Goal: Contribute content: Contribute content

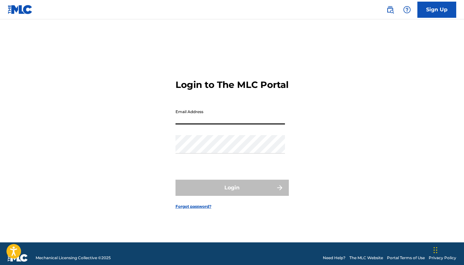
type input "[EMAIL_ADDRESS][DOMAIN_NAME]"
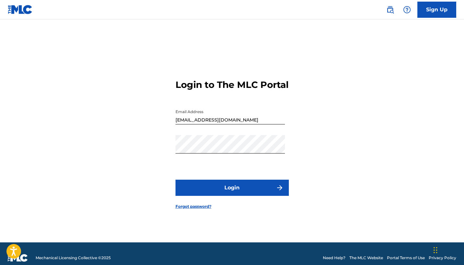
click at [244, 194] on button "Login" at bounding box center [231, 188] width 113 height 16
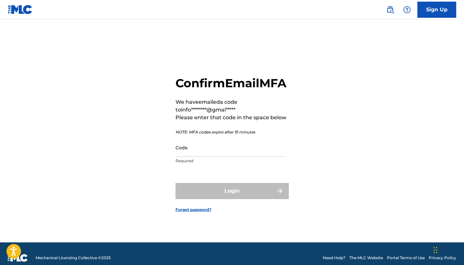
click at [261, 156] on input "Code" at bounding box center [229, 148] width 109 height 18
paste input "083170"
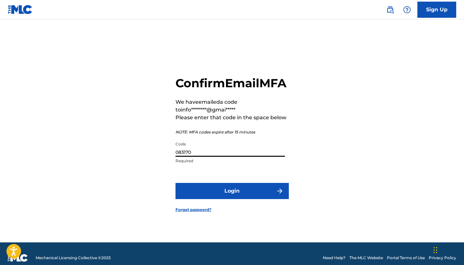
type input "083170"
click at [259, 198] on button "Login" at bounding box center [231, 191] width 113 height 16
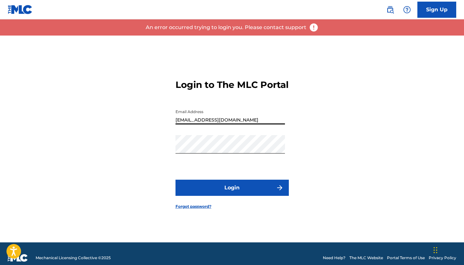
click at [240, 28] on p "An error occurred trying to login you. Please contact support" at bounding box center [226, 28] width 161 height 8
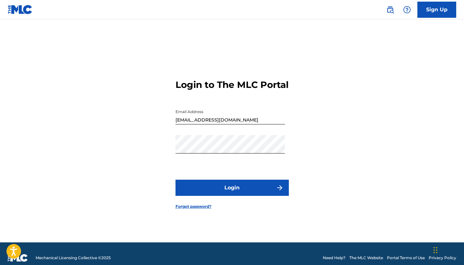
click at [273, 196] on button "Login" at bounding box center [231, 188] width 113 height 16
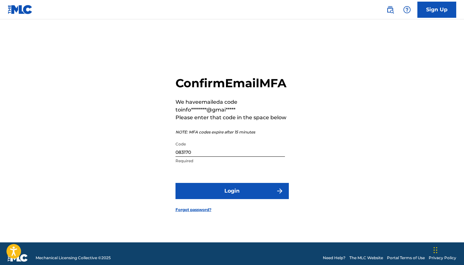
click at [227, 154] on input "083170" at bounding box center [229, 148] width 109 height 18
paste input "168768"
type input "168768"
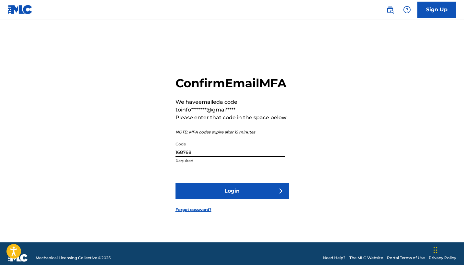
click at [247, 196] on button "Login" at bounding box center [231, 191] width 113 height 16
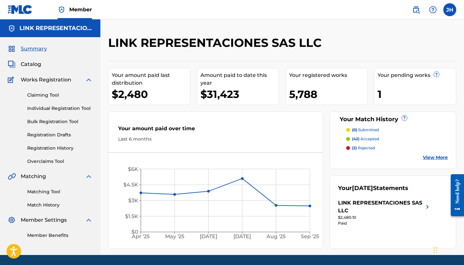
click at [35, 62] on span "Catalog" at bounding box center [31, 65] width 20 height 8
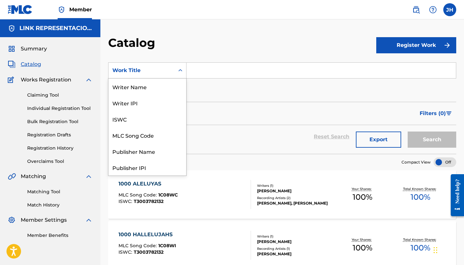
click at [163, 78] on div "Work Title" at bounding box center [147, 70] width 78 height 16
click at [158, 88] on div "Writer Name" at bounding box center [147, 87] width 78 height 16
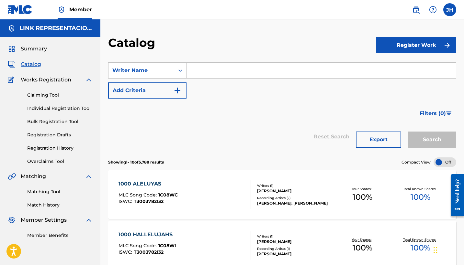
click at [236, 67] on input "Search Form" at bounding box center [320, 71] width 269 height 16
paste input "Jose Luis"
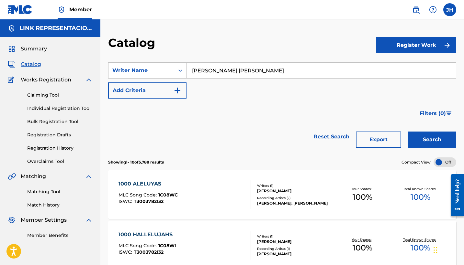
type input "Jose Luis Lopez rojas"
click at [424, 133] on button "Search" at bounding box center [432, 140] width 49 height 16
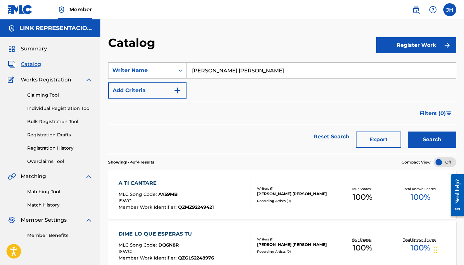
click at [213, 68] on input "Jose Luis Lopez rojas" at bounding box center [320, 71] width 269 height 16
type input "g"
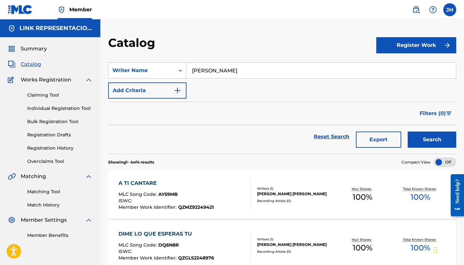
click at [268, 73] on input "Jose" at bounding box center [320, 71] width 269 height 16
click at [222, 76] on input "Jose" at bounding box center [320, 71] width 269 height 16
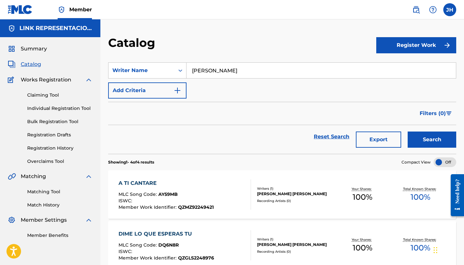
click at [281, 73] on input "Jose" at bounding box center [320, 71] width 269 height 16
paste input "Luis Lopez rojas"
type input "Jose Luis Lopez rojas"
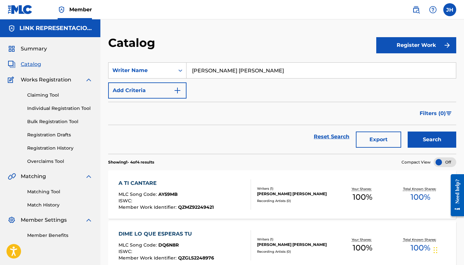
click at [423, 142] on button "Search" at bounding box center [432, 140] width 49 height 16
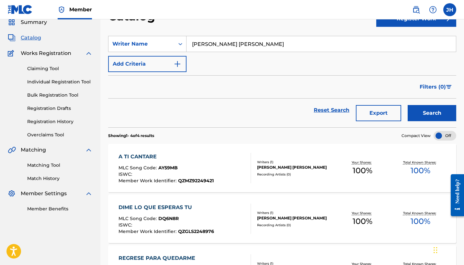
scroll to position [33, 0]
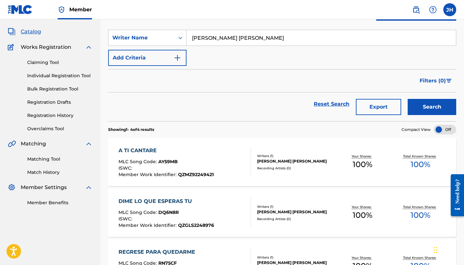
click at [295, 160] on div "JOSE LUIS LOPEZ ROJAS" at bounding box center [295, 162] width 76 height 6
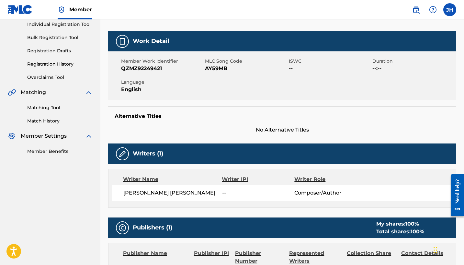
scroll to position [98, 0]
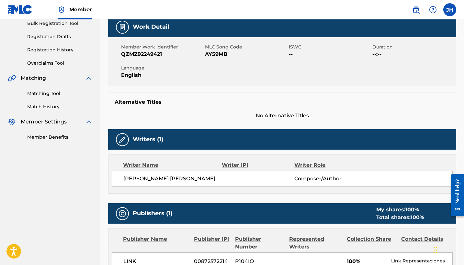
click at [122, 137] on img at bounding box center [122, 140] width 8 height 8
click at [141, 164] on div "Writer Name" at bounding box center [172, 166] width 99 height 8
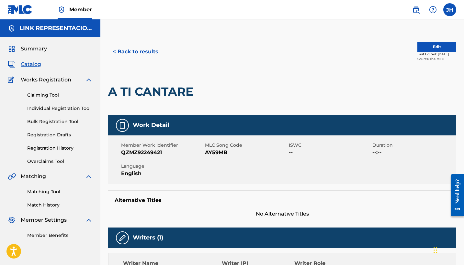
scroll to position [0, 0]
click at [424, 48] on button "Edit" at bounding box center [436, 47] width 39 height 10
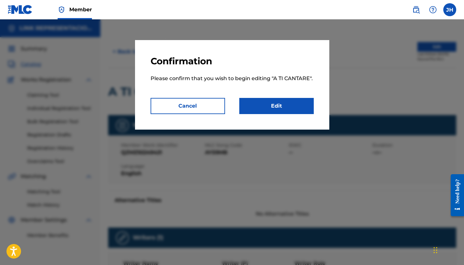
click at [275, 112] on link "Edit" at bounding box center [276, 106] width 74 height 16
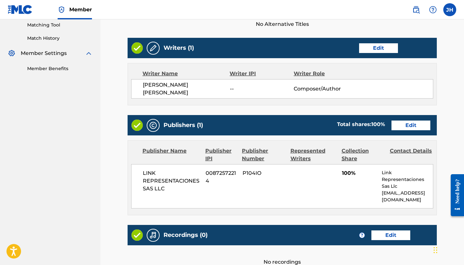
scroll to position [167, 0]
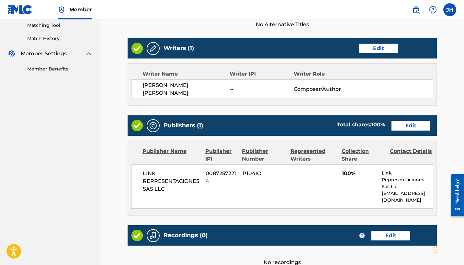
click at [383, 50] on link "Edit" at bounding box center [378, 49] width 39 height 10
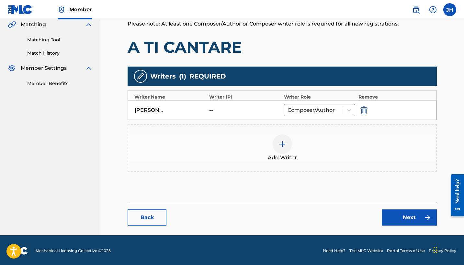
scroll to position [148, 0]
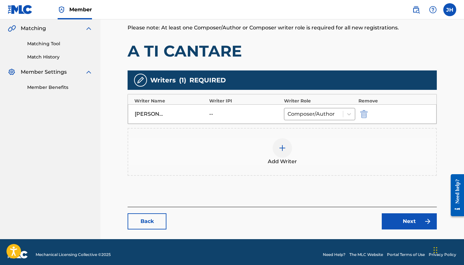
click at [286, 153] on div at bounding box center [282, 148] width 19 height 19
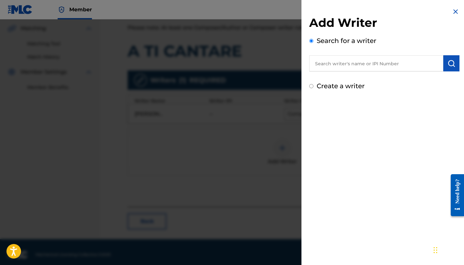
click at [356, 66] on input "text" at bounding box center [376, 63] width 134 height 16
paste input "Jose Luis Lopez rojas"
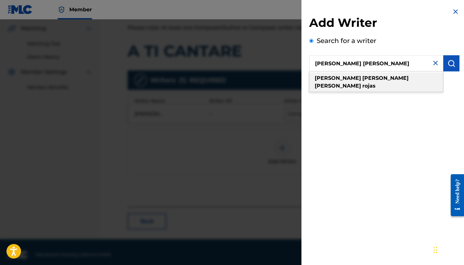
click at [362, 83] on strong "rojas" at bounding box center [368, 86] width 13 height 6
type input "jose luis lopez rojas"
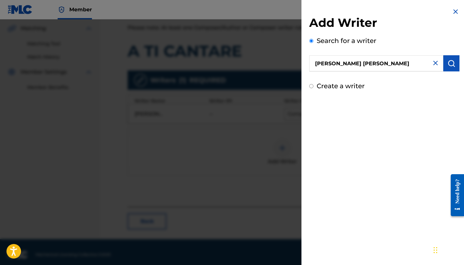
click at [350, 85] on label "Create a writer" at bounding box center [341, 86] width 48 height 8
radio input "true"
click at [313, 85] on input "Create a writer" at bounding box center [311, 86] width 4 height 4
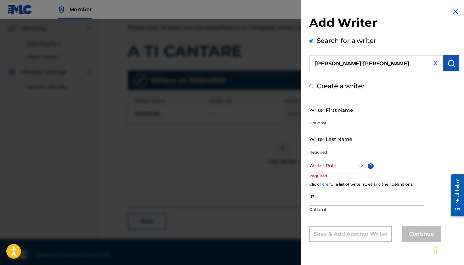
radio input "false"
radio input "true"
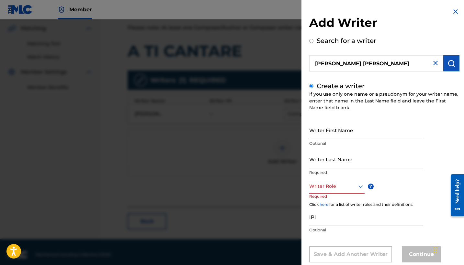
click at [343, 134] on input "Writer First Name" at bounding box center [366, 130] width 114 height 18
paste input "Jose Luis Lopez rojas"
drag, startPoint x: 331, startPoint y: 135, endPoint x: 388, endPoint y: 139, distance: 56.8
click at [388, 139] on input "Jose Luis Lopez rojas" at bounding box center [366, 130] width 114 height 18
type input "Jose Luis"
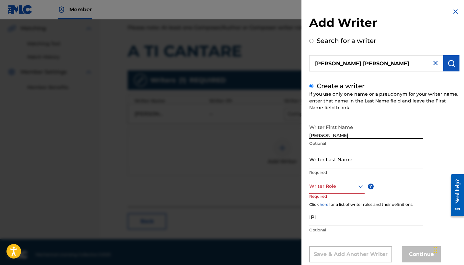
click at [351, 163] on input "Writer Last Name" at bounding box center [366, 159] width 114 height 18
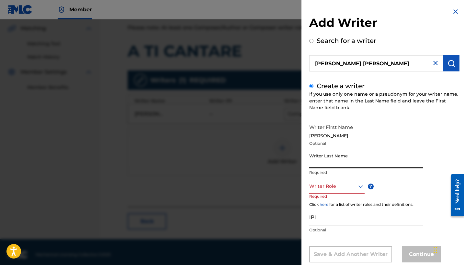
paste input "Lopez rojas"
type input "Lopez rojas"
click at [350, 186] on div "Writer Role" at bounding box center [336, 186] width 55 height 15
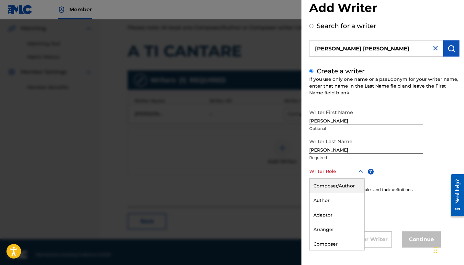
click at [329, 152] on input "Lopez rojas" at bounding box center [366, 144] width 114 height 18
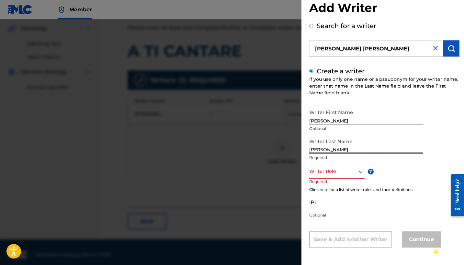
click at [319, 120] on input "Jose Luis" at bounding box center [366, 115] width 114 height 18
type input "Jorge Luis"
click at [327, 150] on input "Lopez rojas" at bounding box center [366, 144] width 114 height 18
type input "Lopez Rojas"
click at [317, 171] on div at bounding box center [336, 172] width 55 height 8
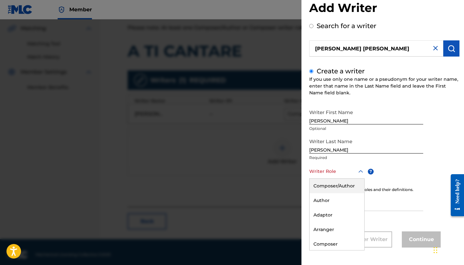
click at [344, 185] on div "Composer/Author" at bounding box center [337, 186] width 55 height 15
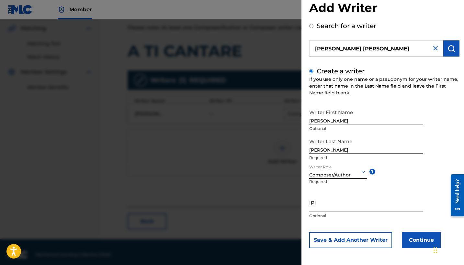
click at [334, 205] on input "IPI" at bounding box center [366, 203] width 114 height 18
click at [411, 244] on button "Continue" at bounding box center [421, 240] width 39 height 16
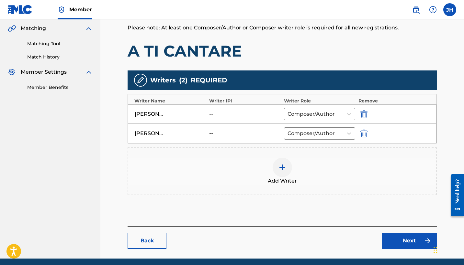
click at [363, 115] on img "submit" at bounding box center [363, 114] width 7 height 8
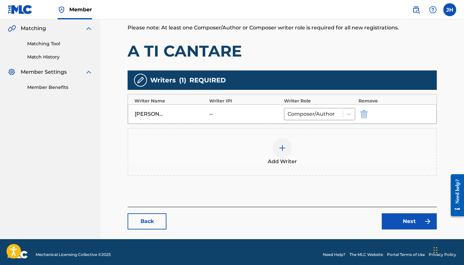
click at [407, 219] on link "Next" at bounding box center [409, 222] width 55 height 16
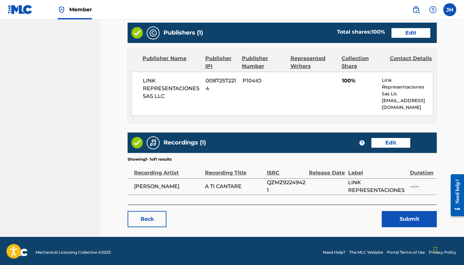
scroll to position [259, 0]
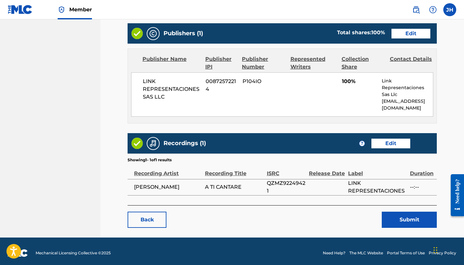
click at [420, 212] on button "Submit" at bounding box center [409, 220] width 55 height 16
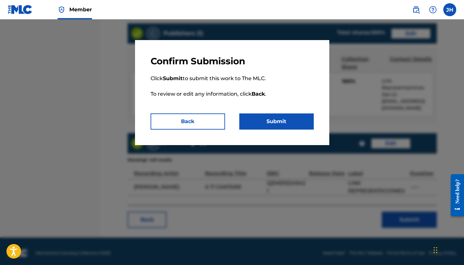
click at [275, 123] on button "Submit" at bounding box center [276, 122] width 74 height 16
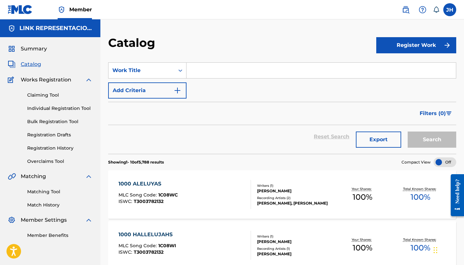
click at [283, 73] on input "Search Form" at bounding box center [320, 71] width 269 height 16
paste input "Lopez rojas"
click at [193, 70] on input "Lopez rojas" at bounding box center [320, 71] width 269 height 16
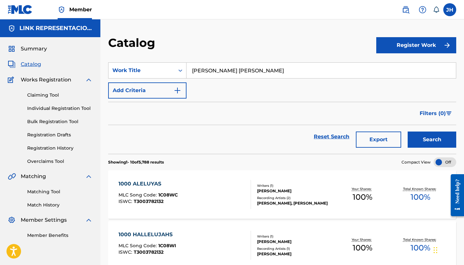
click at [432, 147] on button "Search" at bounding box center [432, 140] width 49 height 16
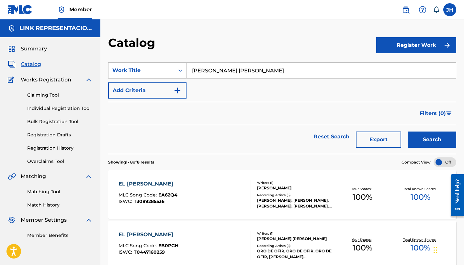
click at [206, 72] on input "Jorge luis Lopez rojas" at bounding box center [320, 71] width 269 height 16
type input "Jose luis Lopez rojas"
click at [432, 140] on button "Search" at bounding box center [432, 140] width 49 height 16
click at [172, 67] on div "Work Title" at bounding box center [141, 70] width 66 height 12
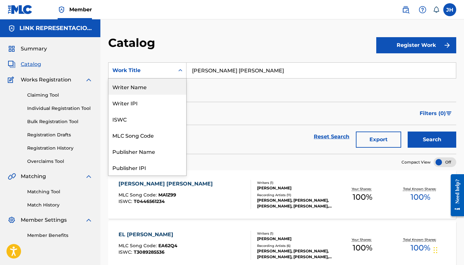
click at [156, 89] on div "Writer Name" at bounding box center [147, 87] width 78 height 16
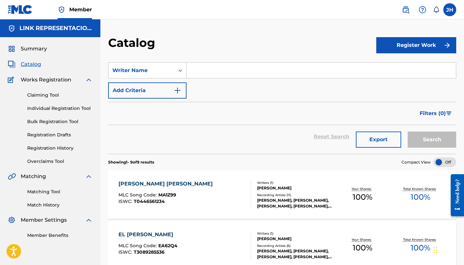
click at [214, 69] on input "Search Form" at bounding box center [320, 71] width 269 height 16
paste input "Dale La Mano"
click at [211, 72] on input "Dale La Mano" at bounding box center [320, 71] width 269 height 16
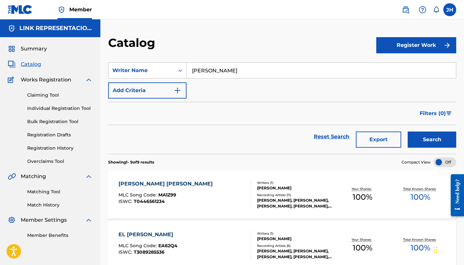
click at [211, 72] on input "Dale La Mano" at bounding box center [320, 71] width 269 height 16
type input "jose luis Lopez rojas"
click at [430, 147] on button "Search" at bounding box center [432, 140] width 49 height 16
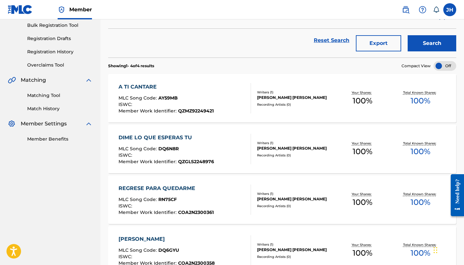
scroll to position [112, 0]
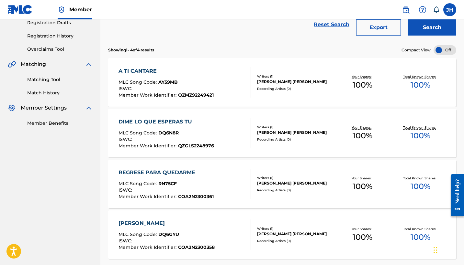
click at [188, 131] on div "MLC Song Code : DQ6N8R" at bounding box center [166, 134] width 96 height 6
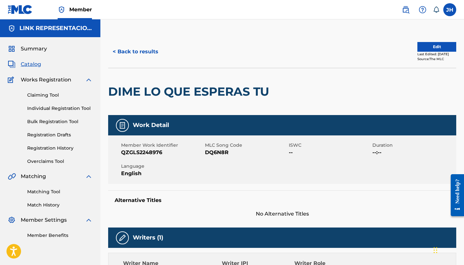
click at [438, 45] on button "Edit" at bounding box center [436, 47] width 39 height 10
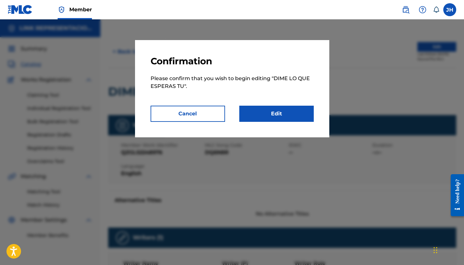
click at [294, 111] on link "Edit" at bounding box center [276, 114] width 74 height 16
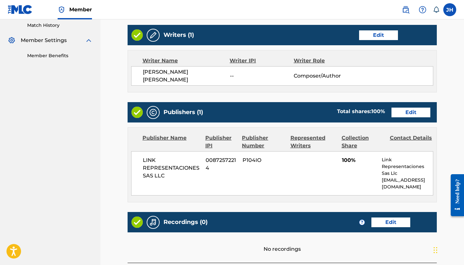
scroll to position [176, 0]
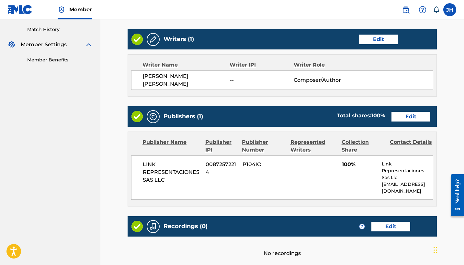
click at [381, 38] on link "Edit" at bounding box center [378, 40] width 39 height 10
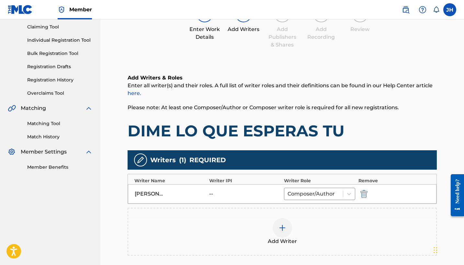
scroll to position [90, 0]
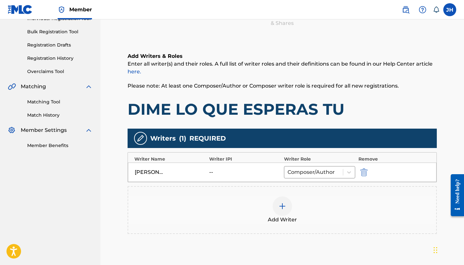
click at [277, 207] on div at bounding box center [282, 206] width 19 height 19
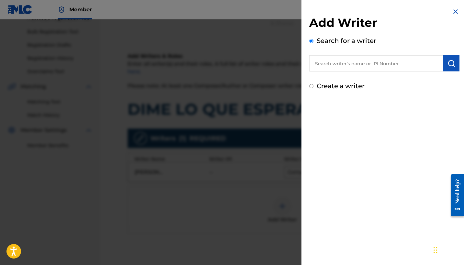
click at [328, 85] on label "Create a writer" at bounding box center [341, 86] width 48 height 8
radio input "true"
click at [313, 85] on input "Create a writer" at bounding box center [311, 86] width 4 height 4
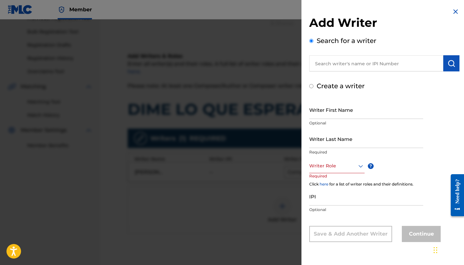
radio input "false"
radio input "true"
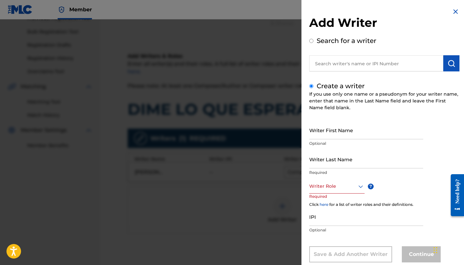
click at [345, 133] on input "Writer First Name" at bounding box center [366, 130] width 114 height 18
paste input "Dale La Mano"
click at [330, 135] on input "Dale La Mano" at bounding box center [366, 130] width 114 height 18
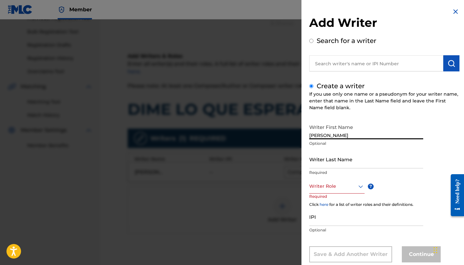
type input "Jorge Luis"
click at [328, 167] on input "Writer Last Name" at bounding box center [366, 159] width 114 height 18
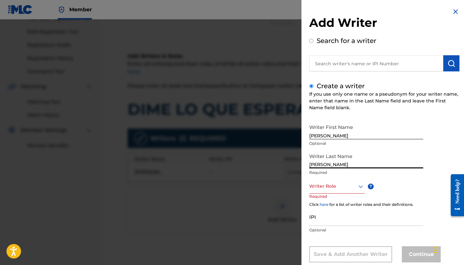
type input "Lopez Rojas"
click at [350, 190] on div "Writer Role" at bounding box center [336, 186] width 55 height 15
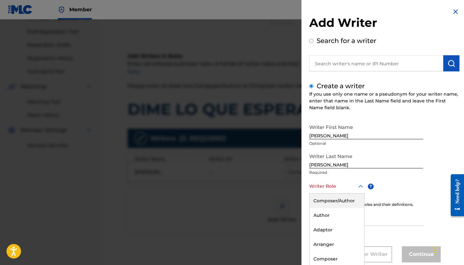
scroll to position [15, 0]
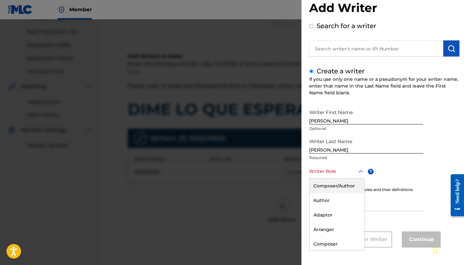
click at [339, 187] on div "Composer/Author" at bounding box center [337, 186] width 55 height 15
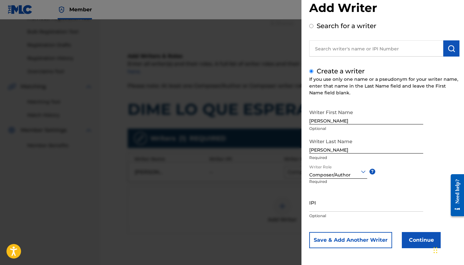
click at [411, 240] on button "Continue" at bounding box center [421, 240] width 39 height 16
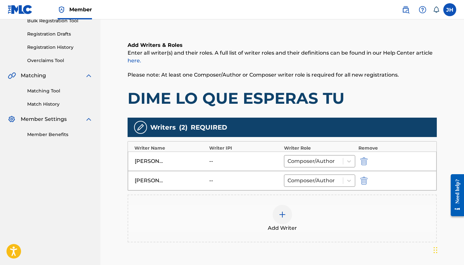
scroll to position [103, 0]
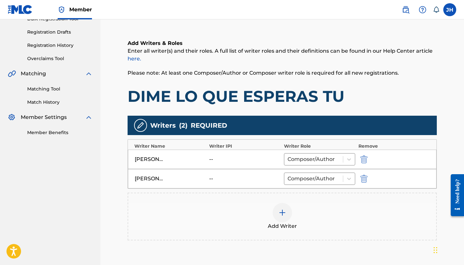
click at [364, 158] on img "submit" at bounding box center [363, 160] width 7 height 8
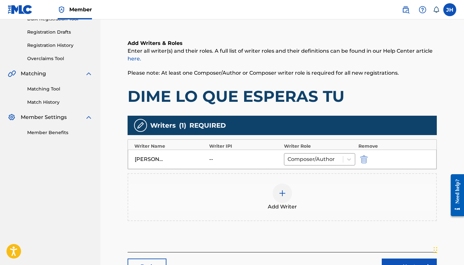
click at [155, 158] on div "[PERSON_NAME]" at bounding box center [149, 160] width 29 height 8
click at [209, 158] on div "--" at bounding box center [223, 160] width 29 height 8
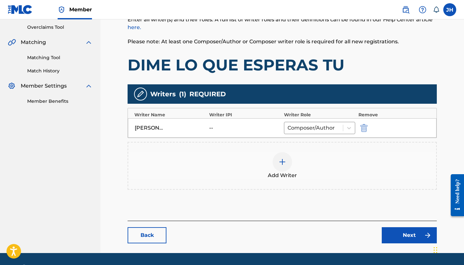
click at [404, 239] on link "Next" at bounding box center [409, 236] width 55 height 16
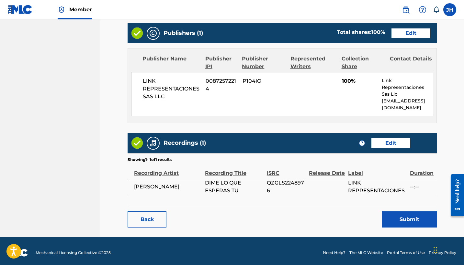
scroll to position [259, 0]
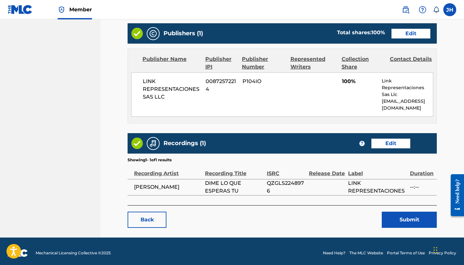
click at [402, 218] on button "Submit" at bounding box center [409, 220] width 55 height 16
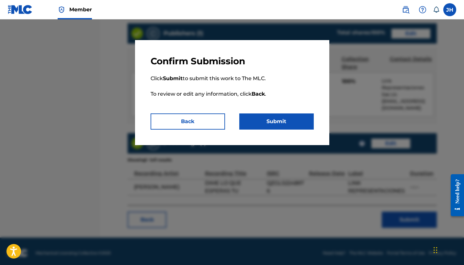
click at [264, 122] on button "Submit" at bounding box center [276, 122] width 74 height 16
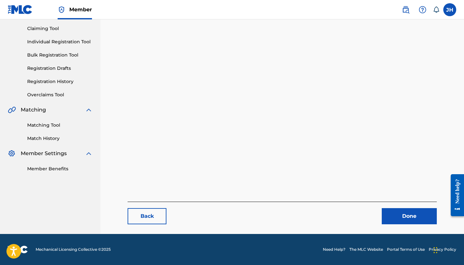
scroll to position [67, 0]
click at [135, 218] on link "Back" at bounding box center [147, 216] width 39 height 16
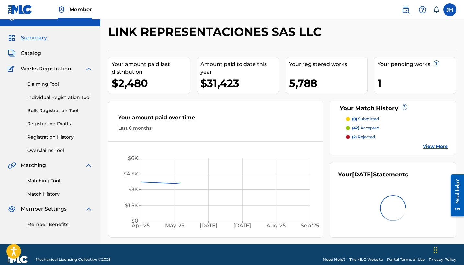
scroll to position [13, 0]
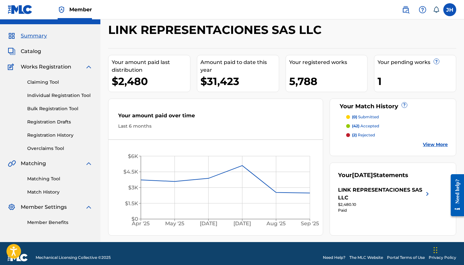
click at [36, 50] on span "Catalog" at bounding box center [31, 52] width 20 height 8
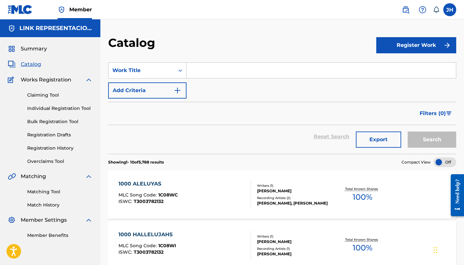
click at [224, 71] on input "Search Form" at bounding box center [320, 71] width 269 height 16
paste input "Dale La Mano"
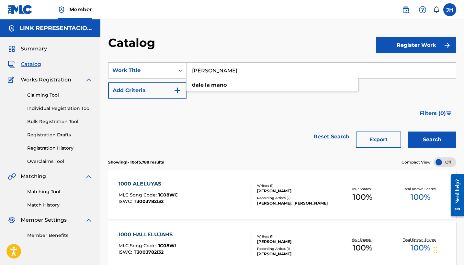
click at [204, 73] on input "Dale La Mano" at bounding box center [320, 71] width 269 height 16
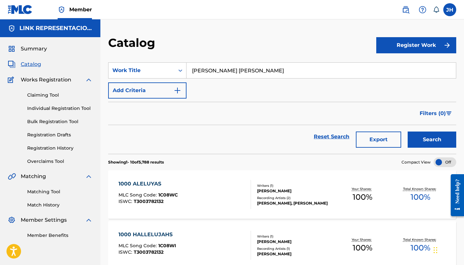
type input "jose luis lopez rojas"
click at [432, 140] on button "Search" at bounding box center [432, 140] width 49 height 16
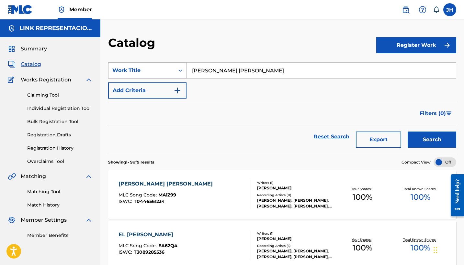
click at [158, 74] on div "Work Title" at bounding box center [141, 71] width 58 height 8
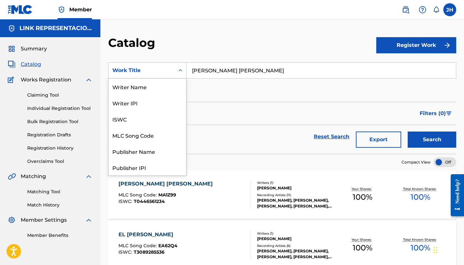
scroll to position [97, 0]
click at [219, 74] on input "jose luis lopez rojas" at bounding box center [320, 71] width 269 height 16
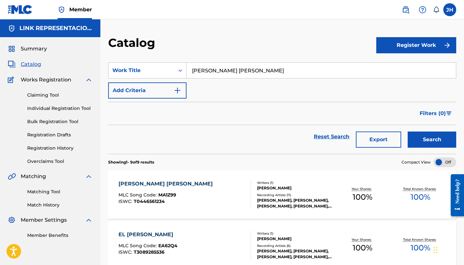
click at [219, 74] on input "jose luis lopez rojas" at bounding box center [320, 71] width 269 height 16
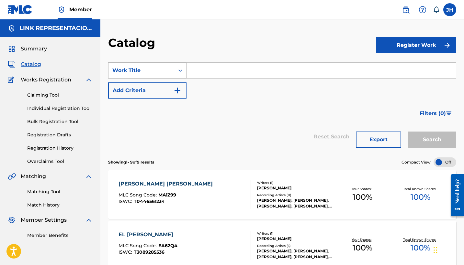
click at [162, 77] on div "Work Title" at bounding box center [147, 70] width 78 height 16
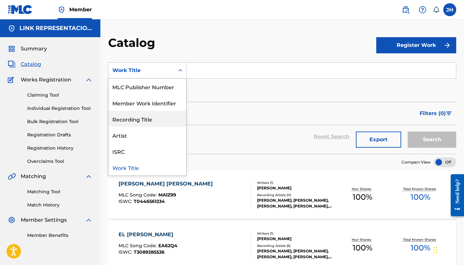
scroll to position [0, 0]
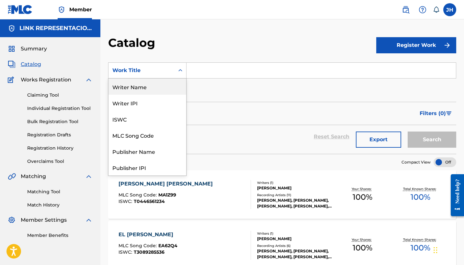
click at [164, 90] on div "Writer Name" at bounding box center [147, 87] width 78 height 16
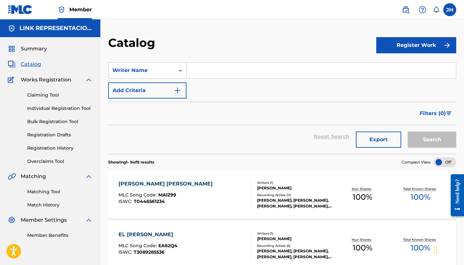
click at [218, 74] on input "Search Form" at bounding box center [320, 71] width 269 height 16
paste input "jose luis lopez rojas"
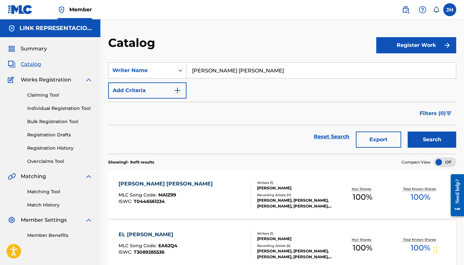
type input "jose luis lopez rojas"
click at [443, 142] on button "Search" at bounding box center [432, 140] width 49 height 16
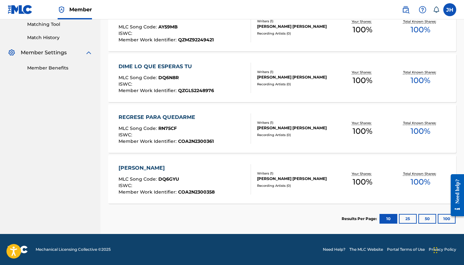
scroll to position [168, 0]
click at [140, 117] on div "REGRESE PARA QUEDARME" at bounding box center [165, 118] width 95 height 8
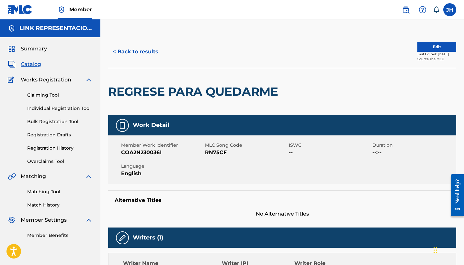
click at [427, 49] on button "Edit" at bounding box center [436, 47] width 39 height 10
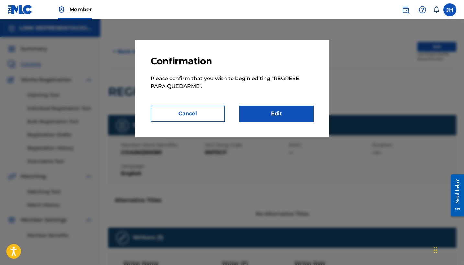
click at [287, 120] on link "Edit" at bounding box center [276, 114] width 74 height 16
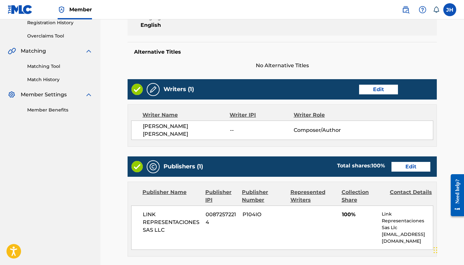
scroll to position [126, 0]
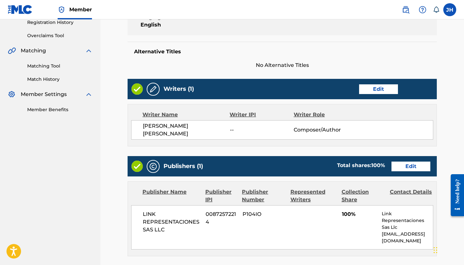
click at [388, 89] on link "Edit" at bounding box center [378, 89] width 39 height 10
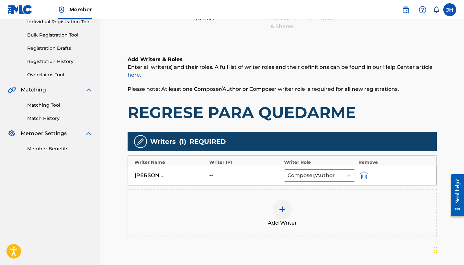
scroll to position [92, 0]
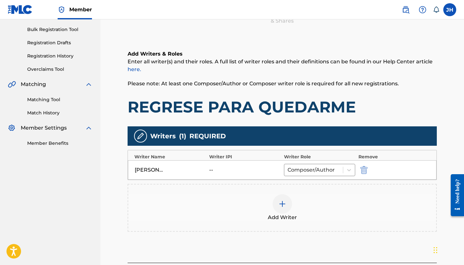
click at [283, 213] on div at bounding box center [282, 204] width 19 height 19
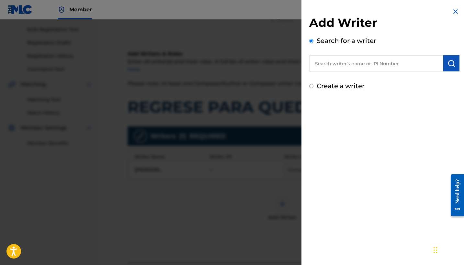
click at [318, 85] on label "Create a writer" at bounding box center [341, 86] width 48 height 8
radio input "true"
click at [313, 85] on input "Create a writer" at bounding box center [311, 86] width 4 height 4
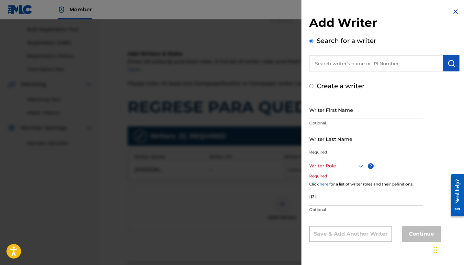
radio input "false"
radio input "true"
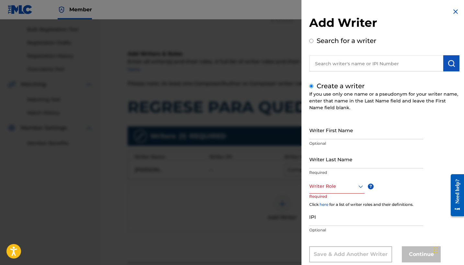
click at [341, 132] on input "Writer First Name" at bounding box center [366, 130] width 114 height 18
type input "Jorge Luis"
click at [355, 163] on input "Writer Last Name" at bounding box center [366, 159] width 114 height 18
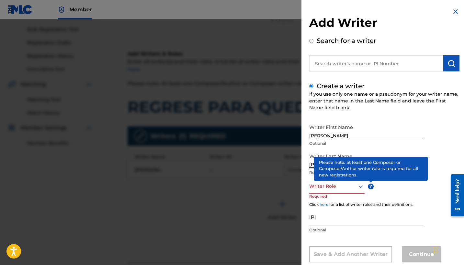
type input "Lopez Rojas"
click at [352, 184] on div "Writer Role" at bounding box center [336, 186] width 55 height 15
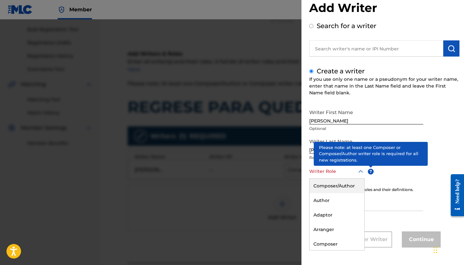
click at [335, 188] on div "Composer/Author" at bounding box center [337, 186] width 55 height 15
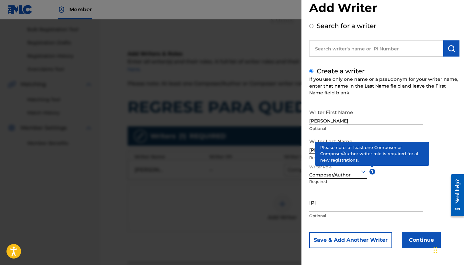
click at [412, 234] on button "Continue" at bounding box center [421, 240] width 39 height 16
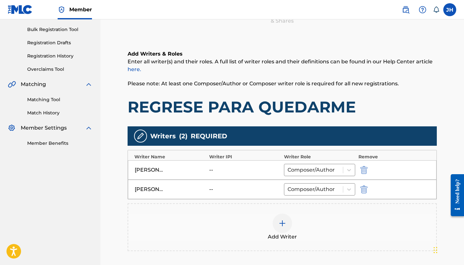
scroll to position [107, 0]
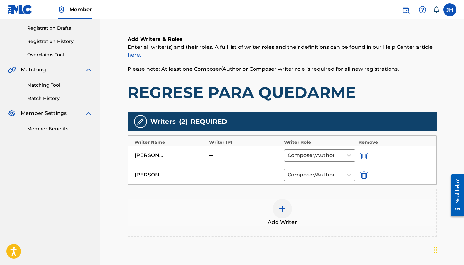
click at [365, 155] on img "submit" at bounding box center [363, 156] width 7 height 8
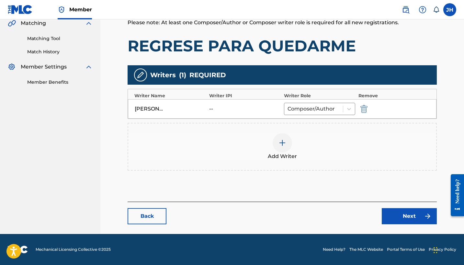
scroll to position [153, 0]
click at [405, 213] on link "Next" at bounding box center [409, 216] width 55 height 16
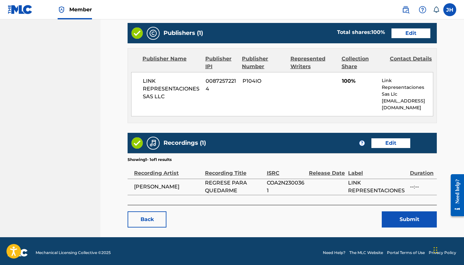
scroll to position [259, 0]
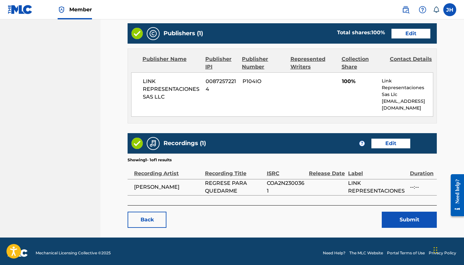
click at [401, 224] on button "Submit" at bounding box center [409, 220] width 55 height 16
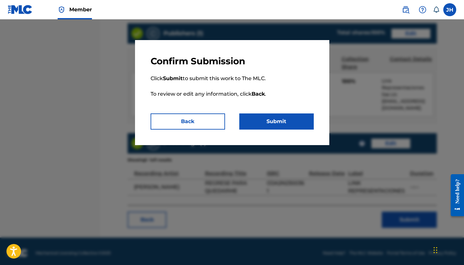
click at [256, 119] on button "Submit" at bounding box center [276, 122] width 74 height 16
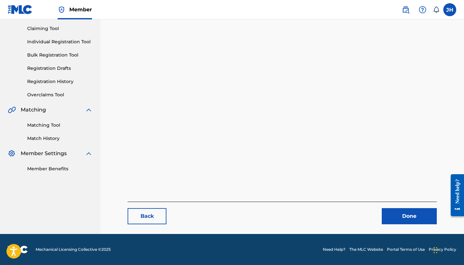
scroll to position [67, 0]
click at [154, 222] on link "Back" at bounding box center [147, 216] width 39 height 16
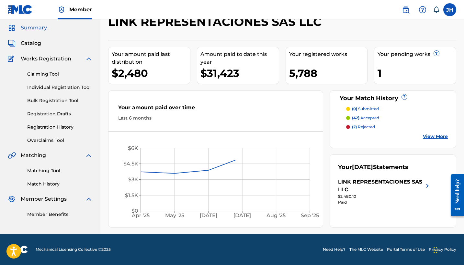
scroll to position [21, 0]
click at [34, 47] on div "Summary Catalog Works Registration Claiming Tool Individual Registration Tool B…" at bounding box center [50, 121] width 100 height 210
click at [37, 42] on span "Catalog" at bounding box center [31, 43] width 20 height 8
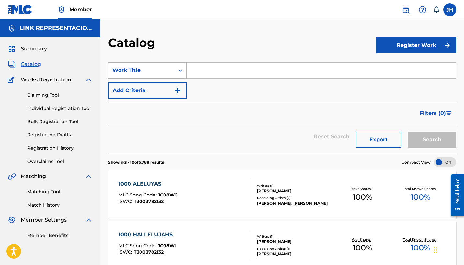
click at [166, 74] on div "Work Title" at bounding box center [141, 71] width 58 height 8
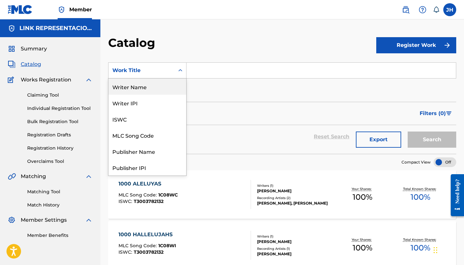
click at [165, 90] on div "Writer Name" at bounding box center [147, 87] width 78 height 16
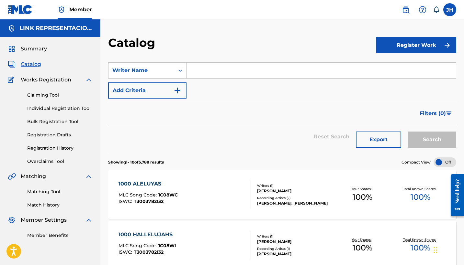
click at [205, 76] on input "Search Form" at bounding box center [320, 71] width 269 height 16
paste input "jose luis lopez rojas"
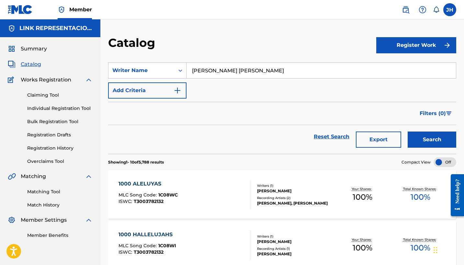
type input "jose luis lopez rojas"
click at [428, 139] on button "Search" at bounding box center [432, 140] width 49 height 16
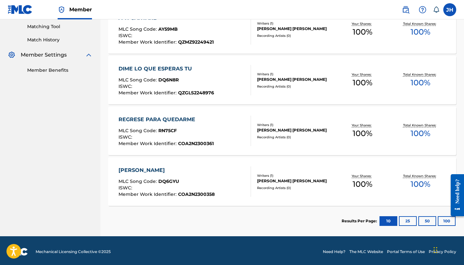
scroll to position [168, 0]
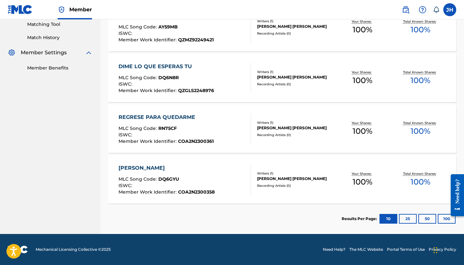
click at [137, 169] on div "DALE LA MANO" at bounding box center [166, 168] width 96 height 8
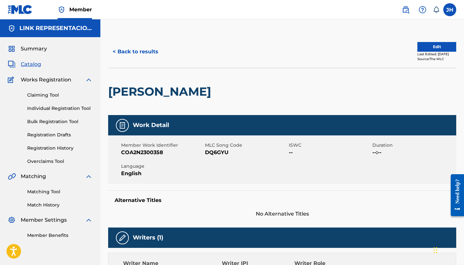
click at [426, 44] on button "Edit" at bounding box center [436, 47] width 39 height 10
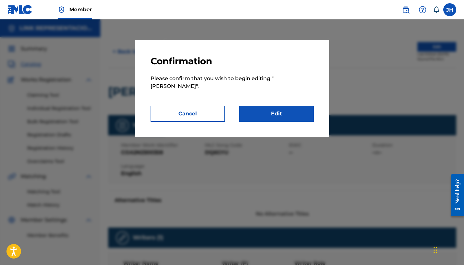
click at [276, 117] on link "Edit" at bounding box center [276, 114] width 74 height 16
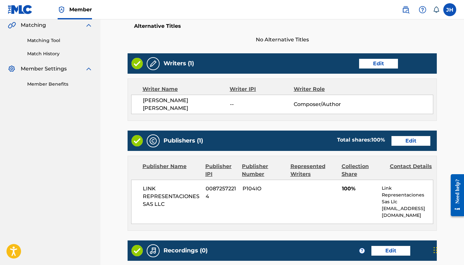
scroll to position [152, 0]
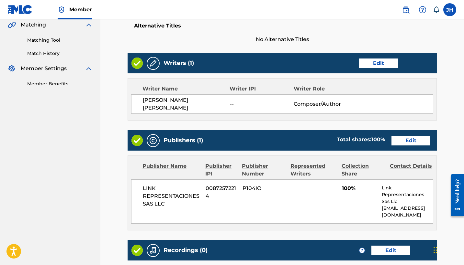
click at [366, 60] on link "Edit" at bounding box center [378, 64] width 39 height 10
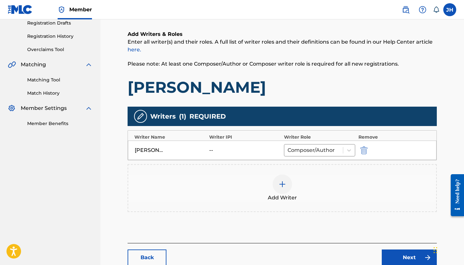
scroll to position [124, 0]
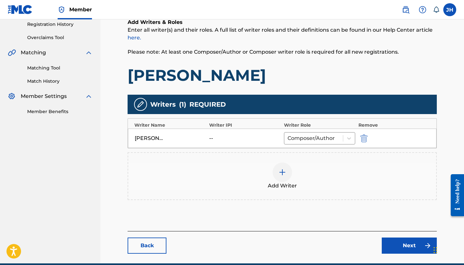
click at [362, 136] on img "submit" at bounding box center [363, 139] width 7 height 8
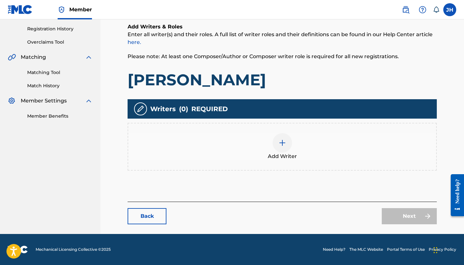
click at [282, 148] on div at bounding box center [282, 142] width 19 height 19
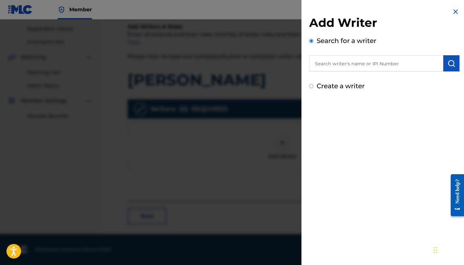
click at [361, 62] on input "text" at bounding box center [376, 63] width 134 height 16
click at [335, 87] on label "Create a writer" at bounding box center [341, 86] width 48 height 8
radio input "true"
click at [313, 87] on input "Create a writer" at bounding box center [311, 86] width 4 height 4
radio input "false"
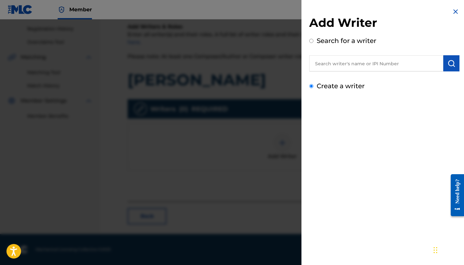
radio input "true"
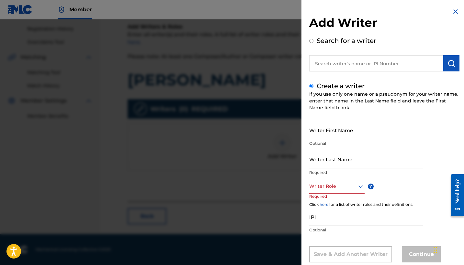
click at [335, 130] on input "Writer First Name" at bounding box center [366, 130] width 114 height 18
paste input "jose luis lopez rojas"
drag, startPoint x: 319, startPoint y: 135, endPoint x: 305, endPoint y: 135, distance: 14.2
click at [305, 135] on div "Add Writer Search for a writer Create a writer If you use only one name or a ps…" at bounding box center [384, 140] width 166 height 280
drag, startPoint x: 365, startPoint y: 137, endPoint x: 334, endPoint y: 136, distance: 31.1
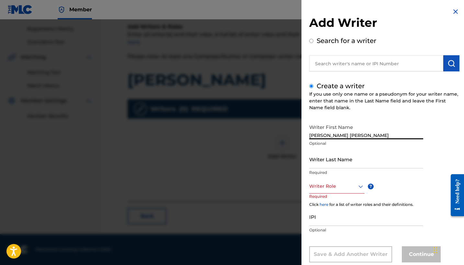
click at [334, 136] on input "Jorge Luis lopez rojas" at bounding box center [366, 130] width 114 height 18
type input "Jorge Luis"
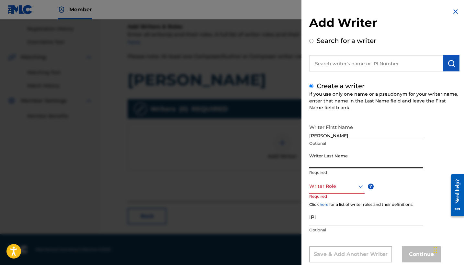
click at [344, 167] on input "Writer Last Name" at bounding box center [366, 159] width 114 height 18
paste input "lopez rojas"
click at [312, 165] on input "lopez rojas" at bounding box center [366, 159] width 114 height 18
type input "Lopez Rojas"
click at [328, 188] on div "Writer Role" at bounding box center [336, 186] width 55 height 15
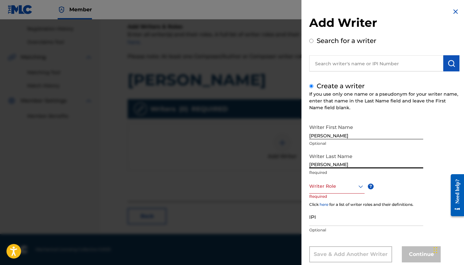
scroll to position [15, 0]
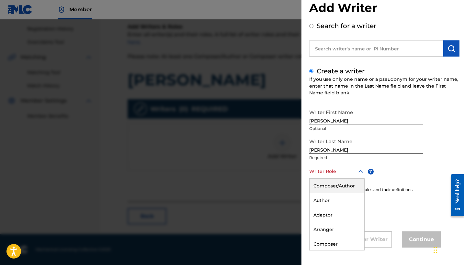
click at [341, 188] on div "Composer/Author" at bounding box center [337, 186] width 55 height 15
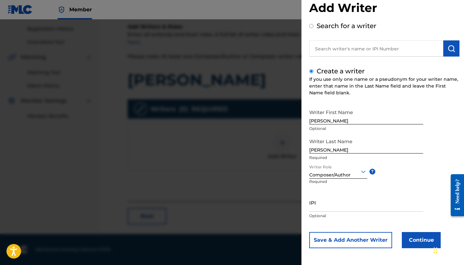
click at [423, 237] on button "Continue" at bounding box center [421, 240] width 39 height 16
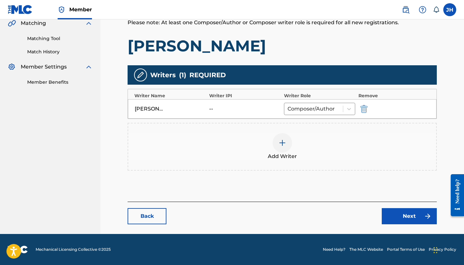
scroll to position [153, 0]
click at [393, 227] on main "Catalog Enter Work Details Add Writers Add Publishers & Shares Add Recording Re…" at bounding box center [282, 58] width 348 height 352
click at [396, 218] on link "Next" at bounding box center [409, 216] width 55 height 16
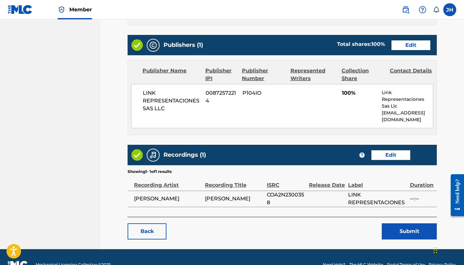
scroll to position [250, 0]
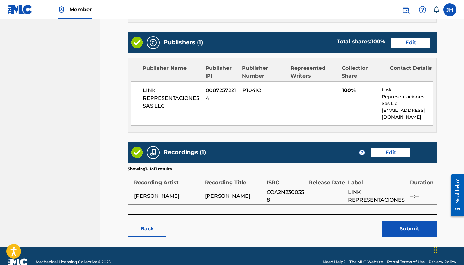
click at [422, 228] on button "Submit" at bounding box center [409, 229] width 55 height 16
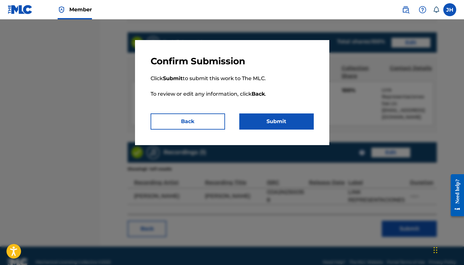
click at [284, 126] on button "Submit" at bounding box center [276, 122] width 74 height 16
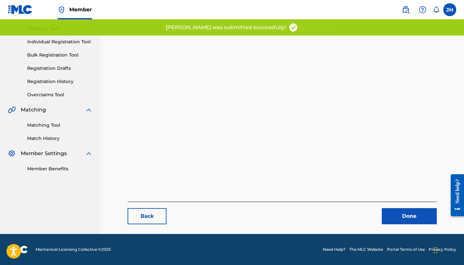
scroll to position [67, 0]
click at [398, 217] on link "Done" at bounding box center [409, 216] width 55 height 16
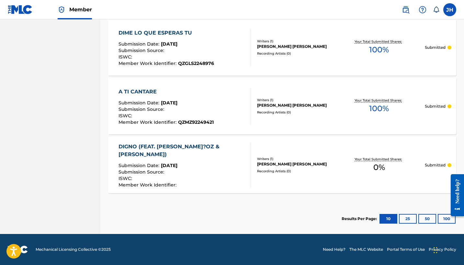
scroll to position [307, 0]
click at [407, 221] on button "25" at bounding box center [408, 219] width 18 height 10
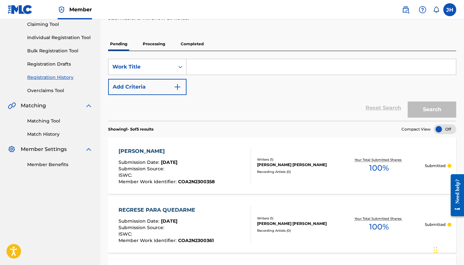
scroll to position [69, 0]
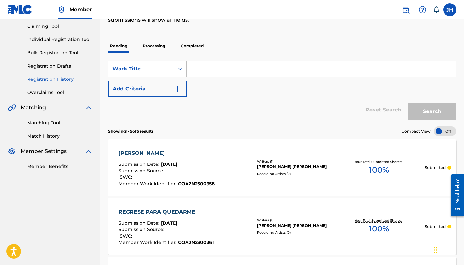
click at [151, 39] on p "Processing" at bounding box center [154, 46] width 26 height 14
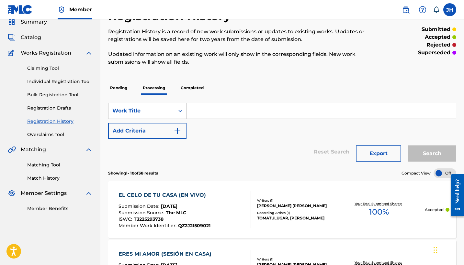
scroll to position [27, 0]
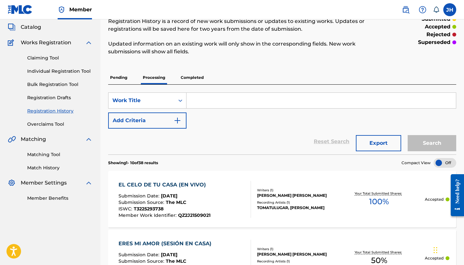
scroll to position [37, 0]
click at [118, 77] on p "Pending" at bounding box center [118, 78] width 21 height 14
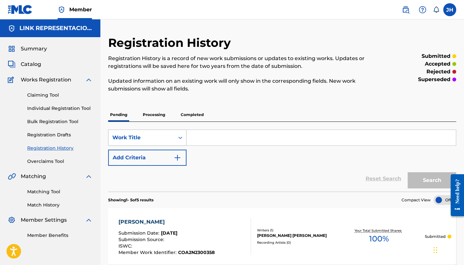
click at [170, 136] on div "Work Title" at bounding box center [141, 138] width 58 height 8
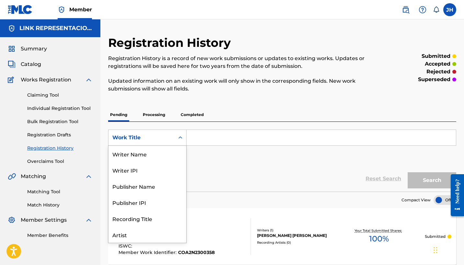
scroll to position [32, 0]
click at [33, 65] on span "Catalog" at bounding box center [31, 65] width 20 height 8
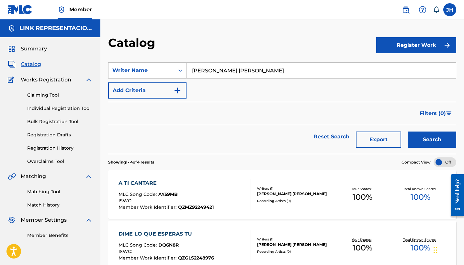
click at [203, 71] on input "jose luis lopez rojas" at bounding box center [320, 71] width 269 height 16
click at [161, 68] on div "Writer Name" at bounding box center [141, 71] width 58 height 8
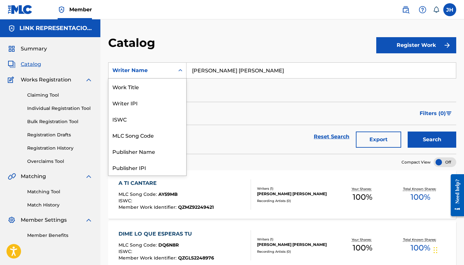
scroll to position [97, 0]
click at [239, 70] on input "jose luis lopez rojas" at bounding box center [320, 71] width 269 height 16
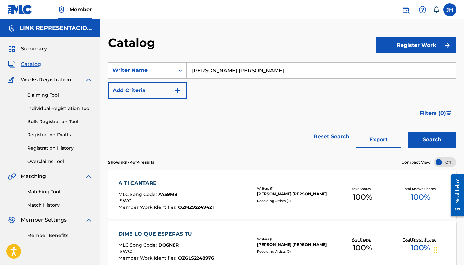
click at [239, 70] on input "jose luis lopez rojas" at bounding box center [320, 71] width 269 height 16
click at [432, 140] on button "Search" at bounding box center [432, 140] width 49 height 16
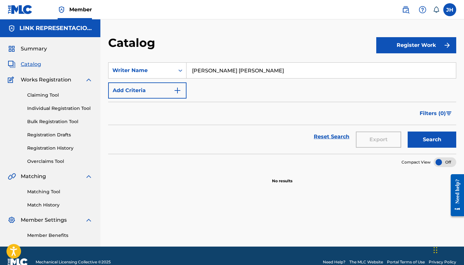
drag, startPoint x: 243, startPoint y: 70, endPoint x: 214, endPoint y: 72, distance: 28.5
click at [214, 72] on input "Mauricio Mendoza orella" at bounding box center [320, 71] width 269 height 16
type input "[PERSON_NAME]"
click at [437, 141] on button "Search" at bounding box center [432, 140] width 49 height 16
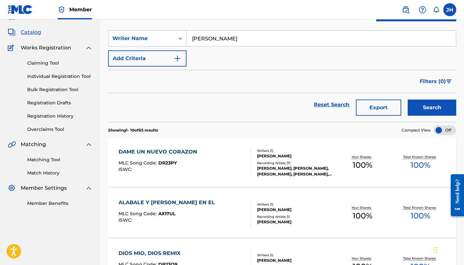
scroll to position [45, 0]
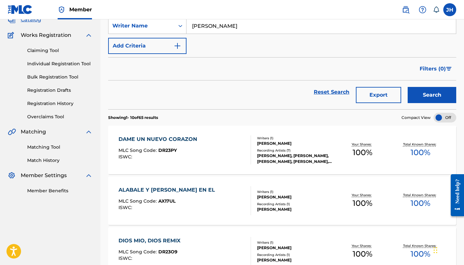
click at [189, 138] on div "DAME UN NUEVO CORAZON" at bounding box center [159, 140] width 82 height 8
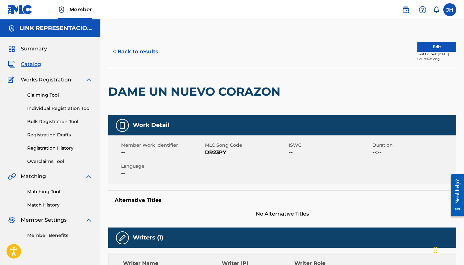
click at [145, 49] on button "< Back to results" at bounding box center [135, 52] width 55 height 16
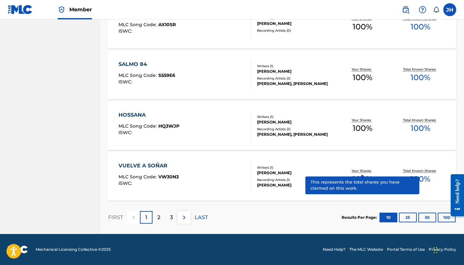
click at [442, 218] on button "100" at bounding box center [447, 218] width 18 height 10
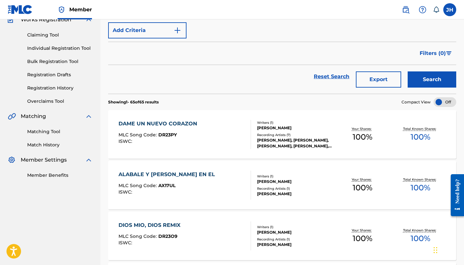
scroll to position [59, 0]
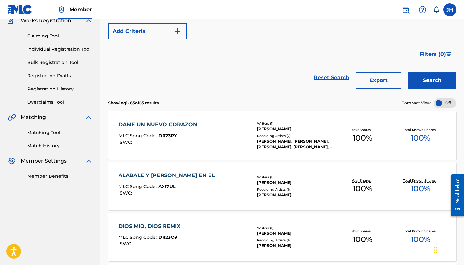
click at [180, 129] on div "DAME UN NUEVO CORAZON" at bounding box center [159, 125] width 82 height 8
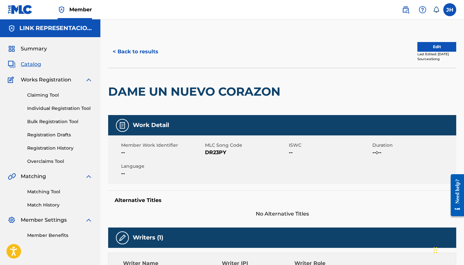
click at [433, 46] on button "Edit" at bounding box center [436, 47] width 39 height 10
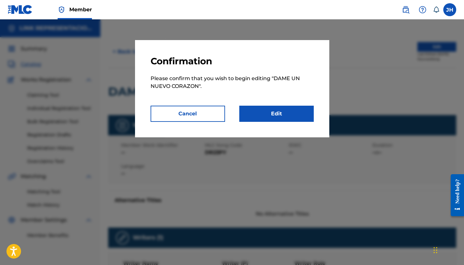
click at [258, 122] on div "Confirmation Please confirm that you wish to begin editing " DAME UN NUEVO CORA…" at bounding box center [232, 88] width 194 height 97
click at [266, 114] on link "Edit" at bounding box center [276, 114] width 74 height 16
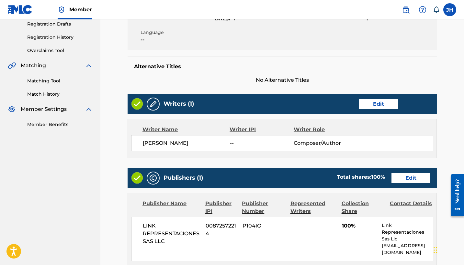
scroll to position [111, 0]
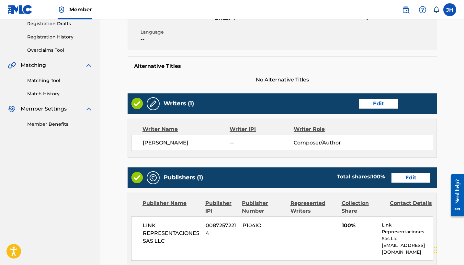
click at [374, 106] on link "Edit" at bounding box center [378, 104] width 39 height 10
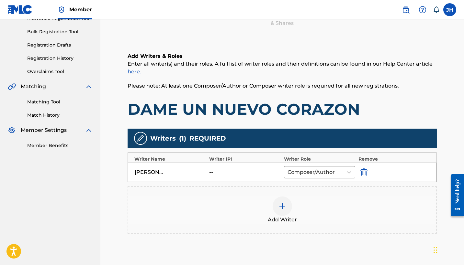
scroll to position [93, 0]
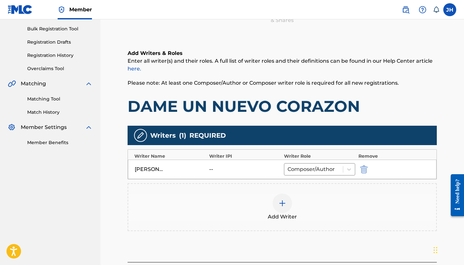
click at [216, 171] on div "--" at bounding box center [223, 170] width 29 height 8
click at [285, 209] on div at bounding box center [282, 203] width 19 height 19
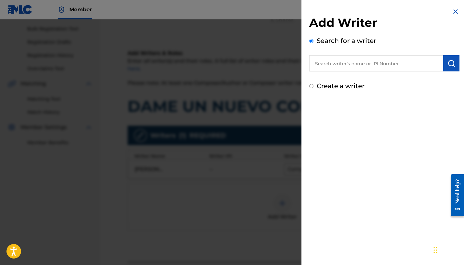
click at [345, 89] on label "Create a writer" at bounding box center [341, 86] width 48 height 8
radio input "true"
click at [313, 88] on input "Create a writer" at bounding box center [311, 86] width 4 height 4
radio input "false"
radio input "true"
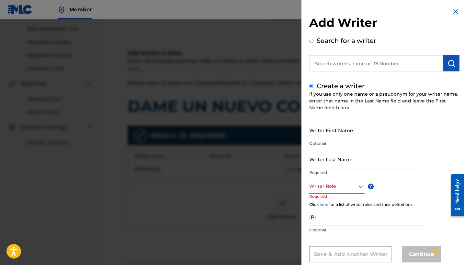
click at [342, 136] on input "Writer First Name" at bounding box center [366, 130] width 114 height 18
type input "[PERSON_NAME]"
click at [356, 161] on input "Writer Last Name" at bounding box center [366, 159] width 114 height 18
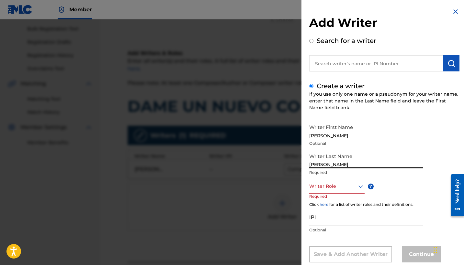
type input "Mendoza Orellana"
click at [351, 191] on div "Writer Role" at bounding box center [336, 186] width 55 height 15
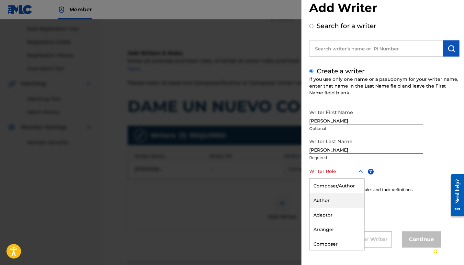
click at [346, 197] on div "Author" at bounding box center [337, 201] width 55 height 15
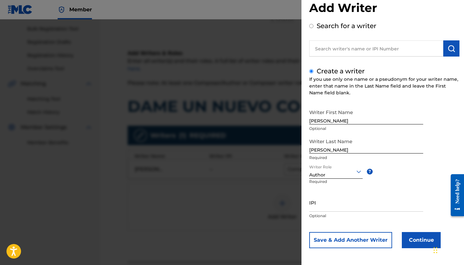
click at [349, 174] on div at bounding box center [335, 172] width 53 height 8
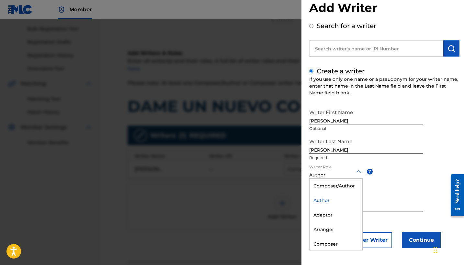
scroll to position [16, 0]
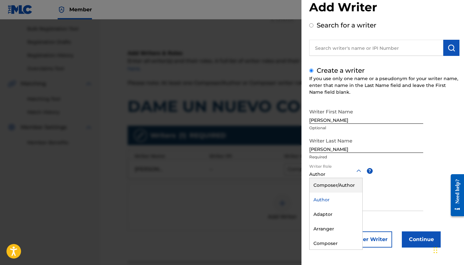
click at [335, 186] on div "Composer/Author" at bounding box center [336, 185] width 53 height 15
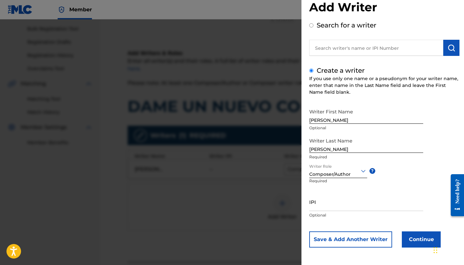
click at [406, 244] on button "Continue" at bounding box center [421, 240] width 39 height 16
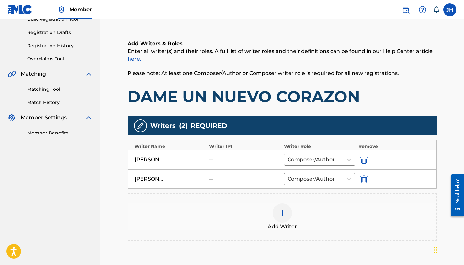
scroll to position [103, 0]
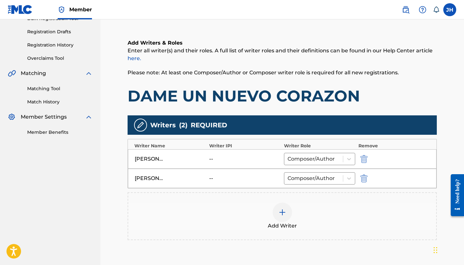
click at [366, 159] on img "submit" at bounding box center [363, 159] width 7 height 8
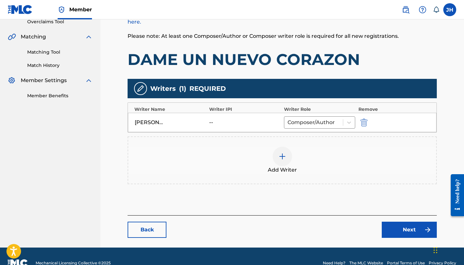
scroll to position [143, 0]
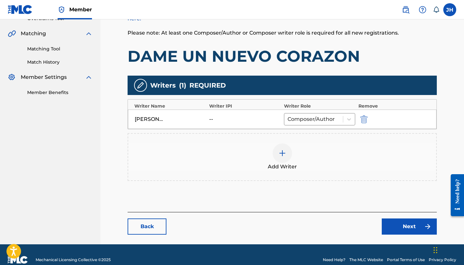
click at [400, 229] on link "Next" at bounding box center [409, 227] width 55 height 16
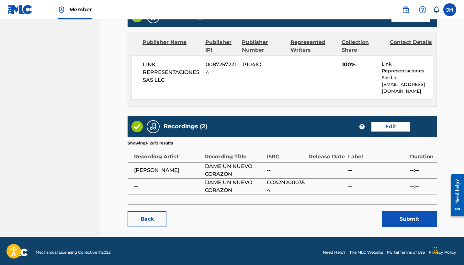
scroll to position [275, 0]
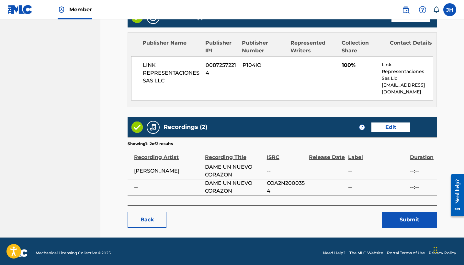
click at [391, 214] on button "Submit" at bounding box center [409, 220] width 55 height 16
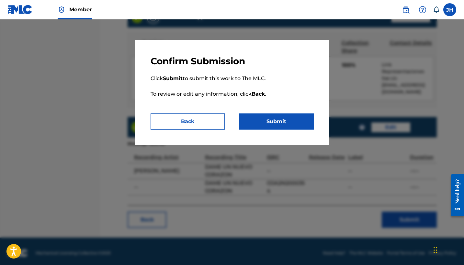
click at [274, 120] on button "Submit" at bounding box center [276, 122] width 74 height 16
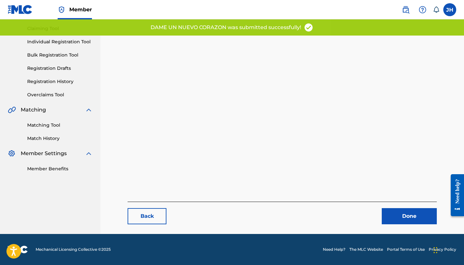
scroll to position [67, 0]
click at [392, 209] on link "Done" at bounding box center [409, 216] width 55 height 16
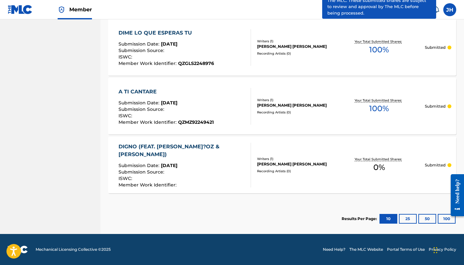
click at [438, 219] on button "100" at bounding box center [447, 219] width 18 height 10
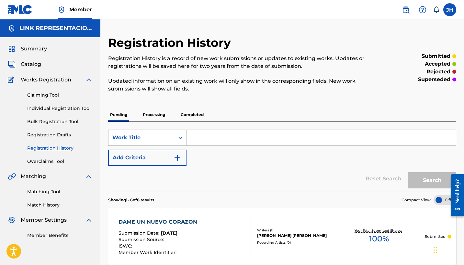
click at [37, 63] on span "Catalog" at bounding box center [31, 65] width 20 height 8
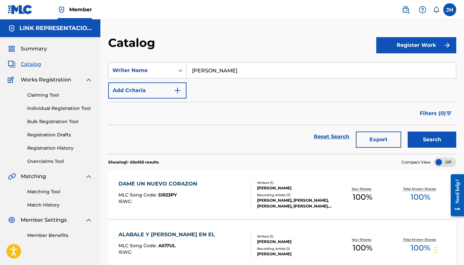
click at [429, 140] on button "Search" at bounding box center [432, 140] width 49 height 16
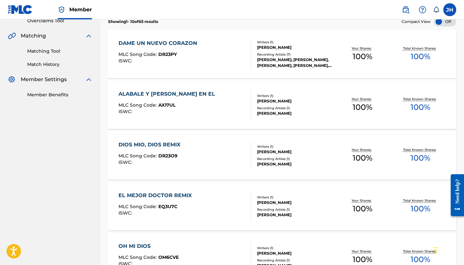
scroll to position [147, 0]
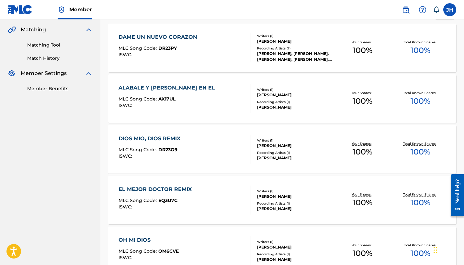
click at [162, 97] on span "AX17UL" at bounding box center [166, 99] width 17 height 6
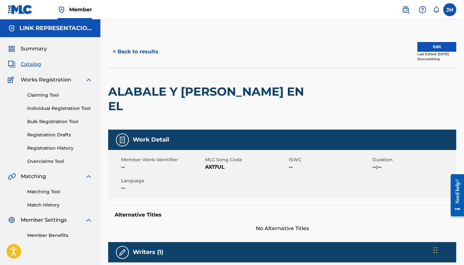
click at [440, 45] on button "Edit" at bounding box center [436, 47] width 39 height 10
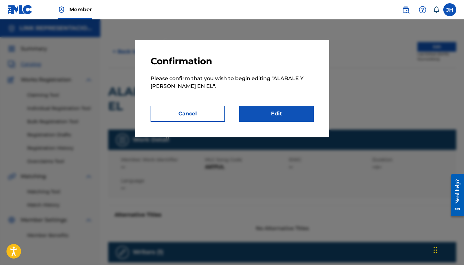
click at [274, 118] on link "Edit" at bounding box center [276, 114] width 74 height 16
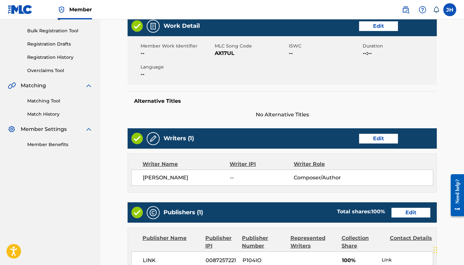
scroll to position [97, 0]
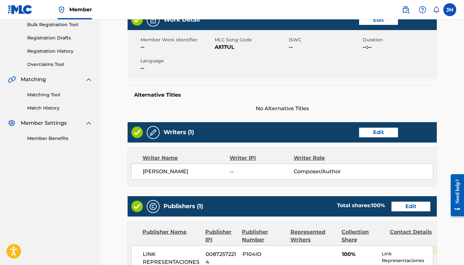
click at [383, 124] on div "Writers (1) Edit" at bounding box center [282, 132] width 309 height 20
click at [383, 128] on link "Edit" at bounding box center [378, 133] width 39 height 10
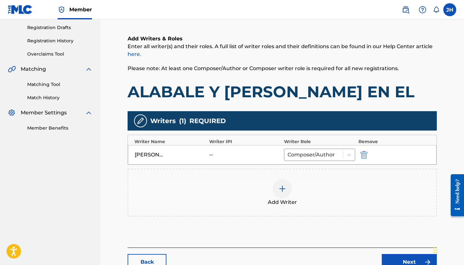
scroll to position [114, 0]
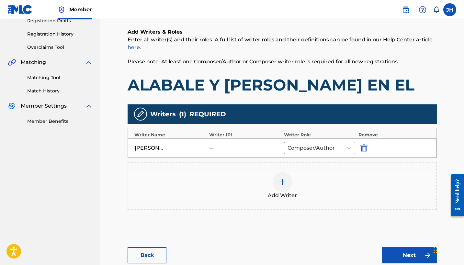
click at [276, 189] on div at bounding box center [282, 182] width 19 height 19
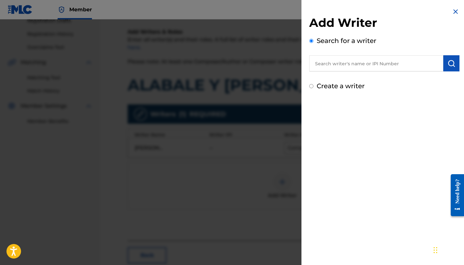
click at [351, 89] on label "Create a writer" at bounding box center [341, 86] width 48 height 8
radio input "true"
click at [313, 88] on input "Create a writer" at bounding box center [311, 86] width 4 height 4
radio input "false"
radio input "true"
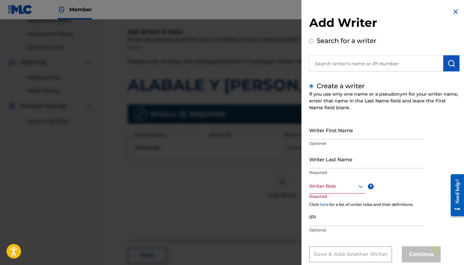
click at [346, 130] on input "Writer First Name" at bounding box center [366, 130] width 114 height 18
type input "[PERSON_NAME]"
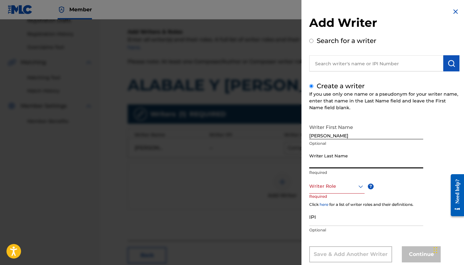
type input "m"
type input "Mendoza Orellana"
click at [354, 188] on div "Writer Role" at bounding box center [336, 186] width 55 height 15
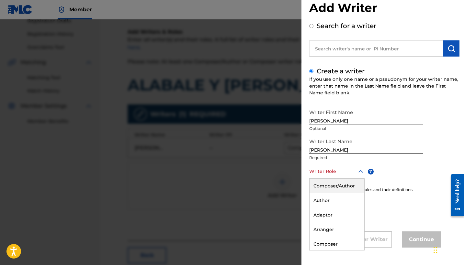
click at [351, 183] on div "Composer/Author" at bounding box center [337, 186] width 55 height 15
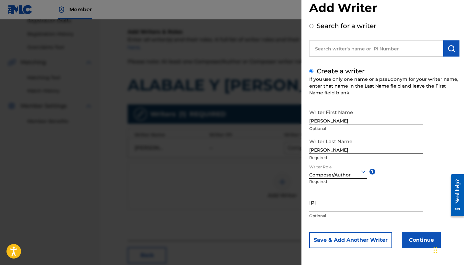
click at [416, 237] on button "Continue" at bounding box center [421, 240] width 39 height 16
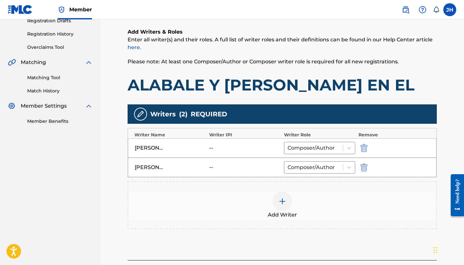
click at [365, 146] on img "submit" at bounding box center [363, 148] width 7 height 8
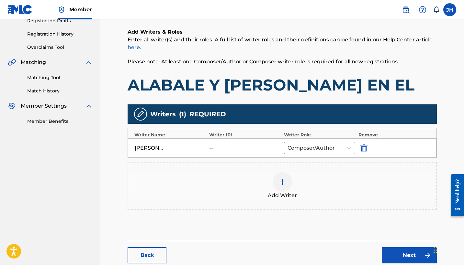
click at [390, 248] on link "Next" at bounding box center [409, 256] width 55 height 16
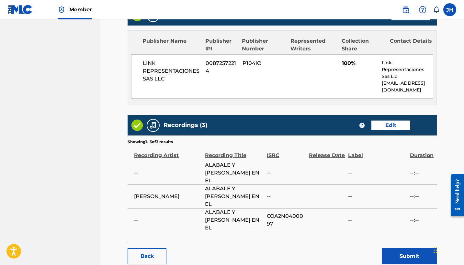
scroll to position [291, 0]
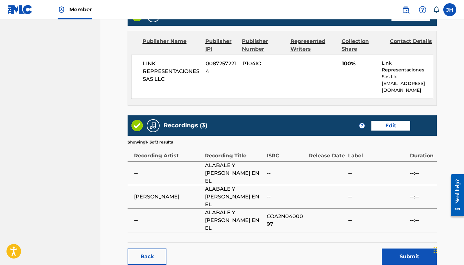
click at [402, 249] on button "Submit" at bounding box center [409, 257] width 55 height 16
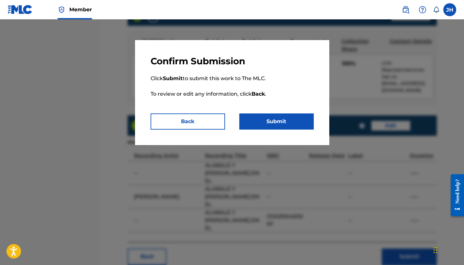
click at [271, 119] on button "Submit" at bounding box center [276, 122] width 74 height 16
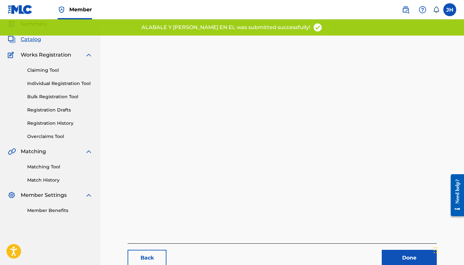
scroll to position [27, 0]
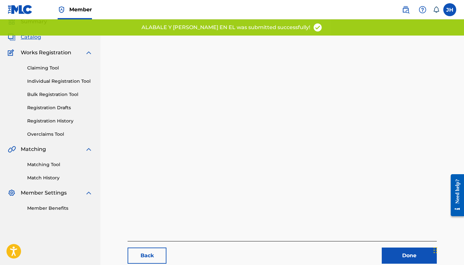
click at [152, 261] on link "Back" at bounding box center [147, 256] width 39 height 16
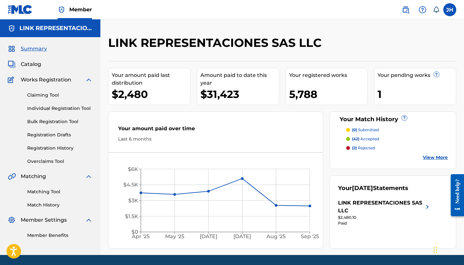
click at [37, 66] on span "Catalog" at bounding box center [31, 65] width 20 height 8
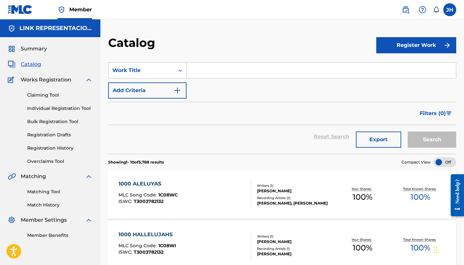
click at [192, 72] on input "Search Form" at bounding box center [320, 71] width 269 height 16
click at [163, 72] on div "Work Title" at bounding box center [141, 71] width 58 height 8
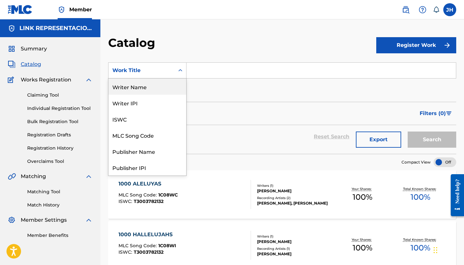
click at [164, 91] on div "Writer Name" at bounding box center [147, 87] width 78 height 16
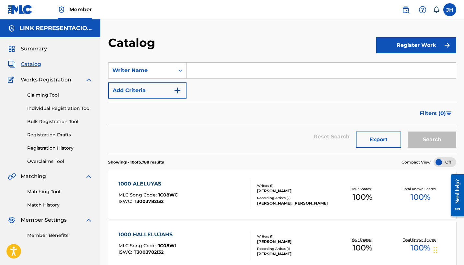
click at [199, 76] on input "Search Form" at bounding box center [320, 71] width 269 height 16
click at [231, 68] on input "[PERSON_NAME]" at bounding box center [320, 71] width 269 height 16
type input "[PERSON_NAME]"
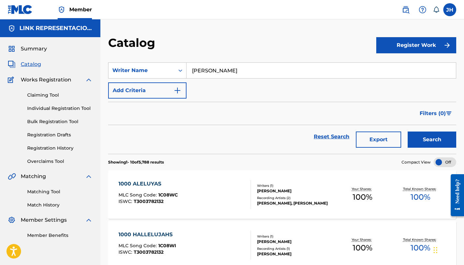
click at [427, 135] on button "Search" at bounding box center [432, 140] width 49 height 16
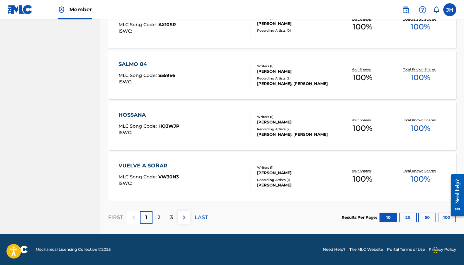
click at [445, 222] on button "100" at bounding box center [447, 218] width 18 height 10
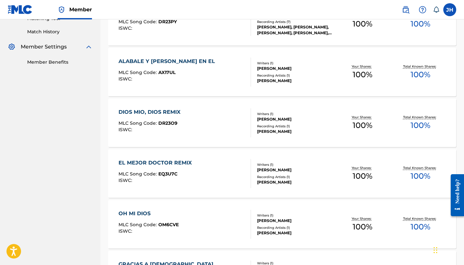
scroll to position [184, 0]
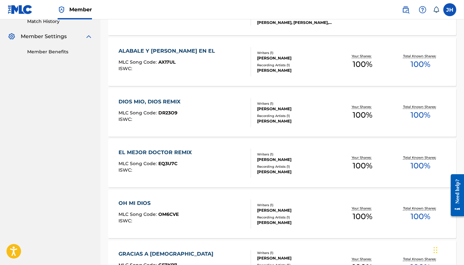
click at [212, 116] on div "DIOS MIO, DIOS REMIX MLC Song Code : DR23O9 ISWC :" at bounding box center [184, 112] width 132 height 29
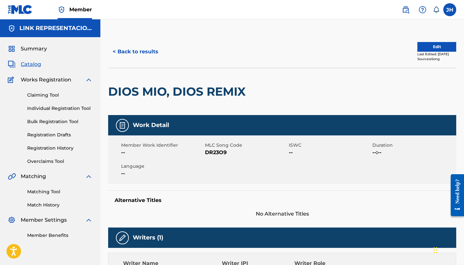
click at [424, 47] on button "Edit" at bounding box center [436, 47] width 39 height 10
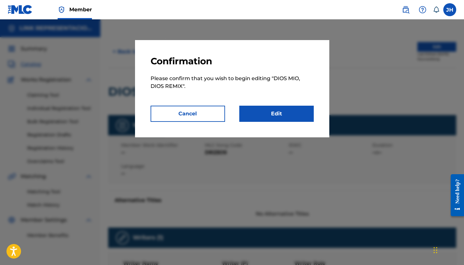
click at [302, 115] on link "Edit" at bounding box center [276, 114] width 74 height 16
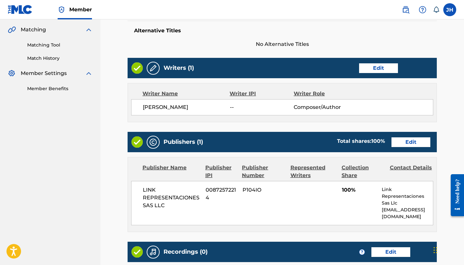
scroll to position [147, 0]
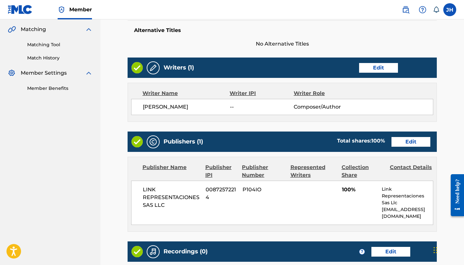
click at [380, 63] on link "Edit" at bounding box center [378, 68] width 39 height 10
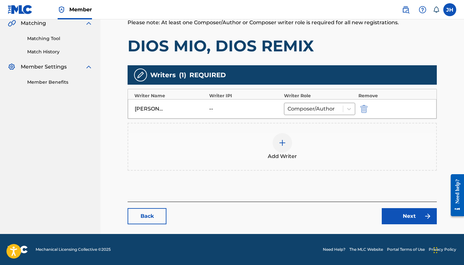
scroll to position [153, 0]
click at [359, 111] on button "submit" at bounding box center [363, 108] width 10 height 7
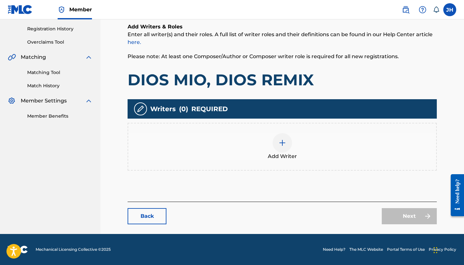
click at [295, 155] on span "Add Writer" at bounding box center [282, 157] width 29 height 8
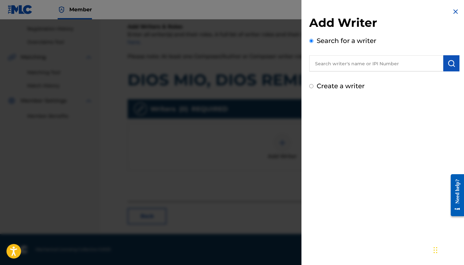
click at [350, 89] on label "Create a writer" at bounding box center [341, 86] width 48 height 8
radio input "true"
click at [313, 88] on input "Create a writer" at bounding box center [311, 86] width 4 height 4
radio input "false"
radio input "true"
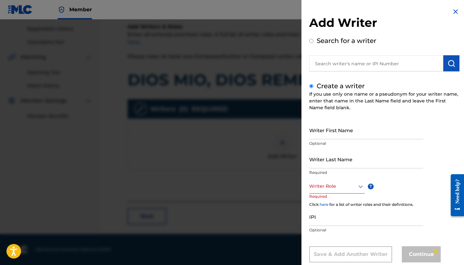
click at [350, 142] on p "Optional" at bounding box center [366, 144] width 114 height 6
click at [362, 136] on input "Writer First Name" at bounding box center [366, 130] width 114 height 18
paste input "[PERSON_NAME]"
drag, startPoint x: 331, startPoint y: 133, endPoint x: 377, endPoint y: 136, distance: 46.4
click at [377, 136] on input "[PERSON_NAME]" at bounding box center [366, 130] width 114 height 18
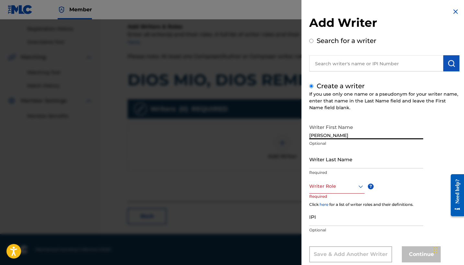
type input "[PERSON_NAME]"
click at [355, 163] on input "Writer Last Name" at bounding box center [366, 159] width 114 height 18
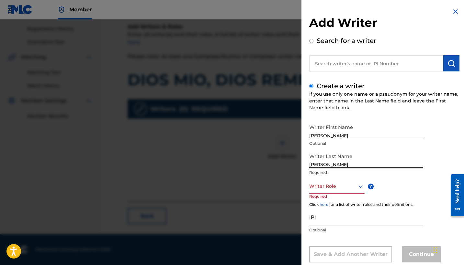
paste input "Orella"
type input "Mendoza Orellana"
click at [354, 192] on div "Writer Role" at bounding box center [336, 186] width 55 height 15
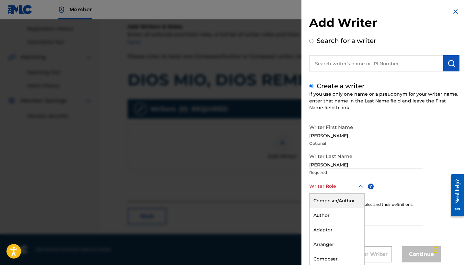
scroll to position [15, 0]
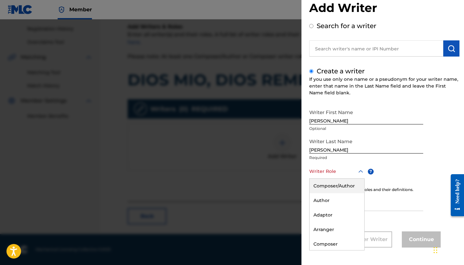
click at [348, 190] on div "Composer/Author" at bounding box center [337, 186] width 55 height 15
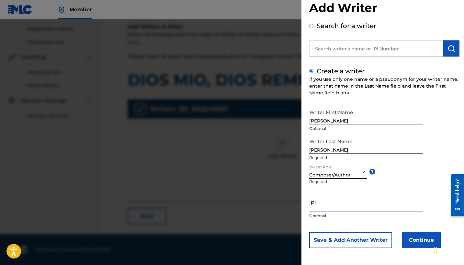
click at [416, 242] on button "Continue" at bounding box center [421, 240] width 39 height 16
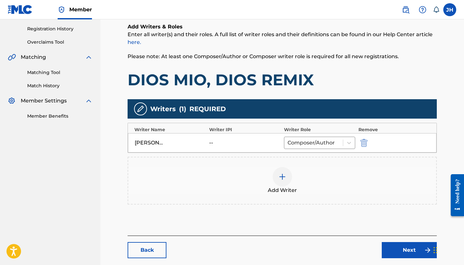
click at [400, 253] on link "Next" at bounding box center [409, 250] width 55 height 16
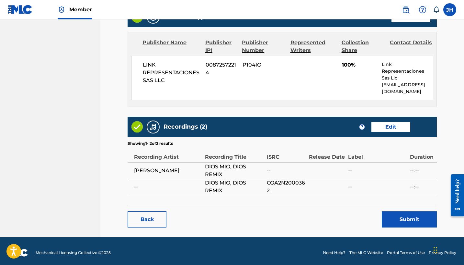
scroll to position [275, 0]
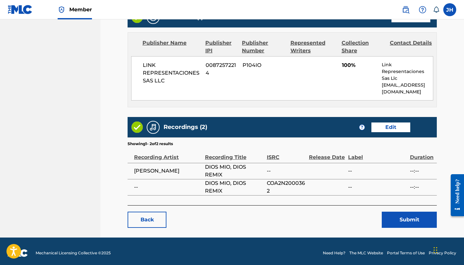
click at [407, 215] on button "Submit" at bounding box center [409, 220] width 55 height 16
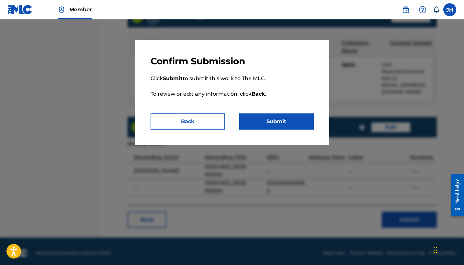
click at [294, 118] on button "Submit" at bounding box center [276, 122] width 74 height 16
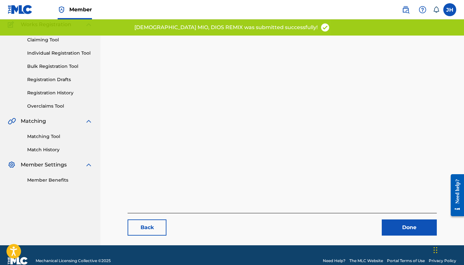
scroll to position [63, 0]
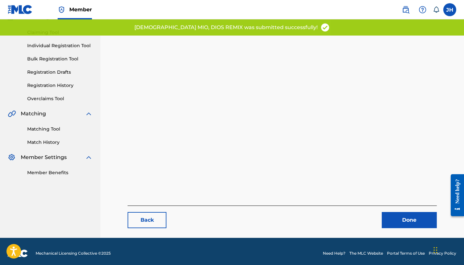
click at [146, 223] on link "Back" at bounding box center [147, 220] width 39 height 16
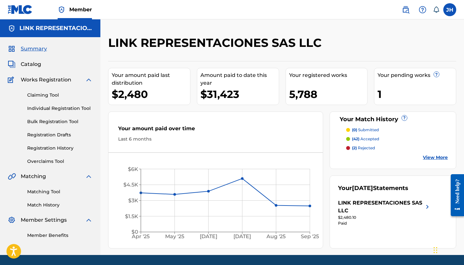
click at [27, 63] on span "Catalog" at bounding box center [31, 65] width 20 height 8
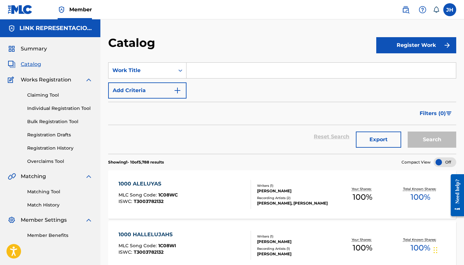
click at [247, 73] on input "Search Form" at bounding box center [320, 71] width 269 height 16
paste input "Orella"
type input "Orella"
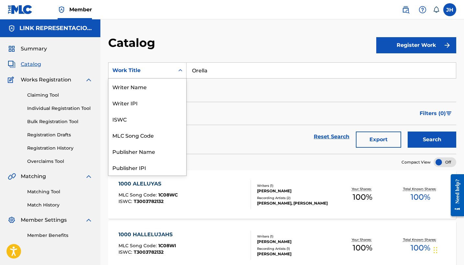
click at [137, 65] on div "Work Title" at bounding box center [141, 70] width 66 height 12
click at [148, 86] on div "Writer Name" at bounding box center [147, 87] width 78 height 16
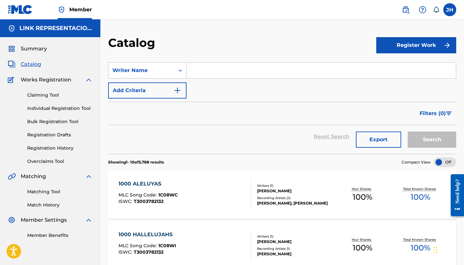
click at [287, 69] on input "Search Form" at bounding box center [320, 71] width 269 height 16
paste input "Orella"
click at [192, 67] on input "Orella" at bounding box center [320, 71] width 269 height 16
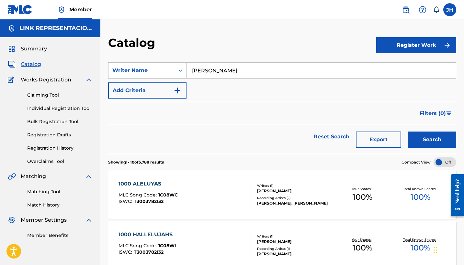
type input "[PERSON_NAME]"
click at [437, 147] on button "Search" at bounding box center [432, 140] width 49 height 16
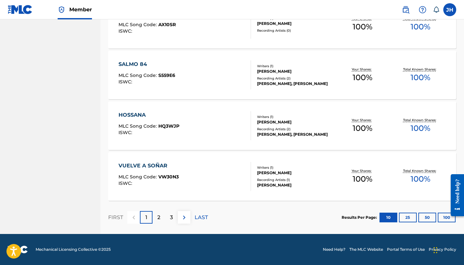
scroll to position [476, 0]
click at [445, 219] on button "100" at bounding box center [447, 218] width 18 height 10
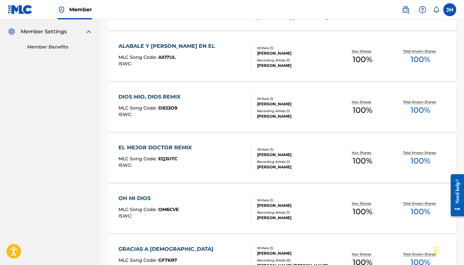
scroll to position [194, 0]
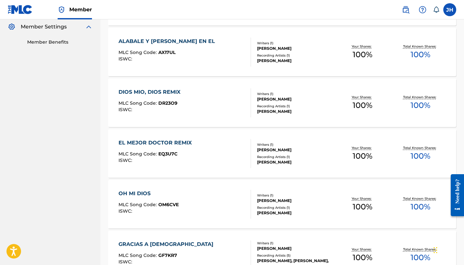
click at [152, 141] on div "EL MEJOR DOCTOR REMIX" at bounding box center [156, 143] width 76 height 8
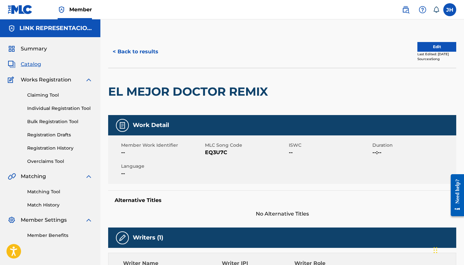
click at [440, 48] on button "Edit" at bounding box center [436, 47] width 39 height 10
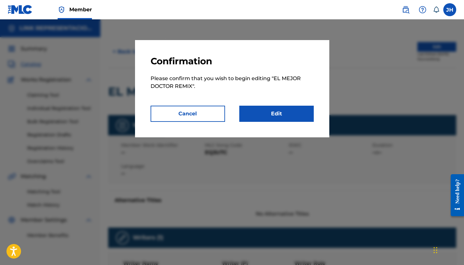
click at [287, 122] on link "Edit" at bounding box center [276, 114] width 74 height 16
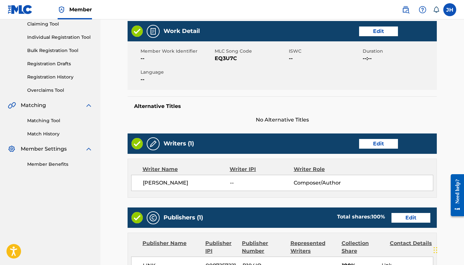
scroll to position [70, 0]
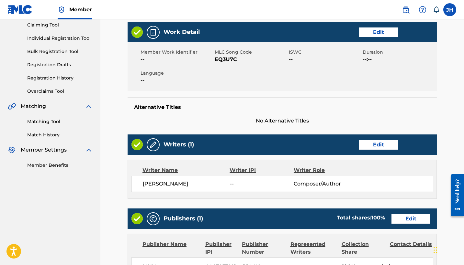
click at [388, 148] on link "Edit" at bounding box center [378, 145] width 39 height 10
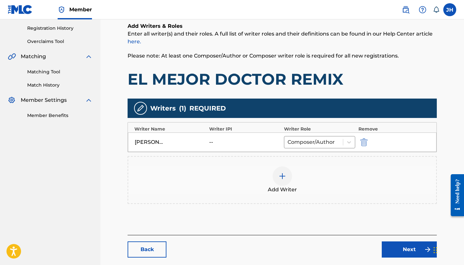
scroll to position [132, 0]
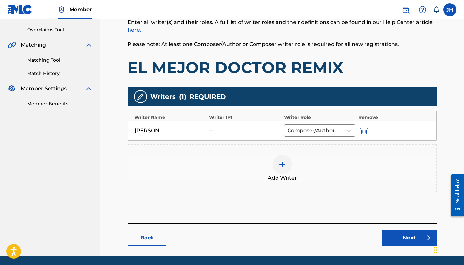
click at [275, 169] on div at bounding box center [282, 164] width 19 height 19
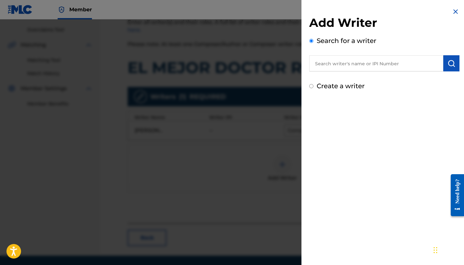
click at [353, 83] on label "Create a writer" at bounding box center [341, 86] width 48 height 8
radio input "true"
click at [313, 84] on input "Create a writer" at bounding box center [311, 86] width 4 height 4
radio input "false"
radio input "true"
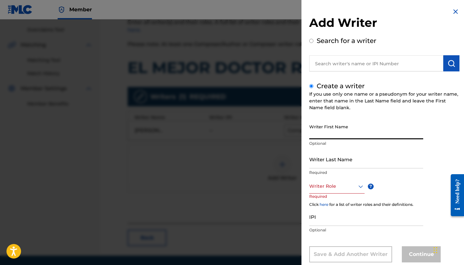
click at [343, 127] on input "Writer First Name" at bounding box center [366, 130] width 114 height 18
type input "[PERSON_NAME]"
click at [363, 168] on input "Writer Last Name" at bounding box center [366, 159] width 114 height 18
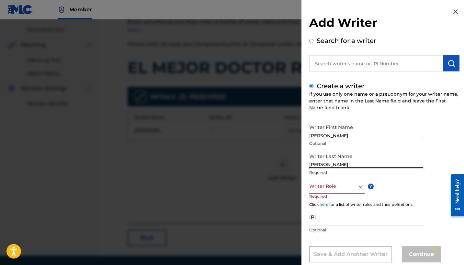
type input "Mendoza Orellana"
click at [354, 191] on div "Writer Role" at bounding box center [336, 186] width 55 height 15
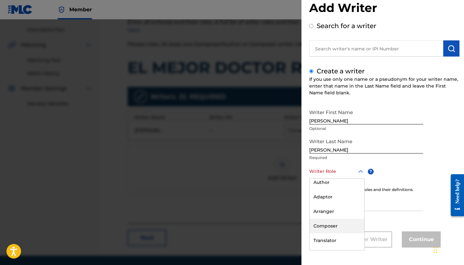
scroll to position [0, 0]
click at [342, 186] on div "Composer/Author" at bounding box center [337, 186] width 55 height 15
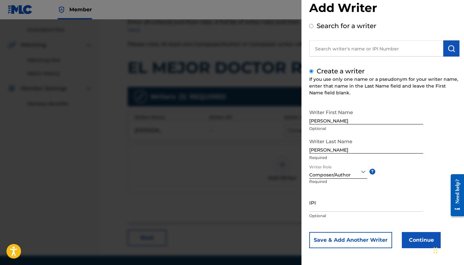
click at [410, 238] on button "Continue" at bounding box center [421, 240] width 39 height 16
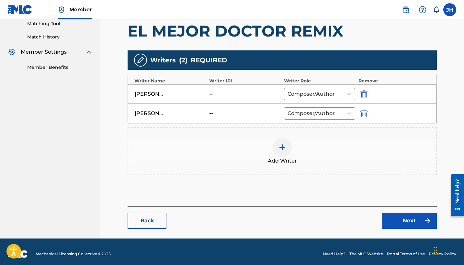
click at [364, 93] on img "submit" at bounding box center [363, 94] width 7 height 8
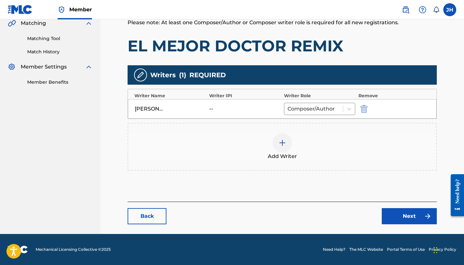
scroll to position [153, 0]
click at [412, 218] on link "Next" at bounding box center [409, 216] width 55 height 16
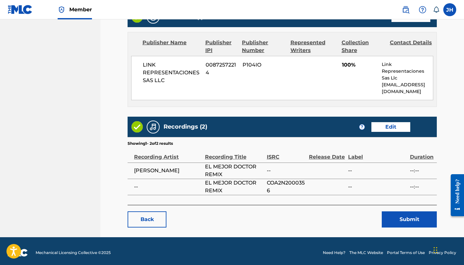
scroll to position [275, 0]
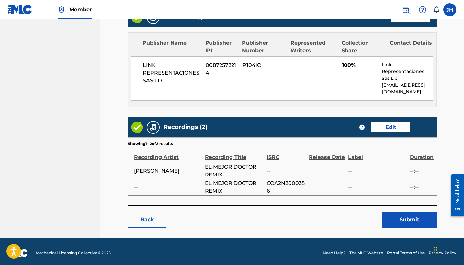
click at [400, 218] on button "Submit" at bounding box center [409, 220] width 55 height 16
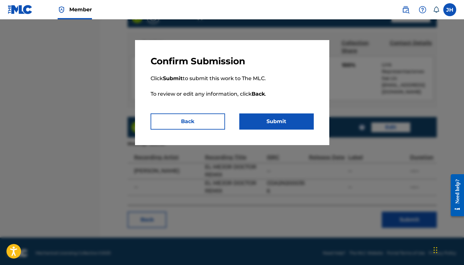
click at [294, 114] on button "Submit" at bounding box center [276, 122] width 74 height 16
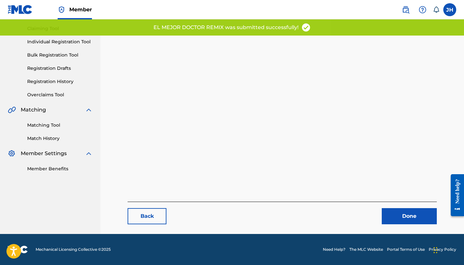
scroll to position [67, 0]
click at [405, 211] on link "Done" at bounding box center [409, 216] width 55 height 16
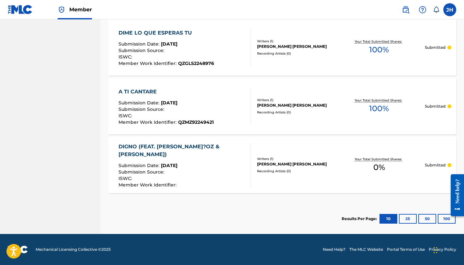
scroll to position [543, 0]
click at [305, 156] on div "DIGNO (FEAT. YVONNE MU?OZ & MARCOS BRUNET) Submission Date : Dec 09, 2020 Submi…" at bounding box center [282, 165] width 348 height 57
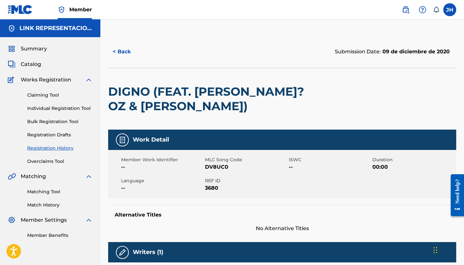
click at [123, 51] on button "< Back" at bounding box center [127, 52] width 39 height 16
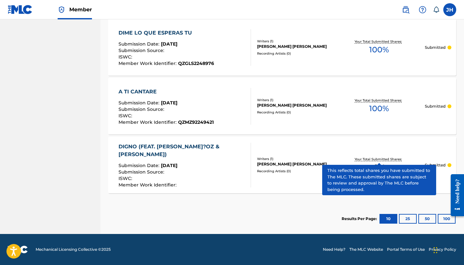
click at [445, 220] on button "100" at bounding box center [447, 219] width 18 height 10
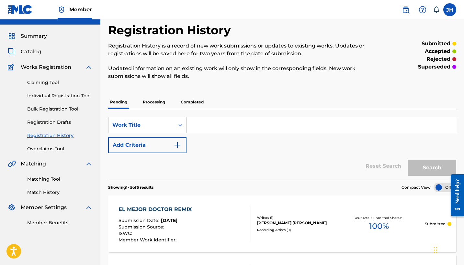
click at [30, 54] on span "Catalog" at bounding box center [31, 52] width 20 height 8
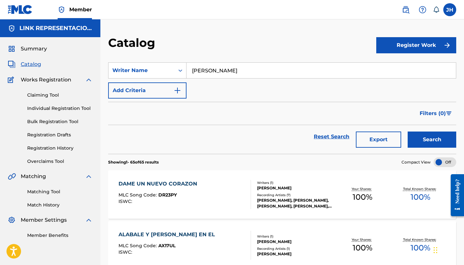
click at [425, 138] on button "Search" at bounding box center [432, 140] width 49 height 16
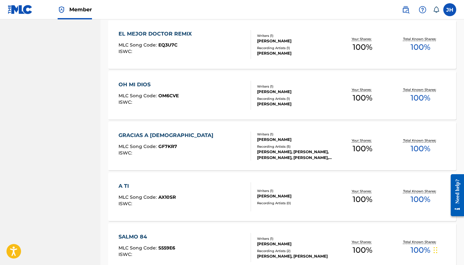
scroll to position [304, 0]
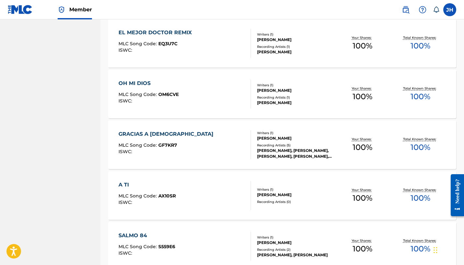
click at [141, 87] on div "OH MI DIOS" at bounding box center [148, 84] width 60 height 8
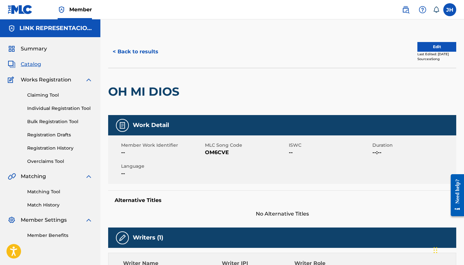
click at [433, 50] on button "Edit" at bounding box center [436, 47] width 39 height 10
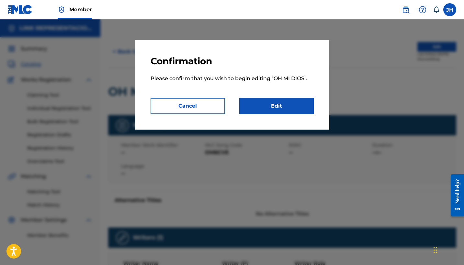
click at [285, 99] on link "Edit" at bounding box center [276, 106] width 74 height 16
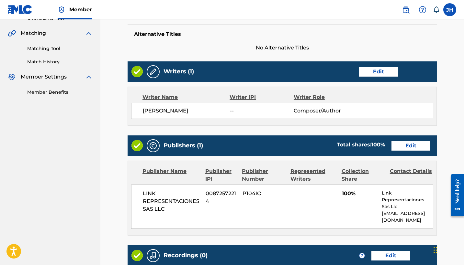
scroll to position [144, 0]
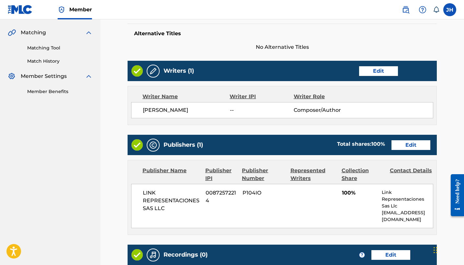
click at [365, 68] on link "Edit" at bounding box center [378, 71] width 39 height 10
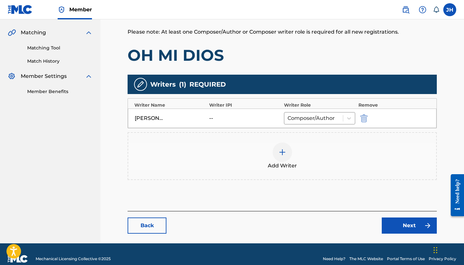
scroll to position [145, 0]
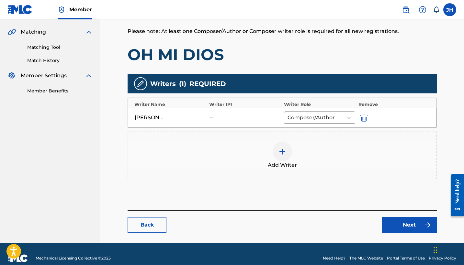
click at [274, 144] on div "Add Writer" at bounding box center [282, 155] width 308 height 27
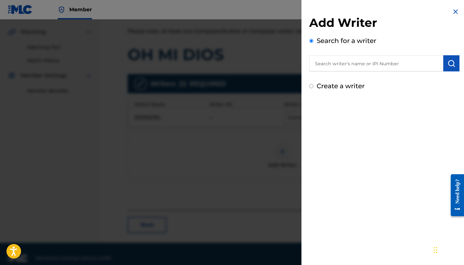
click at [354, 84] on label "Create a writer" at bounding box center [341, 86] width 48 height 8
radio input "true"
click at [313, 84] on input "Create a writer" at bounding box center [311, 86] width 4 height 4
radio input "false"
radio input "true"
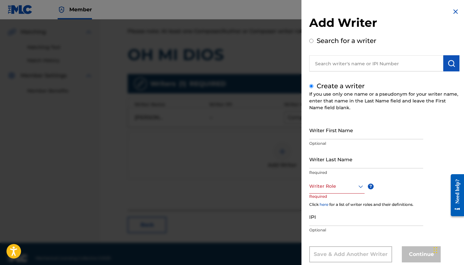
click at [349, 133] on input "Writer First Name" at bounding box center [366, 130] width 114 height 18
type input "[PERSON_NAME]"
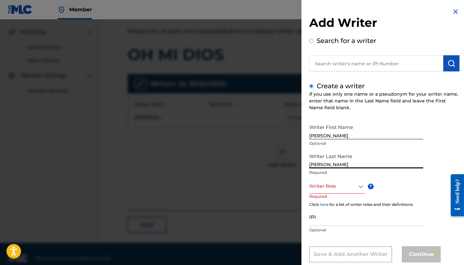
type input "Mendoza Orellana"
click at [361, 194] on div "Writer Role ? Required" at bounding box center [343, 193] width 68 height 29
click at [359, 188] on div "Writer Role" at bounding box center [336, 186] width 55 height 15
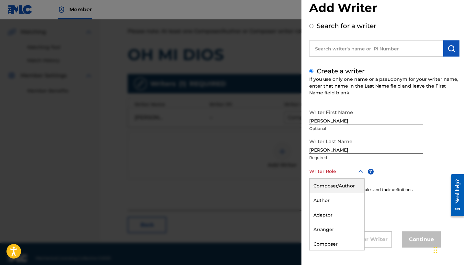
click at [333, 190] on div "Composer/Author" at bounding box center [337, 186] width 55 height 15
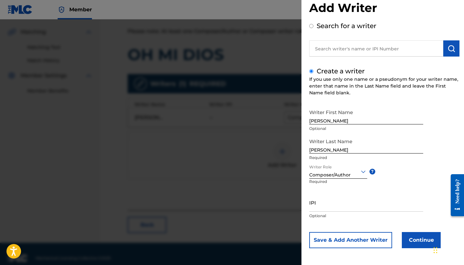
click at [417, 240] on button "Continue" at bounding box center [421, 240] width 39 height 16
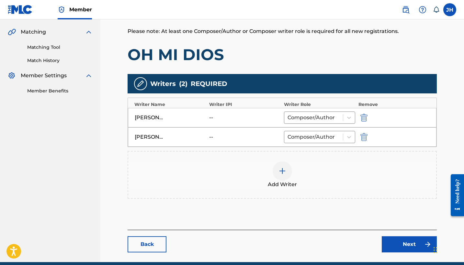
click at [362, 116] on img "submit" at bounding box center [363, 118] width 7 height 8
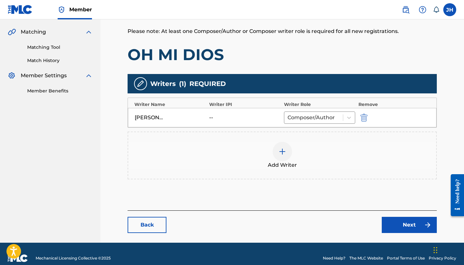
click at [394, 223] on link "Next" at bounding box center [409, 225] width 55 height 16
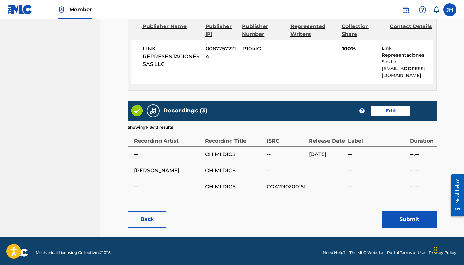
scroll to position [291, 0]
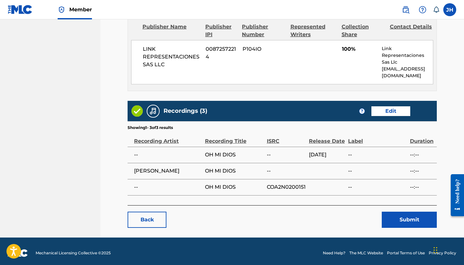
click at [411, 216] on button "Submit" at bounding box center [409, 220] width 55 height 16
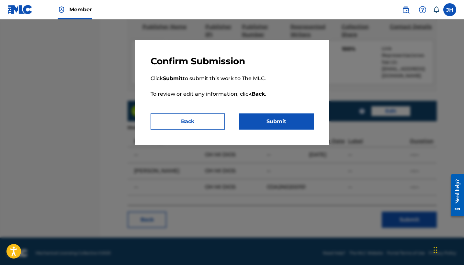
click at [268, 116] on button "Submit" at bounding box center [276, 122] width 74 height 16
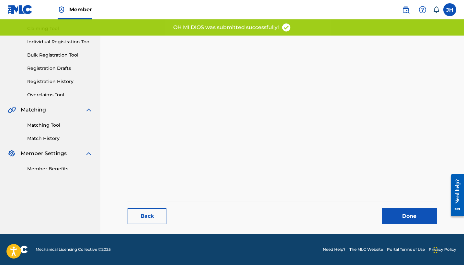
scroll to position [67, 0]
click at [418, 209] on link "Done" at bounding box center [409, 216] width 55 height 16
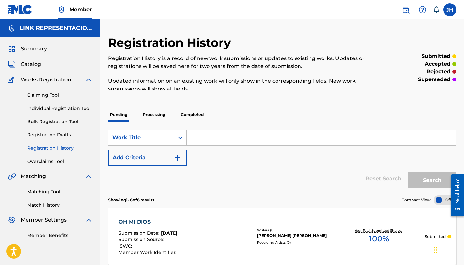
click at [34, 63] on span "Catalog" at bounding box center [31, 65] width 20 height 8
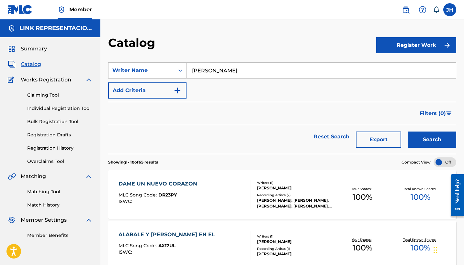
click at [416, 141] on button "Search" at bounding box center [432, 140] width 49 height 16
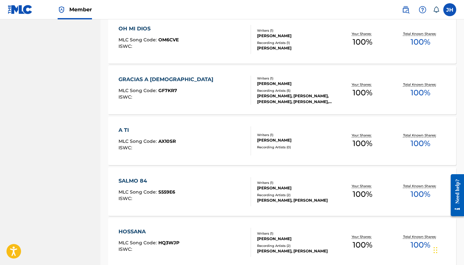
scroll to position [359, 0]
click at [155, 75] on div "GRACIAS A [DEMOGRAPHIC_DATA]" at bounding box center [167, 79] width 98 height 8
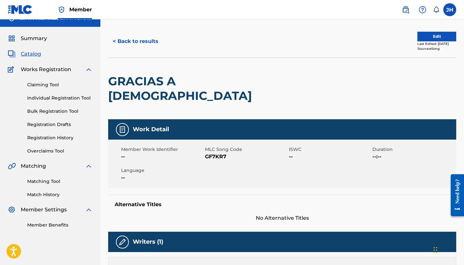
scroll to position [17, 0]
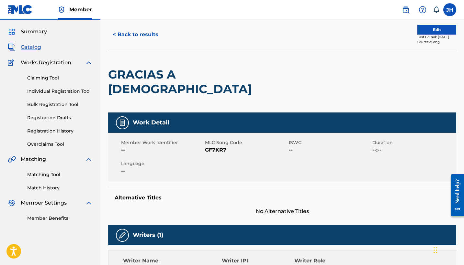
click at [423, 27] on button "Edit" at bounding box center [436, 30] width 39 height 10
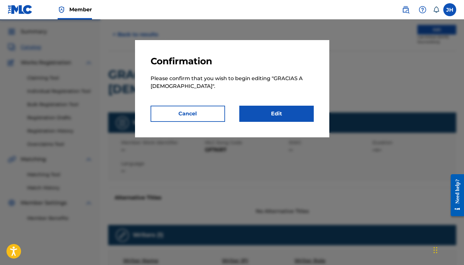
click at [268, 108] on link "Edit" at bounding box center [276, 114] width 74 height 16
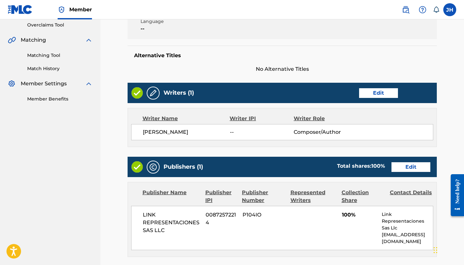
scroll to position [140, 0]
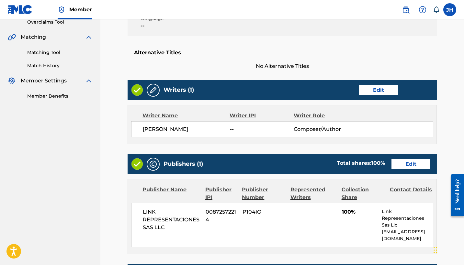
click at [390, 85] on link "Edit" at bounding box center [378, 90] width 39 height 10
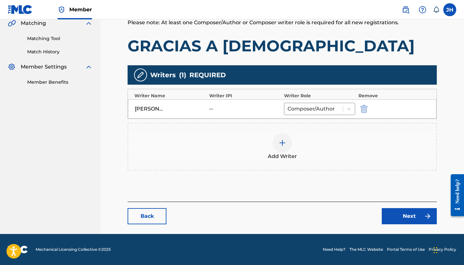
scroll to position [153, 0]
click at [287, 148] on div at bounding box center [282, 142] width 19 height 19
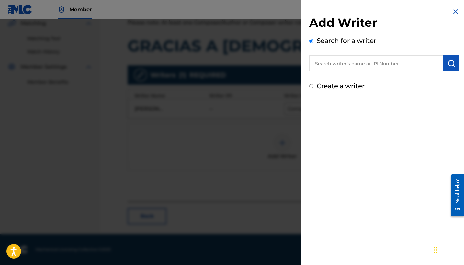
click at [346, 89] on label "Create a writer" at bounding box center [341, 86] width 48 height 8
radio input "true"
click at [313, 88] on input "Create a writer" at bounding box center [311, 86] width 4 height 4
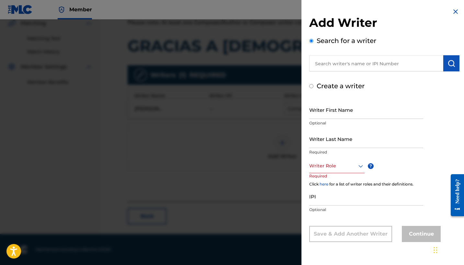
radio input "false"
radio input "true"
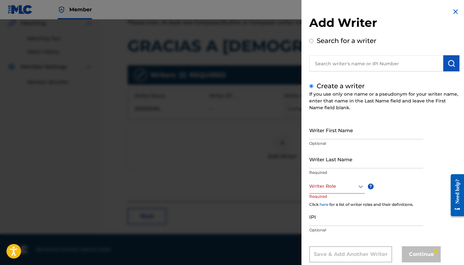
click at [346, 137] on input "Writer First Name" at bounding box center [366, 130] width 114 height 18
type input "[PERSON_NAME]"
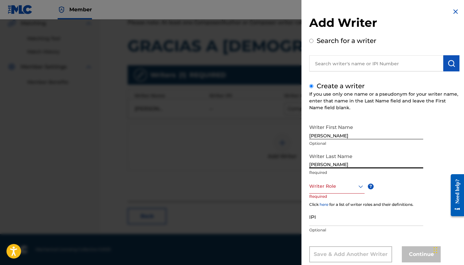
type input "Mendoza Orellana"
click at [359, 190] on div "Writer Role" at bounding box center [336, 186] width 55 height 15
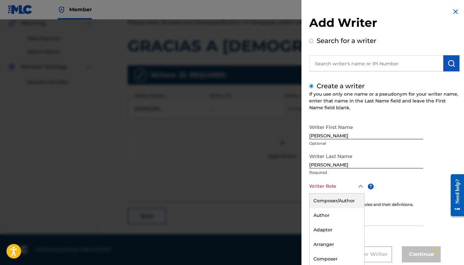
scroll to position [15, 0]
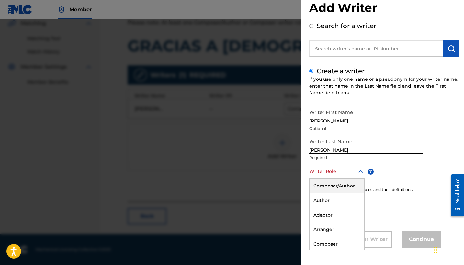
click at [335, 185] on div "Composer/Author" at bounding box center [337, 186] width 55 height 15
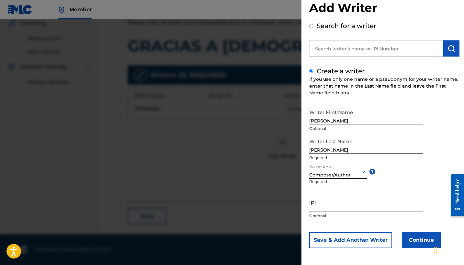
click at [414, 244] on button "Continue" at bounding box center [421, 240] width 39 height 16
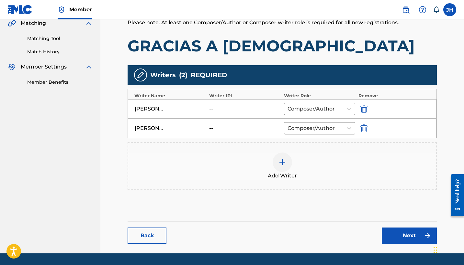
click at [366, 116] on div "MAURICIO ORELLA -- Composer/Author" at bounding box center [282, 108] width 309 height 19
click at [363, 107] on img "submit" at bounding box center [363, 109] width 7 height 8
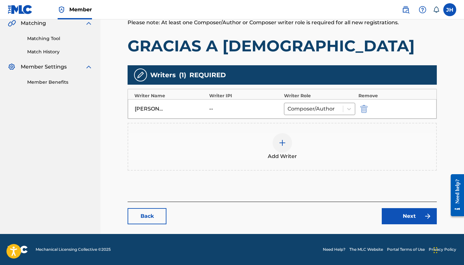
click at [400, 211] on link "Next" at bounding box center [409, 216] width 55 height 16
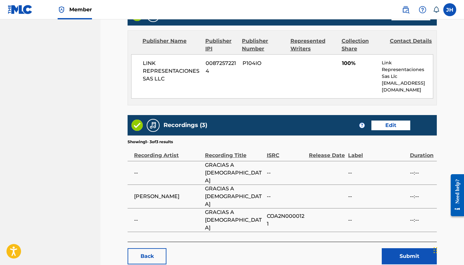
scroll to position [291, 0]
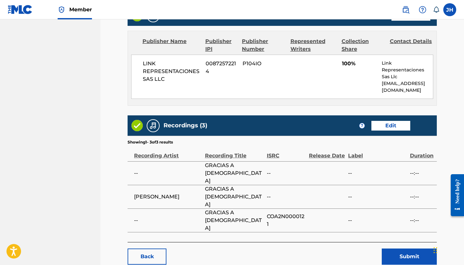
click at [404, 249] on button "Submit" at bounding box center [409, 257] width 55 height 16
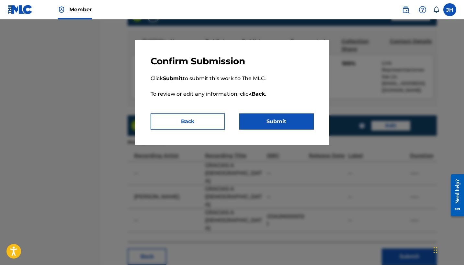
click at [276, 124] on button "Submit" at bounding box center [276, 122] width 74 height 16
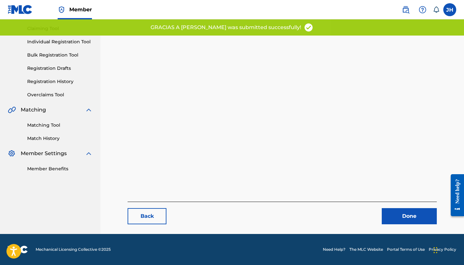
scroll to position [67, 0]
click at [417, 214] on link "Done" at bounding box center [409, 216] width 55 height 16
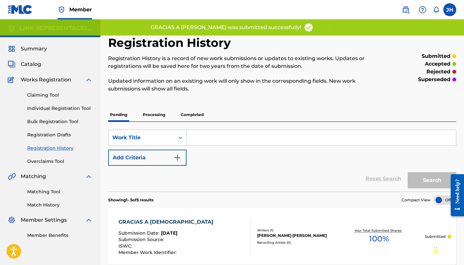
click at [30, 63] on span "Catalog" at bounding box center [31, 65] width 20 height 8
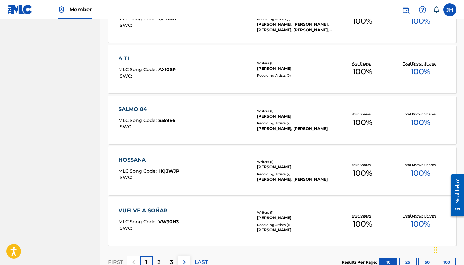
scroll to position [459, 0]
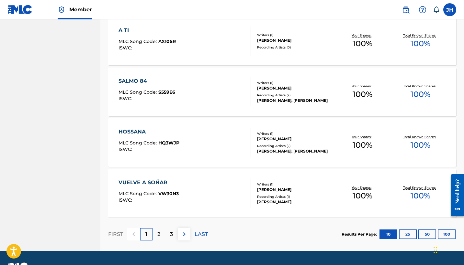
click at [441, 232] on button "100" at bounding box center [447, 235] width 18 height 10
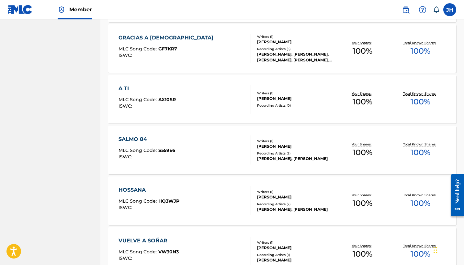
scroll to position [380, 0]
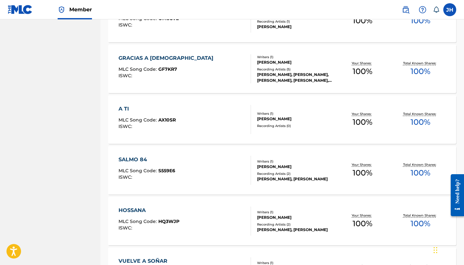
click at [188, 120] on div "A TI MLC Song Code : AX10SR ISWC :" at bounding box center [184, 119] width 132 height 29
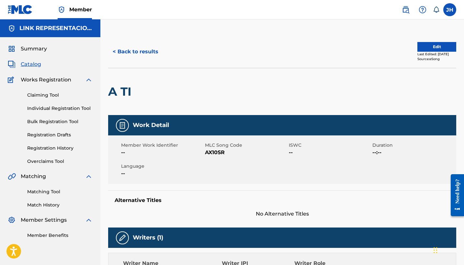
click at [433, 49] on button "Edit" at bounding box center [436, 47] width 39 height 10
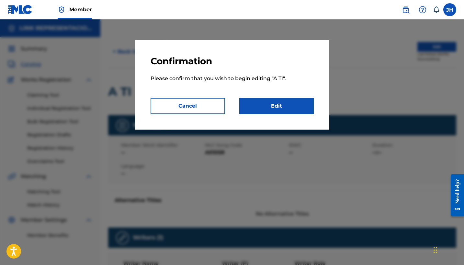
click at [290, 103] on link "Edit" at bounding box center [276, 106] width 74 height 16
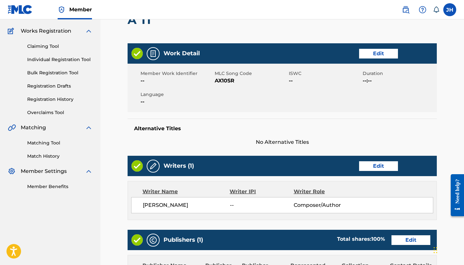
scroll to position [63, 0]
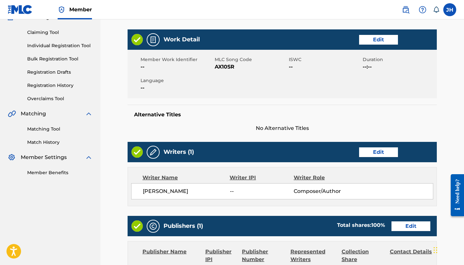
click at [374, 153] on link "Edit" at bounding box center [378, 153] width 39 height 10
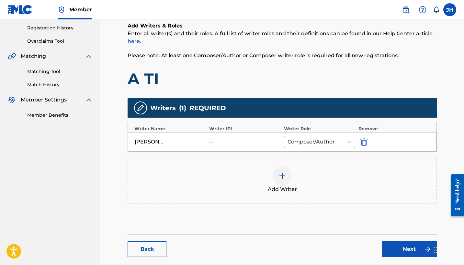
scroll to position [133, 0]
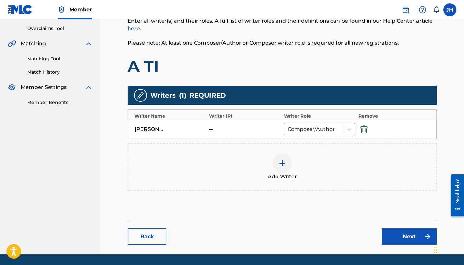
click at [289, 160] on div at bounding box center [282, 163] width 19 height 19
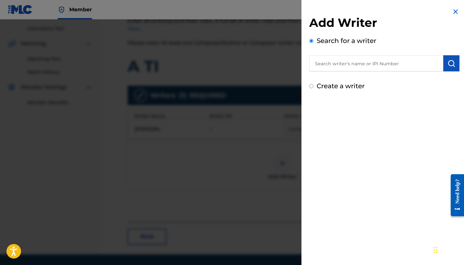
click at [354, 85] on label "Create a writer" at bounding box center [341, 86] width 48 height 8
radio input "true"
click at [313, 85] on input "Create a writer" at bounding box center [311, 86] width 4 height 4
radio input "false"
radio input "true"
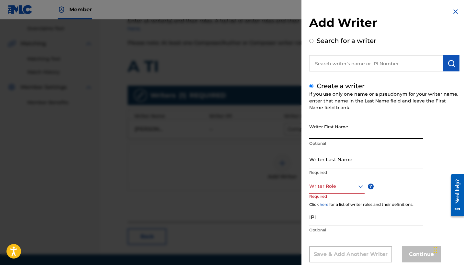
click at [361, 136] on input "Writer First Name" at bounding box center [366, 130] width 114 height 18
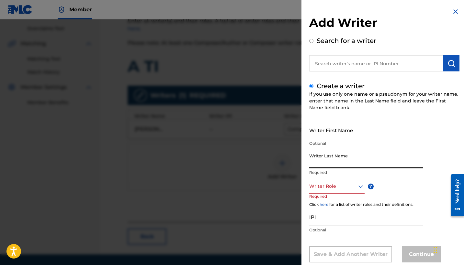
click at [362, 135] on input "Writer First Name" at bounding box center [366, 130] width 114 height 18
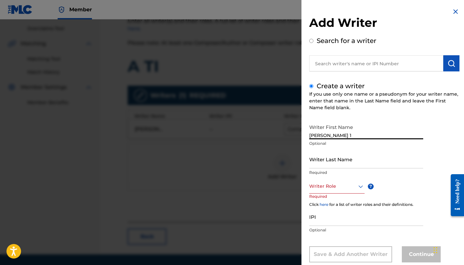
type input "[PERSON_NAME]"
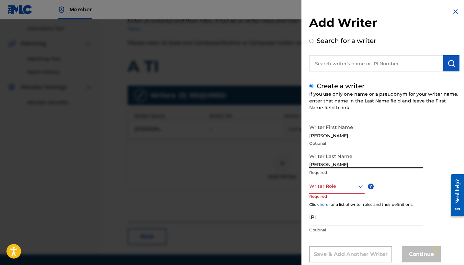
click at [324, 164] on input "Menodza Orellana" at bounding box center [366, 159] width 114 height 18
click at [323, 164] on input "Mendza Orellana" at bounding box center [366, 159] width 114 height 18
type input "Mendoza Orellana"
click at [339, 188] on div "Writer Role" at bounding box center [336, 186] width 55 height 15
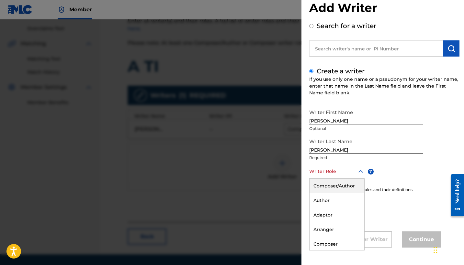
click at [339, 185] on div "Composer/Author" at bounding box center [337, 186] width 55 height 15
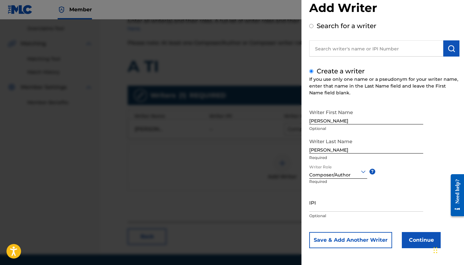
click at [420, 246] on button "Continue" at bounding box center [421, 240] width 39 height 16
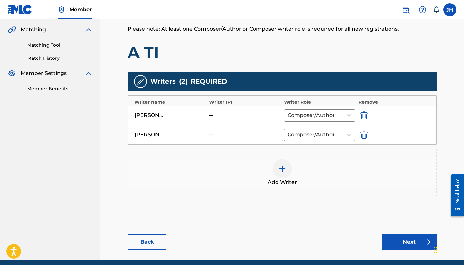
scroll to position [149, 0]
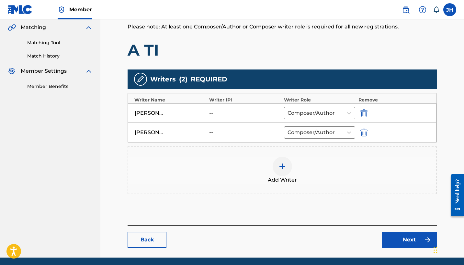
click at [364, 116] on img "submit" at bounding box center [363, 113] width 7 height 8
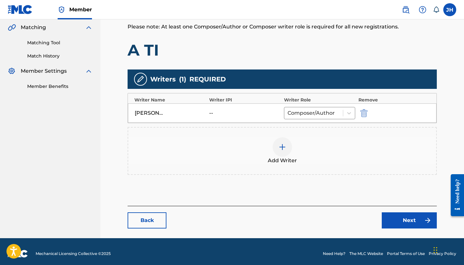
click at [401, 218] on link "Next" at bounding box center [409, 221] width 55 height 16
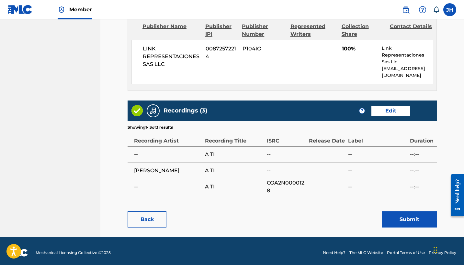
scroll to position [291, 0]
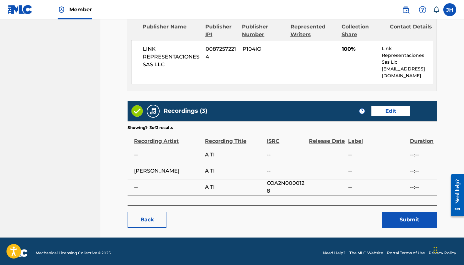
click at [391, 222] on button "Submit" at bounding box center [409, 220] width 55 height 16
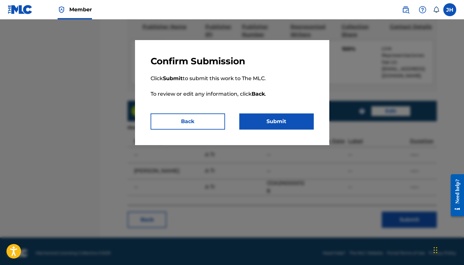
click at [295, 122] on button "Submit" at bounding box center [276, 122] width 74 height 16
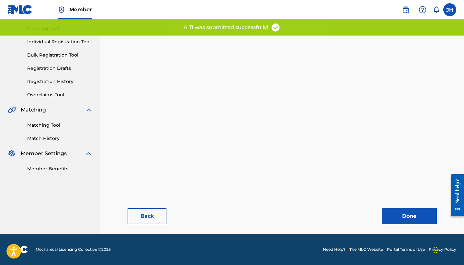
scroll to position [67, 0]
click at [400, 208] on div "Back Done" at bounding box center [282, 213] width 309 height 23
click at [400, 222] on link "Done" at bounding box center [409, 216] width 55 height 16
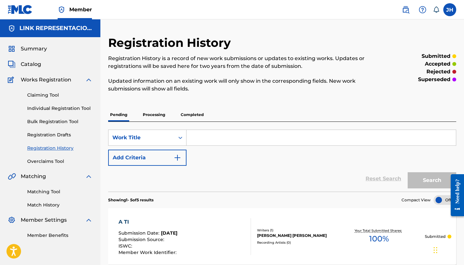
click at [34, 67] on span "Catalog" at bounding box center [31, 65] width 20 height 8
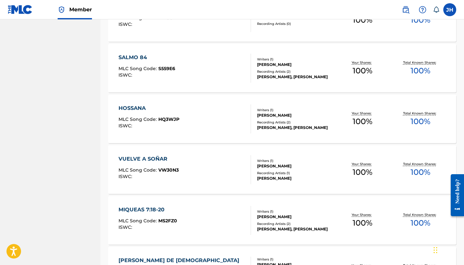
scroll to position [484, 0]
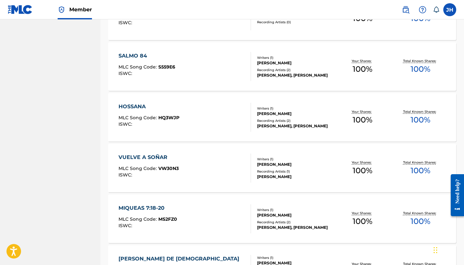
click at [140, 54] on div "SALMO 84" at bounding box center [146, 56] width 57 height 8
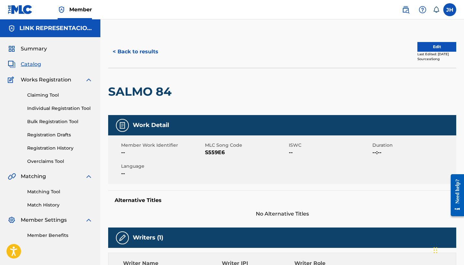
click at [430, 49] on button "Edit" at bounding box center [436, 47] width 39 height 10
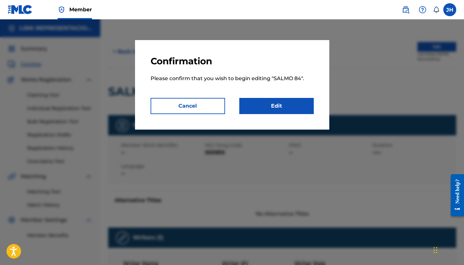
click at [299, 105] on link "Edit" at bounding box center [276, 106] width 74 height 16
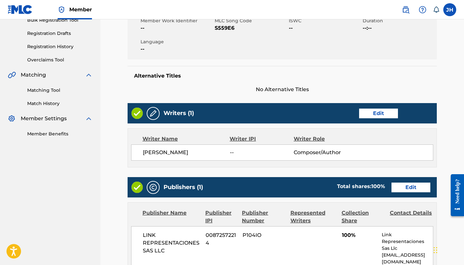
scroll to position [107, 0]
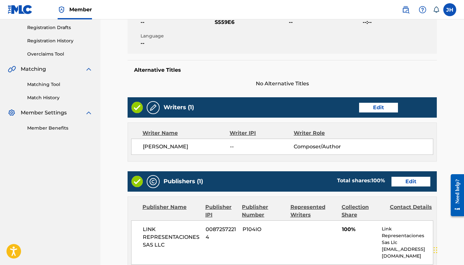
click at [390, 109] on link "Edit" at bounding box center [378, 108] width 39 height 10
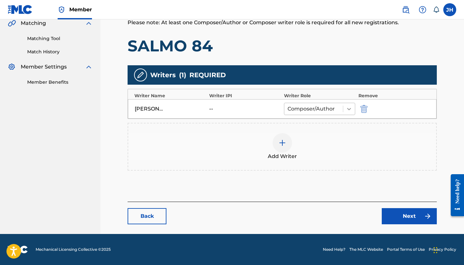
scroll to position [153, 0]
click at [283, 142] on img at bounding box center [282, 143] width 8 height 8
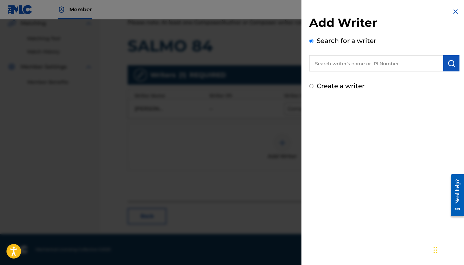
click at [341, 86] on label "Create a writer" at bounding box center [341, 86] width 48 height 8
radio input "true"
click at [313, 86] on input "Create a writer" at bounding box center [311, 86] width 4 height 4
radio input "false"
radio input "true"
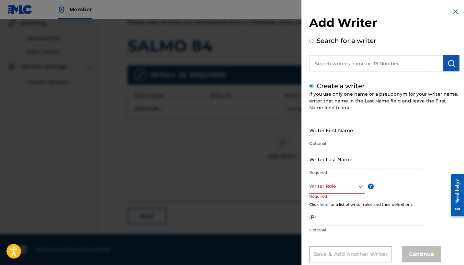
click at [337, 136] on input "Writer First Name" at bounding box center [366, 130] width 114 height 18
type input "[PERSON_NAME]"
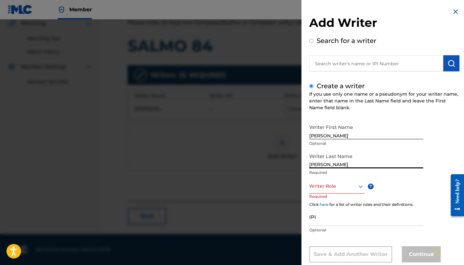
type input "Mendoza Orellana"
click at [346, 188] on div "Writer Role" at bounding box center [336, 186] width 55 height 15
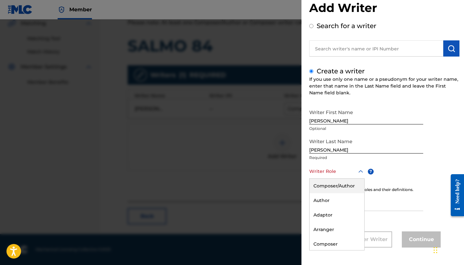
click at [346, 188] on div "Composer/Author" at bounding box center [337, 186] width 55 height 15
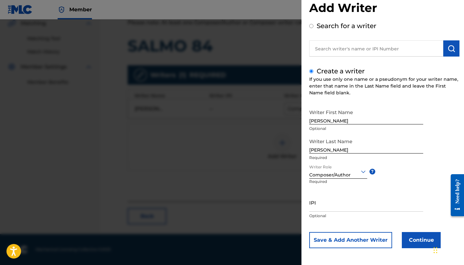
click at [416, 242] on button "Continue" at bounding box center [421, 240] width 39 height 16
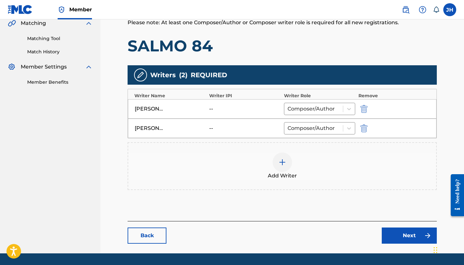
click at [364, 108] on img "submit" at bounding box center [363, 109] width 7 height 8
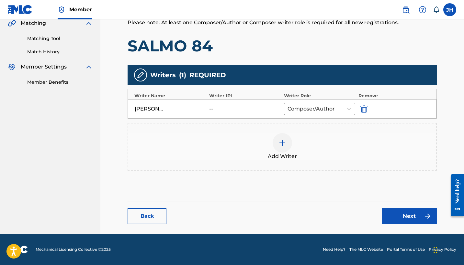
click at [408, 214] on link "Next" at bounding box center [409, 216] width 55 height 16
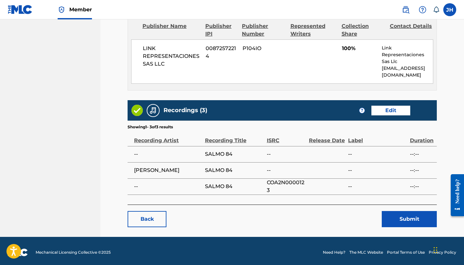
scroll to position [291, 0]
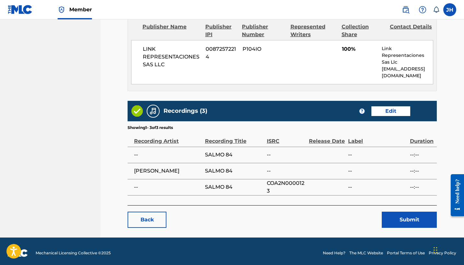
click at [423, 214] on button "Submit" at bounding box center [409, 220] width 55 height 16
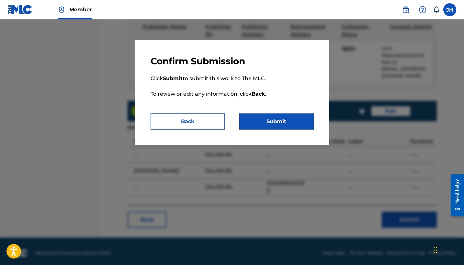
click at [292, 119] on button "Submit" at bounding box center [276, 122] width 74 height 16
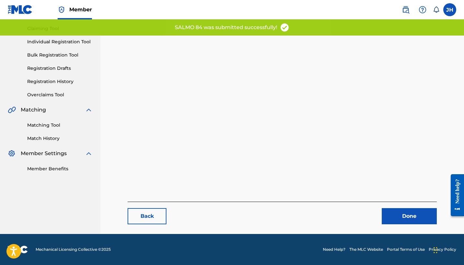
scroll to position [67, 0]
click at [426, 223] on link "Done" at bounding box center [409, 216] width 55 height 16
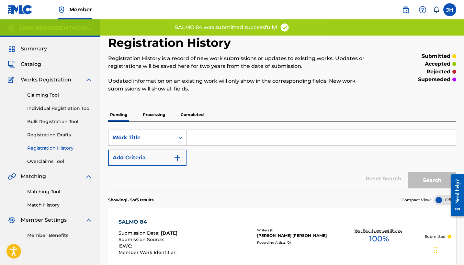
click at [29, 62] on span "Catalog" at bounding box center [31, 65] width 20 height 8
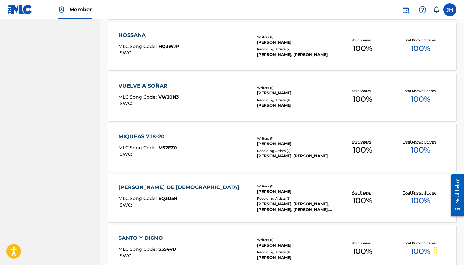
scroll to position [557, 0]
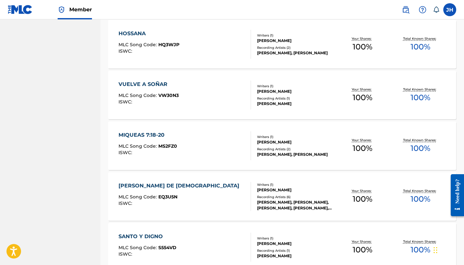
click at [135, 31] on div "HOSSANA" at bounding box center [148, 34] width 61 height 8
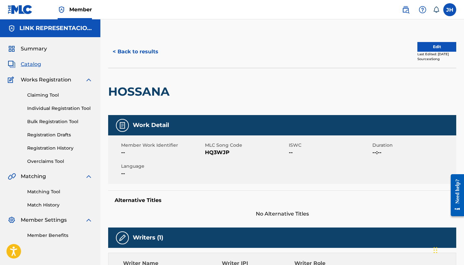
click at [427, 46] on button "Edit" at bounding box center [436, 47] width 39 height 10
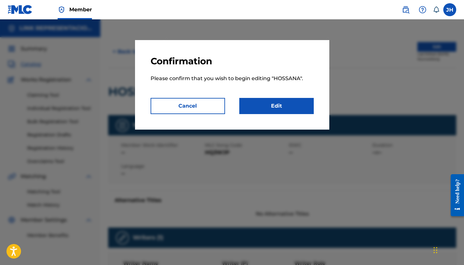
click at [288, 105] on link "Edit" at bounding box center [276, 106] width 74 height 16
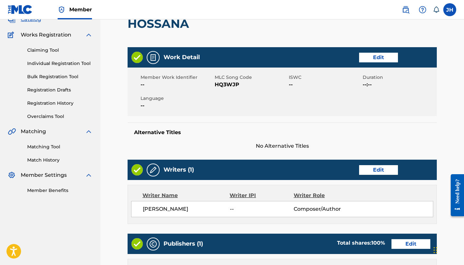
scroll to position [45, 0]
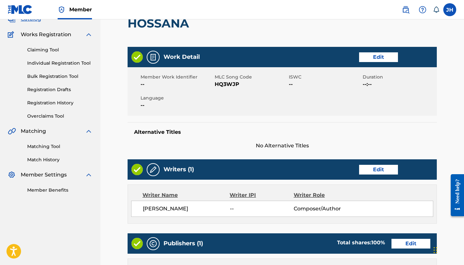
click at [395, 168] on link "Edit" at bounding box center [378, 170] width 39 height 10
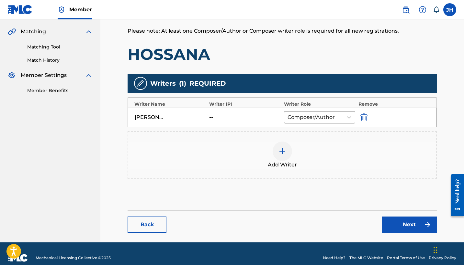
scroll to position [149, 0]
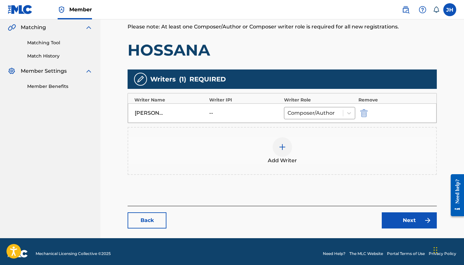
click at [287, 152] on div at bounding box center [282, 147] width 19 height 19
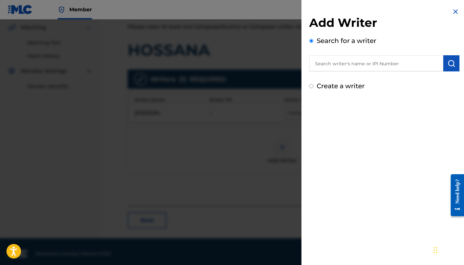
click at [347, 86] on label "Create a writer" at bounding box center [341, 86] width 48 height 8
radio input "true"
click at [313, 86] on input "Create a writer" at bounding box center [311, 86] width 4 height 4
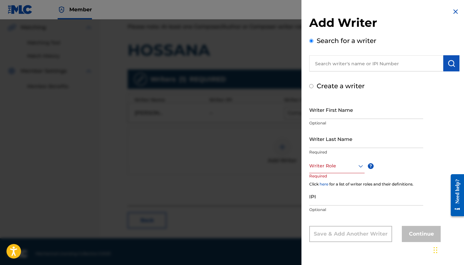
radio input "false"
radio input "true"
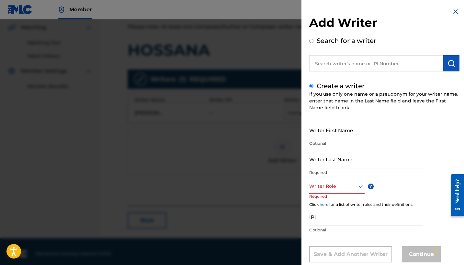
click at [349, 128] on input "Writer First Name" at bounding box center [366, 130] width 114 height 18
type input "[PERSON_NAME]"
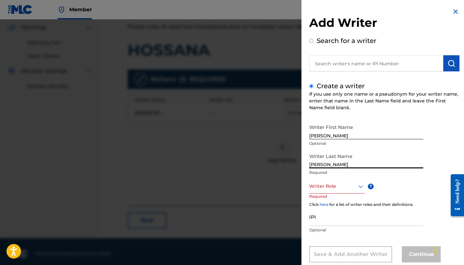
type input "Mendoza Orellana"
click at [358, 188] on div "Writer Role" at bounding box center [336, 186] width 55 height 15
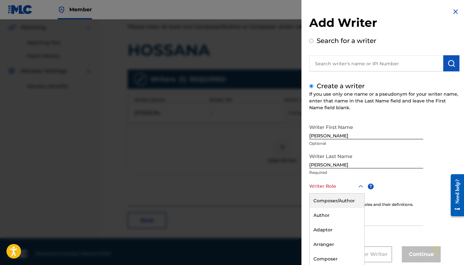
scroll to position [15, 0]
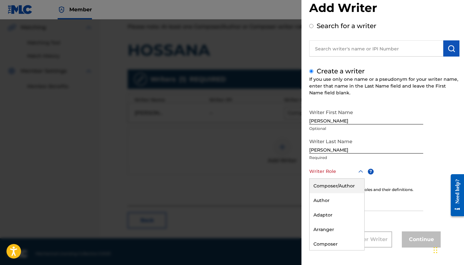
click at [341, 192] on div "Composer/Author" at bounding box center [337, 186] width 55 height 15
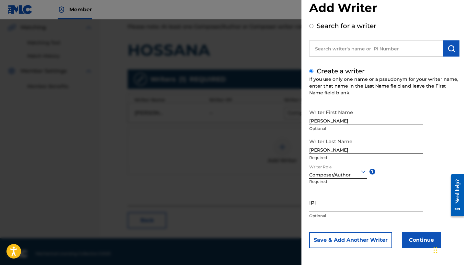
click at [414, 234] on button "Continue" at bounding box center [421, 240] width 39 height 16
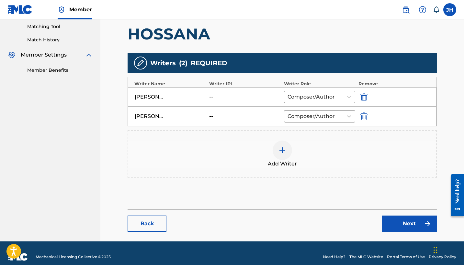
click at [365, 94] on img "submit" at bounding box center [363, 97] width 7 height 8
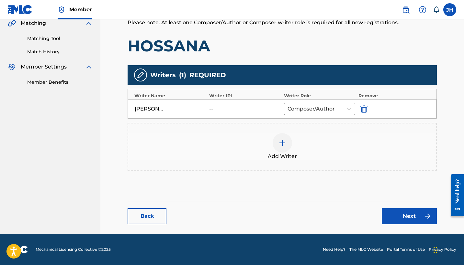
scroll to position [153, 0]
click at [402, 213] on link "Next" at bounding box center [409, 216] width 55 height 16
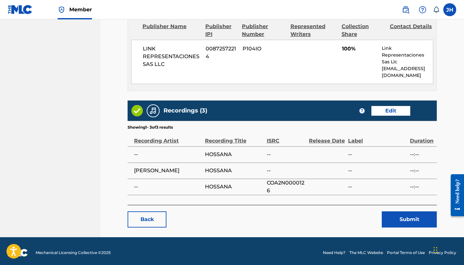
scroll to position [291, 0]
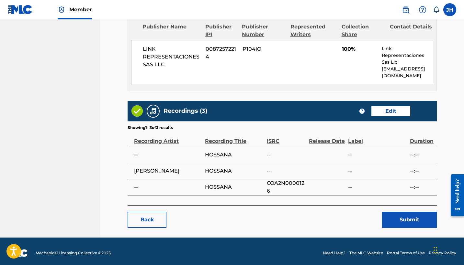
click at [400, 217] on button "Submit" at bounding box center [409, 220] width 55 height 16
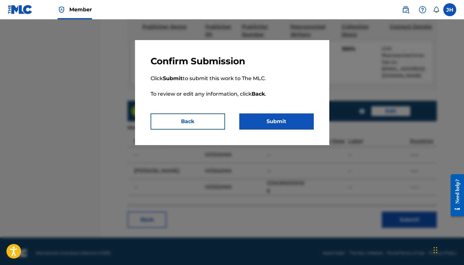
click at [277, 124] on button "Submit" at bounding box center [276, 122] width 74 height 16
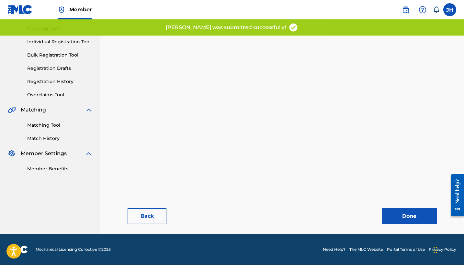
scroll to position [67, 0]
click at [416, 218] on link "Done" at bounding box center [409, 216] width 55 height 16
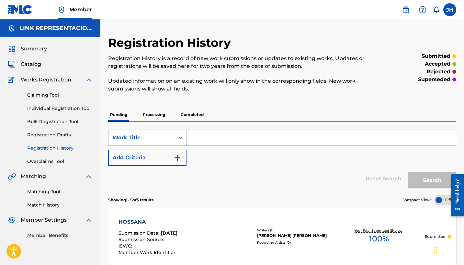
click at [40, 64] on span "Catalog" at bounding box center [31, 65] width 20 height 8
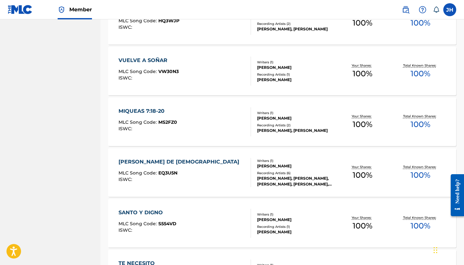
scroll to position [583, 0]
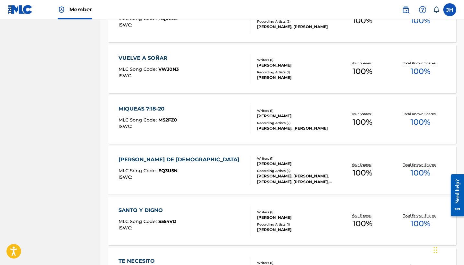
click at [152, 68] on span "MLC Song Code :" at bounding box center [138, 69] width 40 height 6
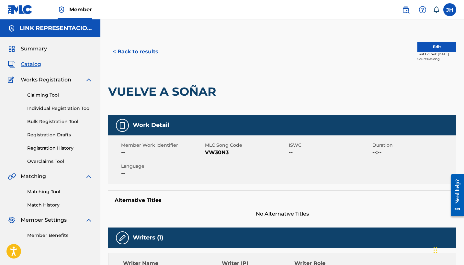
click at [435, 42] on div "< Back to results Edit Last Edited: July 06, 2024 Source: eSong" at bounding box center [282, 52] width 348 height 32
click at [435, 45] on button "Edit" at bounding box center [436, 47] width 39 height 10
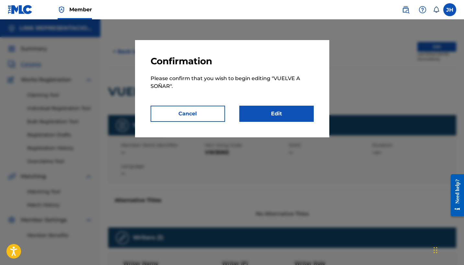
click at [291, 112] on link "Edit" at bounding box center [276, 114] width 74 height 16
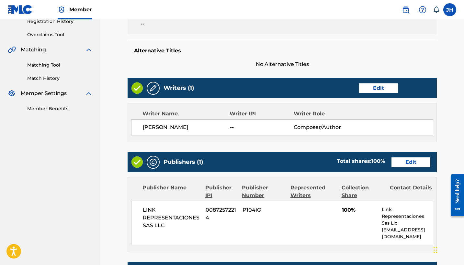
scroll to position [126, 0]
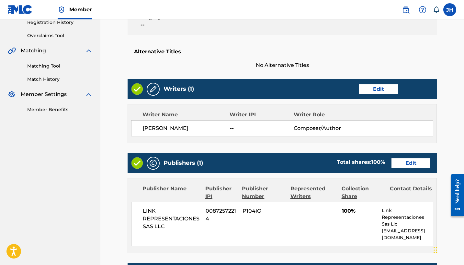
click at [378, 89] on link "Edit" at bounding box center [378, 89] width 39 height 10
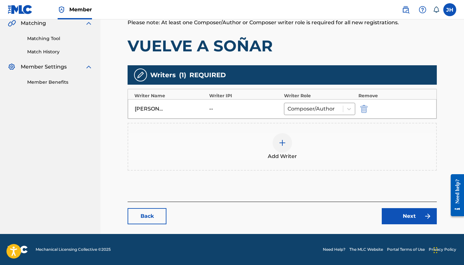
scroll to position [153, 0]
click at [360, 110] on button "submit" at bounding box center [363, 108] width 10 height 7
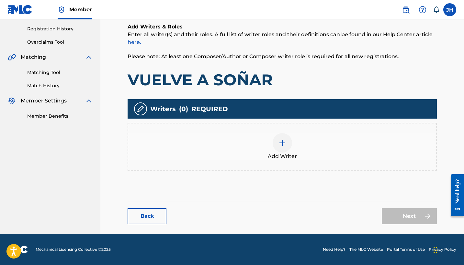
scroll to position [119, 0]
click at [283, 144] on img at bounding box center [282, 143] width 8 height 8
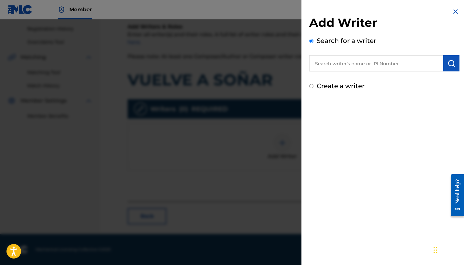
click at [356, 89] on label "Create a writer" at bounding box center [341, 86] width 48 height 8
radio input "true"
click at [313, 88] on input "Create a writer" at bounding box center [311, 86] width 4 height 4
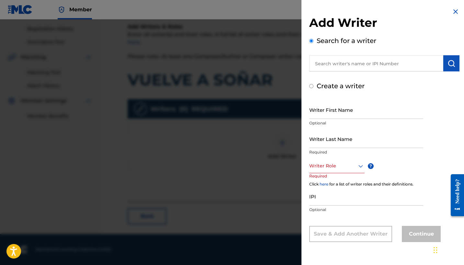
radio input "false"
radio input "true"
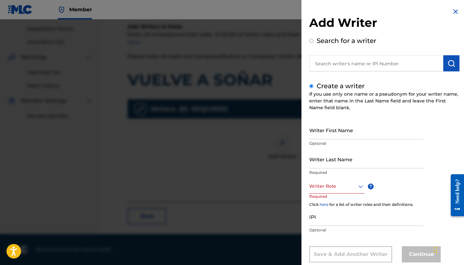
click at [367, 138] on input "Writer First Name" at bounding box center [366, 130] width 114 height 18
type input "[PERSON_NAME]"
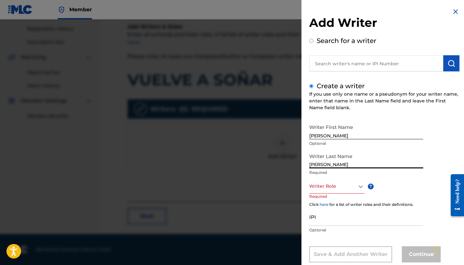
type input "Mendoza Orellana"
click at [345, 188] on div "Writer Role" at bounding box center [336, 186] width 55 height 15
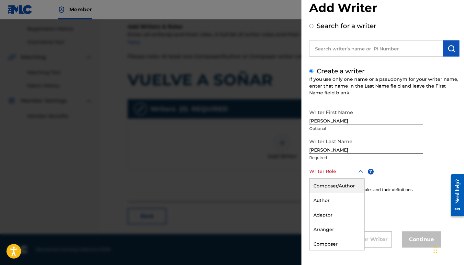
click at [345, 185] on div "Composer/Author" at bounding box center [337, 186] width 55 height 15
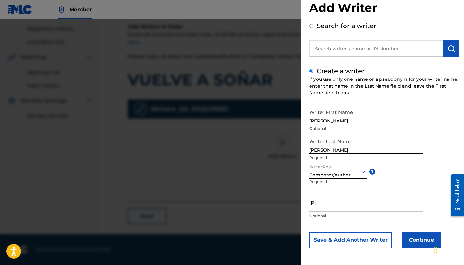
click at [416, 240] on button "Continue" at bounding box center [421, 240] width 39 height 16
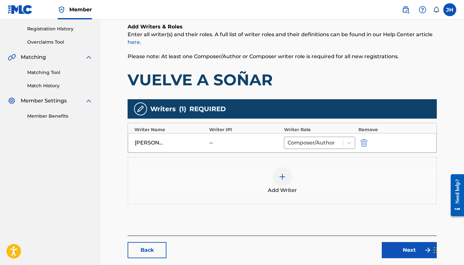
click at [379, 197] on div "Add Writer" at bounding box center [282, 181] width 309 height 48
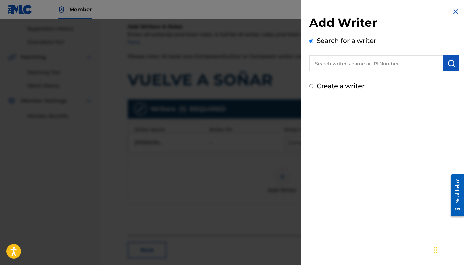
click at [455, 10] on img at bounding box center [456, 12] width 8 height 8
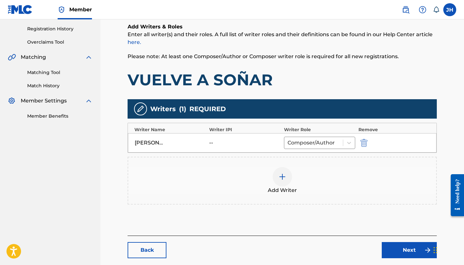
click at [399, 243] on link "Next" at bounding box center [409, 250] width 55 height 16
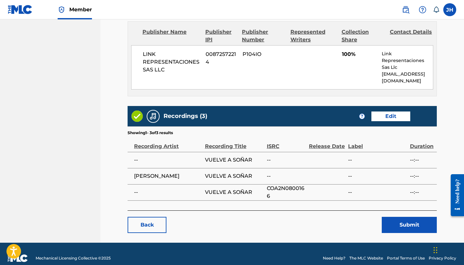
scroll to position [288, 0]
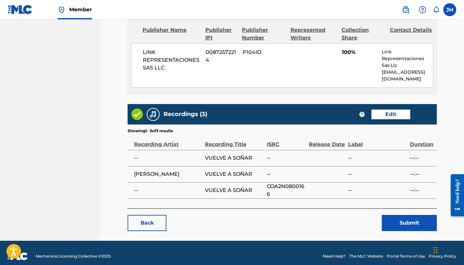
click at [403, 222] on button "Submit" at bounding box center [409, 223] width 55 height 16
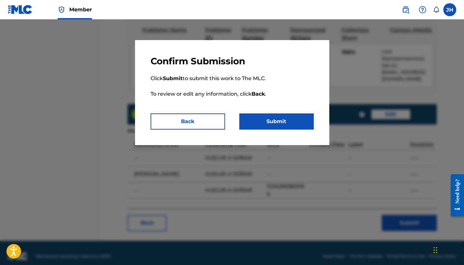
click at [270, 116] on button "Submit" at bounding box center [276, 122] width 74 height 16
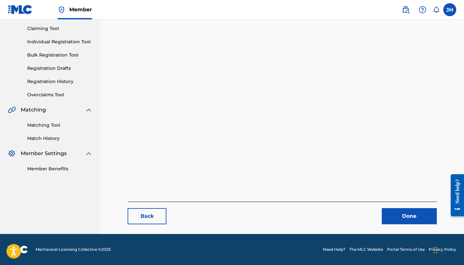
scroll to position [67, 0]
click at [395, 217] on link "Done" at bounding box center [409, 216] width 55 height 16
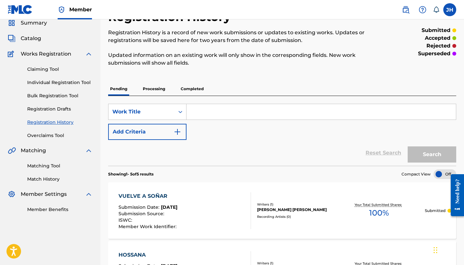
scroll to position [27, 0]
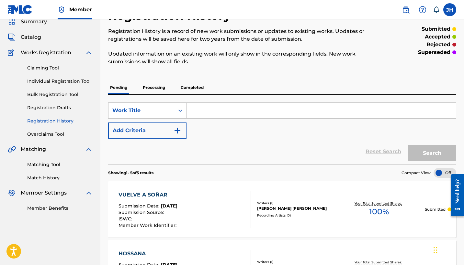
click at [37, 39] on span "Catalog" at bounding box center [31, 37] width 20 height 8
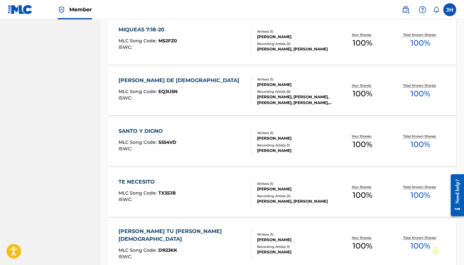
scroll to position [664, 0]
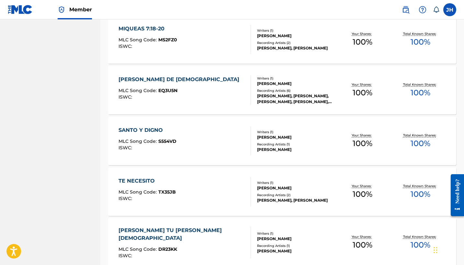
click at [142, 30] on div "MIQUEAS 7:18-20" at bounding box center [147, 29] width 59 height 8
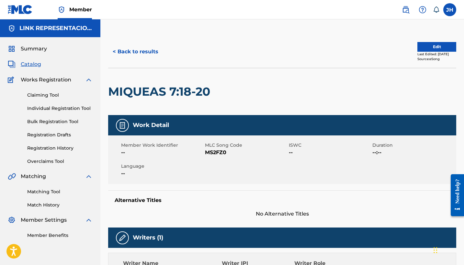
scroll to position [23, 0]
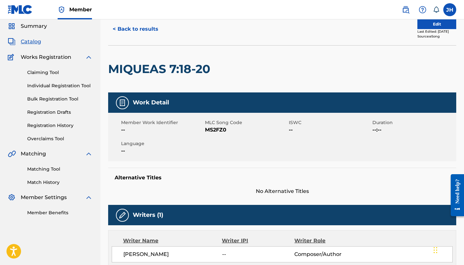
click at [429, 28] on button "Edit" at bounding box center [436, 24] width 39 height 10
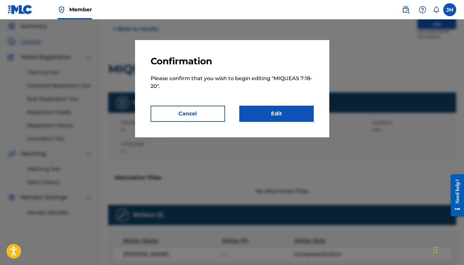
click at [288, 116] on link "Edit" at bounding box center [276, 114] width 74 height 16
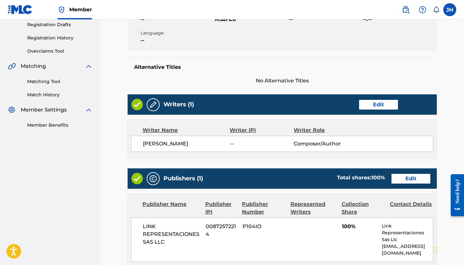
scroll to position [113, 0]
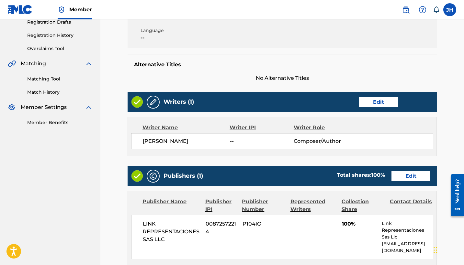
click at [379, 101] on link "Edit" at bounding box center [378, 102] width 39 height 10
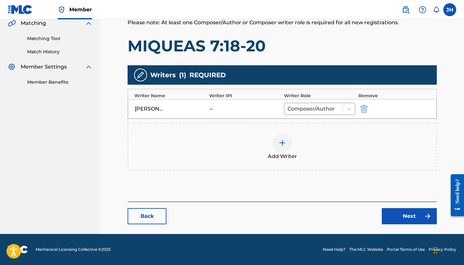
scroll to position [153, 0]
click at [286, 144] on img at bounding box center [282, 143] width 8 height 8
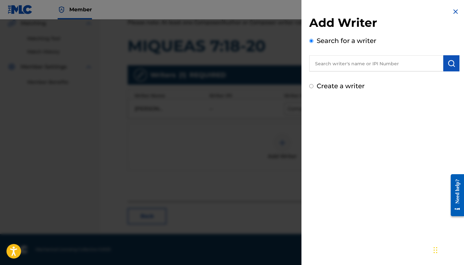
click at [356, 85] on label "Create a writer" at bounding box center [341, 86] width 48 height 8
radio input "true"
click at [313, 85] on input "Create a writer" at bounding box center [311, 86] width 4 height 4
radio input "false"
radio input "true"
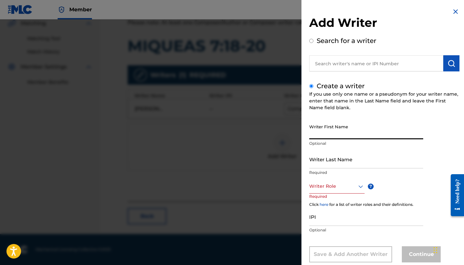
click at [341, 137] on input "Writer First Name" at bounding box center [366, 130] width 114 height 18
type input "[PERSON_NAME]"
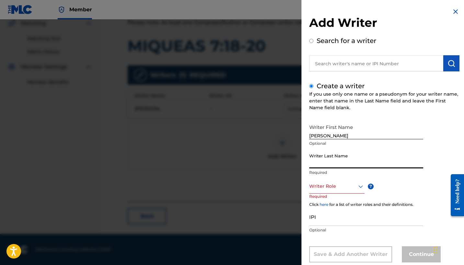
type input "m"
type input "Mendoza Orellana"
click at [345, 191] on div "Writer Role" at bounding box center [336, 186] width 55 height 15
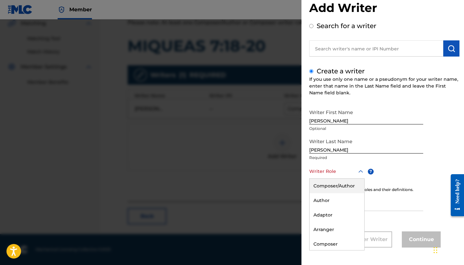
click at [355, 189] on div "Composer/Author" at bounding box center [337, 186] width 55 height 15
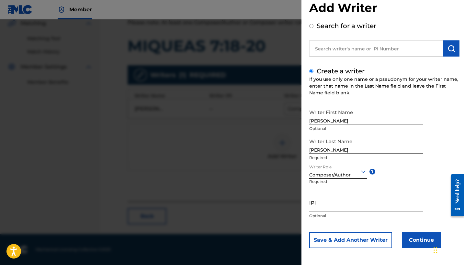
click at [405, 239] on button "Continue" at bounding box center [421, 240] width 39 height 16
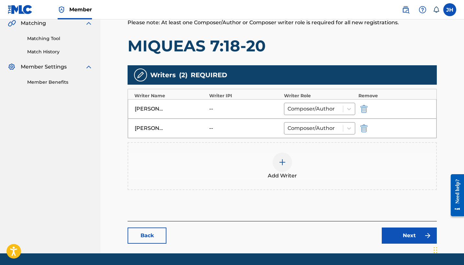
click at [367, 111] on img "submit" at bounding box center [363, 109] width 7 height 8
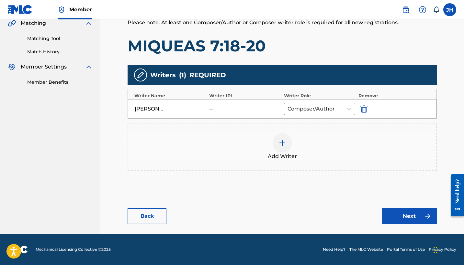
click at [401, 220] on link "Next" at bounding box center [409, 216] width 55 height 16
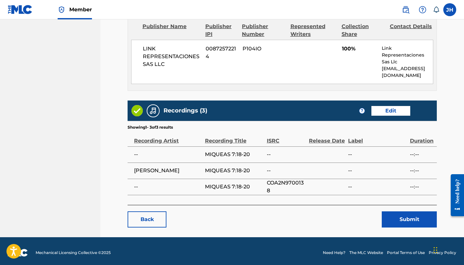
scroll to position [291, 0]
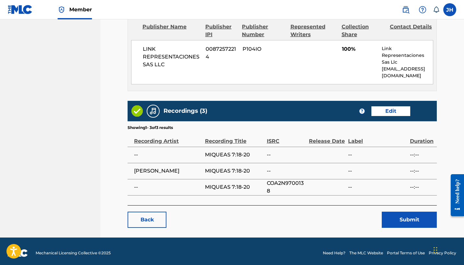
click at [419, 221] on button "Submit" at bounding box center [409, 220] width 55 height 16
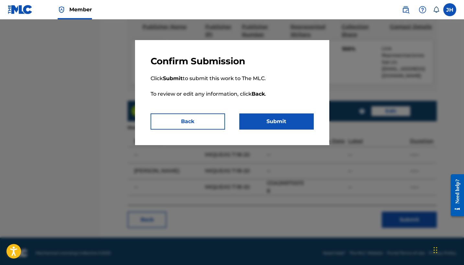
click at [275, 115] on button "Submit" at bounding box center [276, 122] width 74 height 16
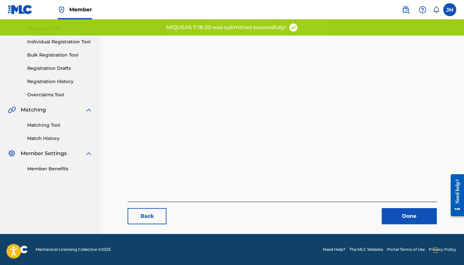
scroll to position [67, 0]
click at [427, 224] on link "Done" at bounding box center [409, 216] width 55 height 16
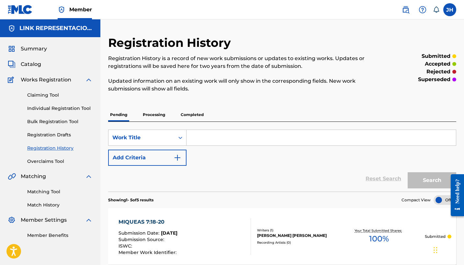
click at [23, 67] on span "Catalog" at bounding box center [31, 65] width 20 height 8
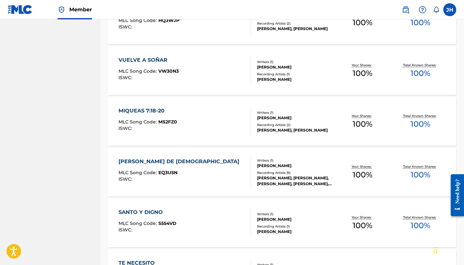
scroll to position [587, 0]
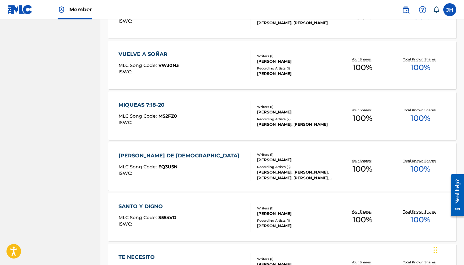
click at [180, 153] on div "ESPIRITU [PERSON_NAME][DEMOGRAPHIC_DATA]" at bounding box center [180, 156] width 124 height 8
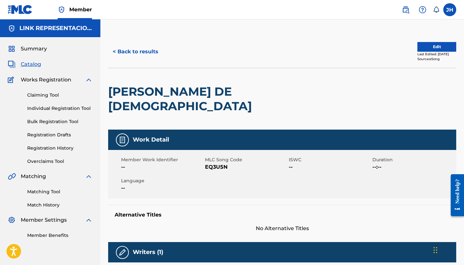
click at [430, 44] on button "Edit" at bounding box center [436, 47] width 39 height 10
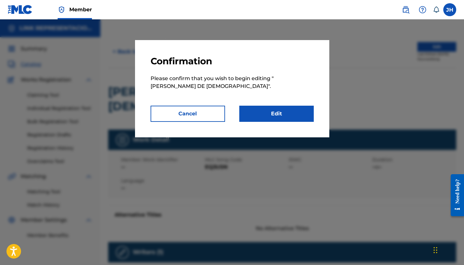
click at [300, 114] on link "Edit" at bounding box center [276, 114] width 74 height 16
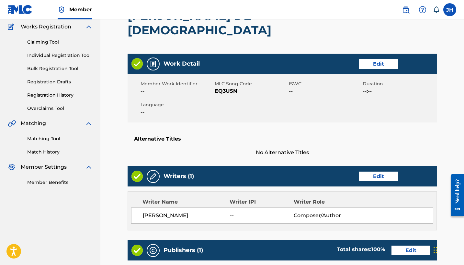
scroll to position [56, 0]
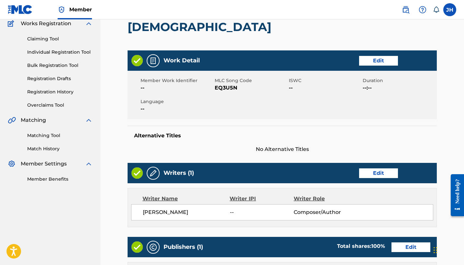
click at [383, 169] on link "Edit" at bounding box center [378, 174] width 39 height 10
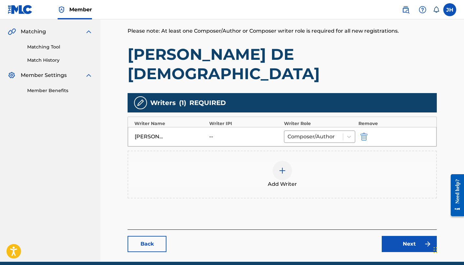
scroll to position [145, 0]
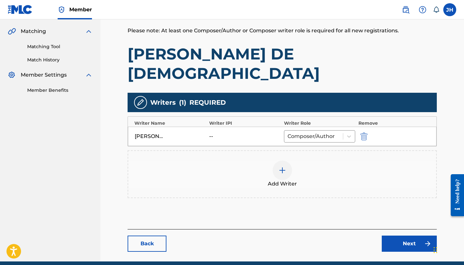
click at [287, 161] on div at bounding box center [282, 170] width 19 height 19
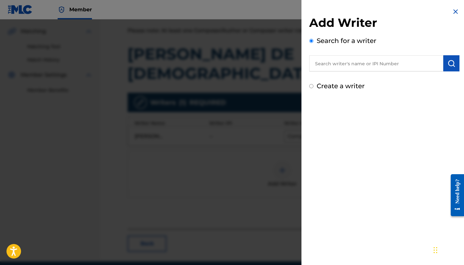
click at [360, 85] on label "Create a writer" at bounding box center [341, 86] width 48 height 8
radio input "true"
click at [313, 85] on input "Create a writer" at bounding box center [311, 86] width 4 height 4
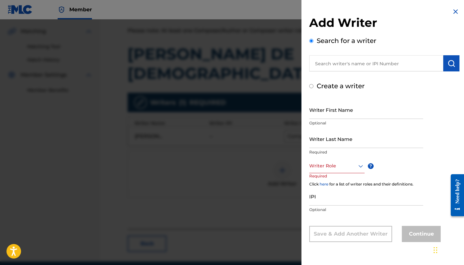
radio input "false"
radio input "true"
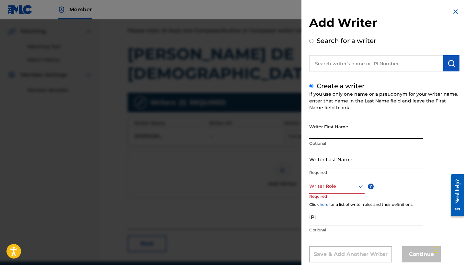
click at [362, 138] on input "Writer First Name" at bounding box center [366, 130] width 114 height 18
type input "[PERSON_NAME]"
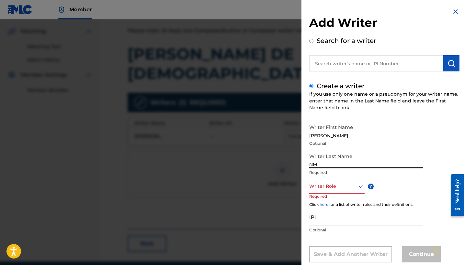
type input "N"
type input "m"
type input "Mendoza Orellana"
click at [356, 193] on div "Writer Role" at bounding box center [336, 186] width 55 height 15
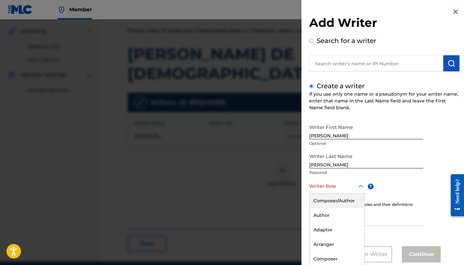
scroll to position [15, 0]
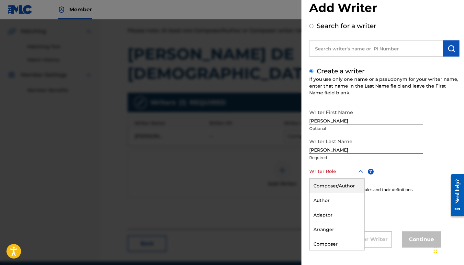
click at [342, 182] on div "Composer/Author" at bounding box center [337, 186] width 55 height 15
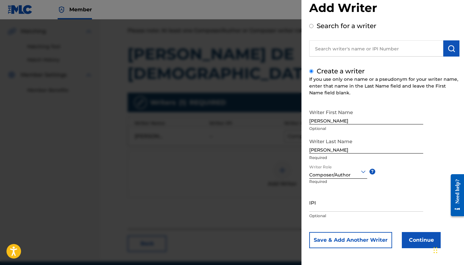
click at [414, 245] on button "Continue" at bounding box center [421, 240] width 39 height 16
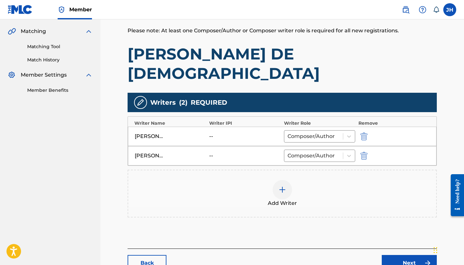
click at [368, 133] on div at bounding box center [372, 136] width 29 height 7
click at [367, 133] on img "submit" at bounding box center [363, 137] width 7 height 8
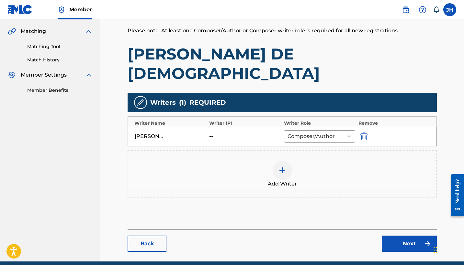
click at [404, 236] on link "Next" at bounding box center [409, 244] width 55 height 16
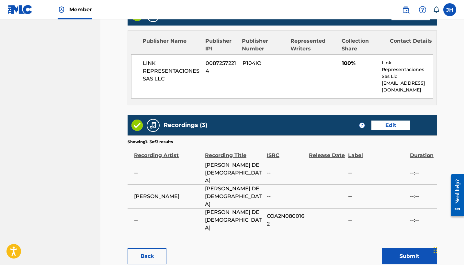
scroll to position [291, 0]
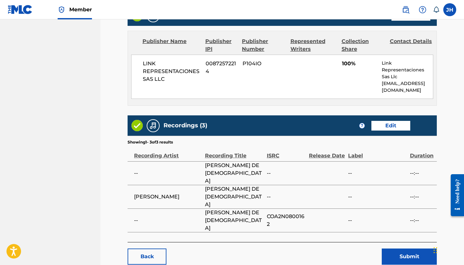
click at [398, 249] on button "Submit" at bounding box center [409, 257] width 55 height 16
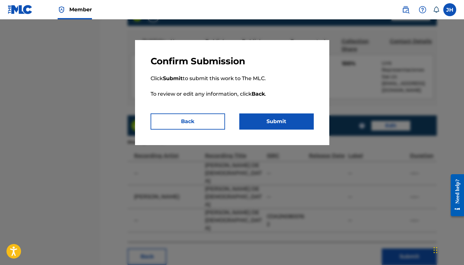
click at [306, 125] on button "Submit" at bounding box center [276, 122] width 74 height 16
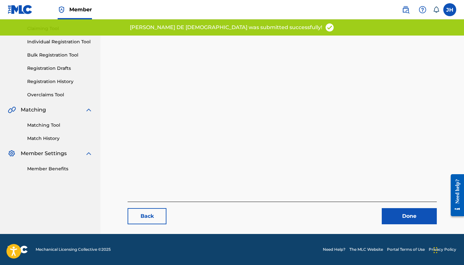
scroll to position [67, 0]
click at [402, 217] on link "Done" at bounding box center [409, 216] width 55 height 16
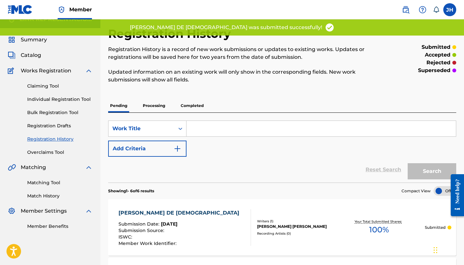
scroll to position [3, 0]
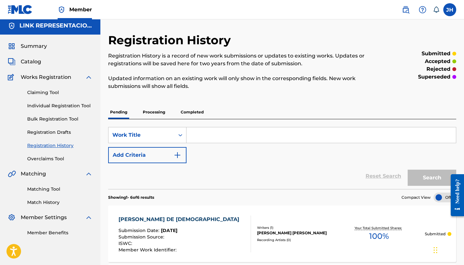
click at [32, 62] on span "Catalog" at bounding box center [31, 62] width 20 height 8
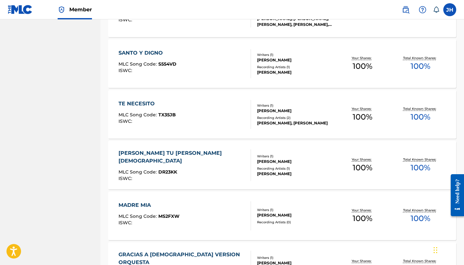
scroll to position [743, 0]
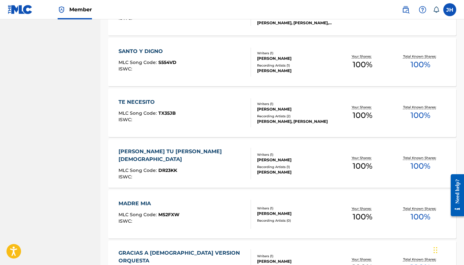
click at [150, 50] on div "SANTO Y DIGNO" at bounding box center [147, 52] width 58 height 8
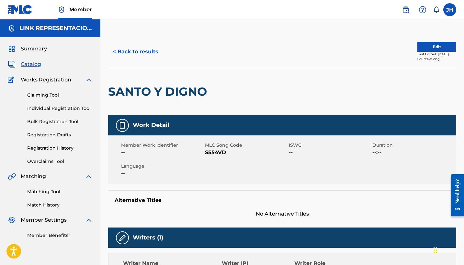
click at [440, 48] on button "Edit" at bounding box center [436, 47] width 39 height 10
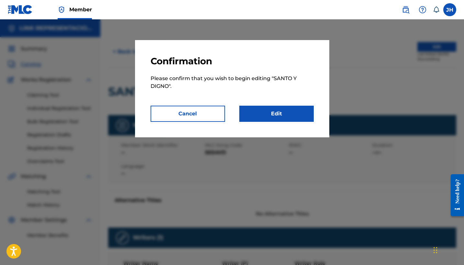
click at [283, 118] on link "Edit" at bounding box center [276, 114] width 74 height 16
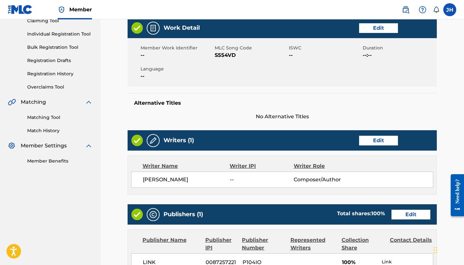
scroll to position [75, 0]
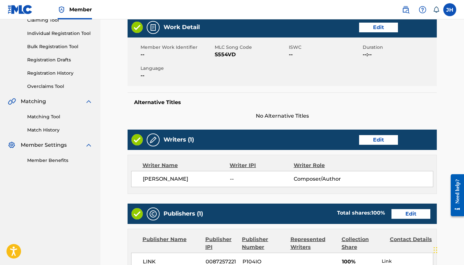
click at [378, 144] on link "Edit" at bounding box center [378, 140] width 39 height 10
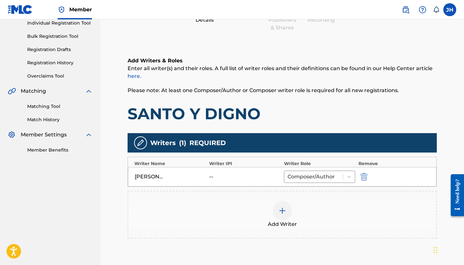
scroll to position [87, 0]
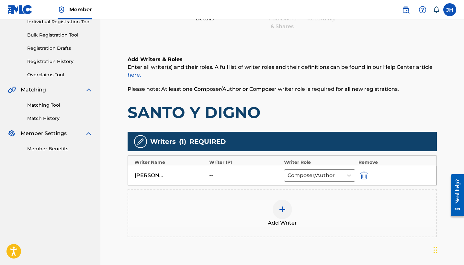
click at [369, 182] on div "MAURICIO ORELLA -- Composer/Author" at bounding box center [282, 175] width 309 height 19
click at [366, 175] on img "submit" at bounding box center [363, 176] width 7 height 8
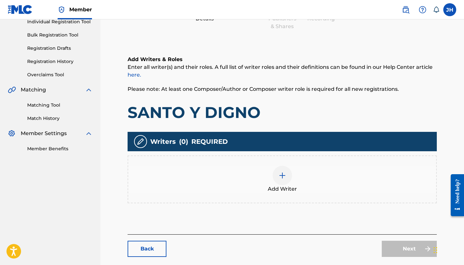
click at [281, 178] on img at bounding box center [282, 176] width 8 height 8
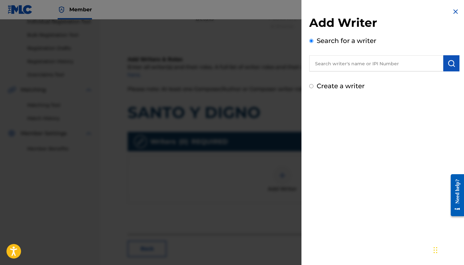
click at [324, 88] on label "Create a writer" at bounding box center [341, 86] width 48 height 8
radio input "true"
click at [313, 88] on input "Create a writer" at bounding box center [311, 86] width 4 height 4
radio input "false"
radio input "true"
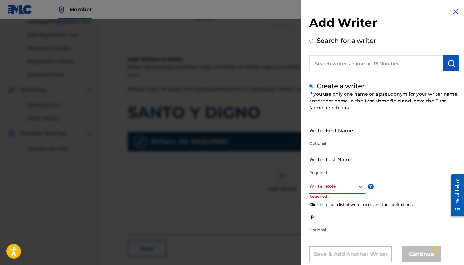
click at [354, 132] on input "Writer First Name" at bounding box center [366, 130] width 114 height 18
type input "[PERSON_NAME]"
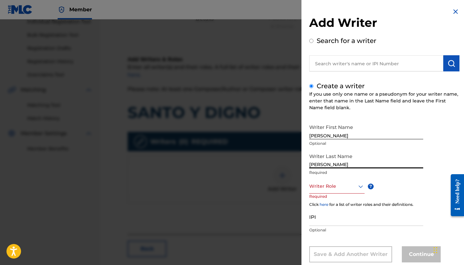
type input "Mendoza Orellana"
click at [333, 186] on div "Writer Role" at bounding box center [336, 186] width 55 height 15
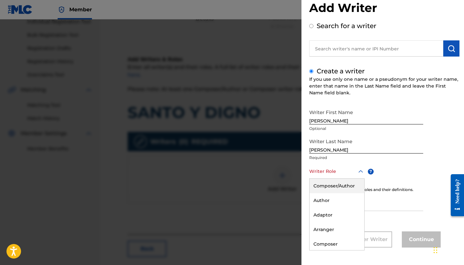
click at [334, 187] on div "Composer/Author" at bounding box center [337, 186] width 55 height 15
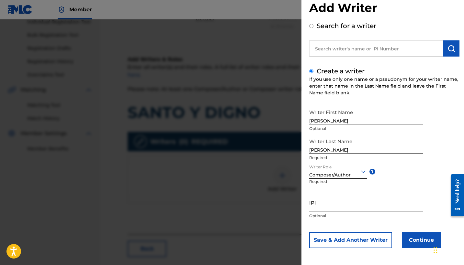
click at [420, 250] on div "Add Writer Search for a writer Create a writer If you use only one name or a ps…" at bounding box center [384, 125] width 166 height 281
click at [422, 244] on button "Continue" at bounding box center [421, 240] width 39 height 16
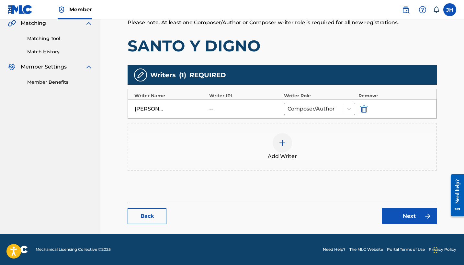
scroll to position [153, 0]
click at [411, 224] on link "Next" at bounding box center [409, 216] width 55 height 16
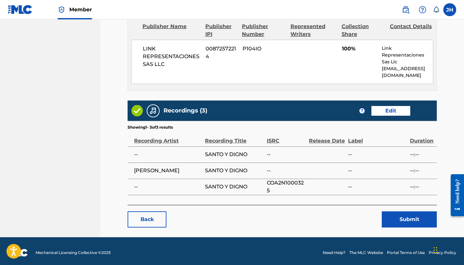
scroll to position [291, 0]
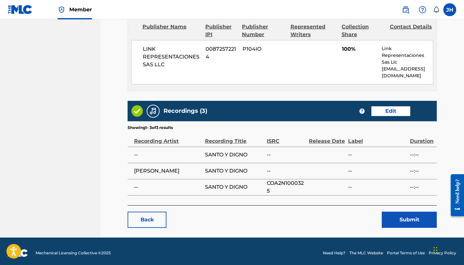
click at [411, 213] on button "Submit" at bounding box center [409, 220] width 55 height 16
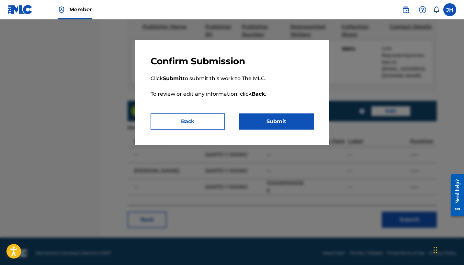
click at [301, 126] on button "Submit" at bounding box center [276, 122] width 74 height 16
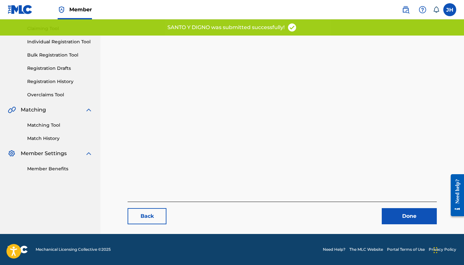
scroll to position [67, 0]
click at [397, 223] on link "Done" at bounding box center [409, 216] width 55 height 16
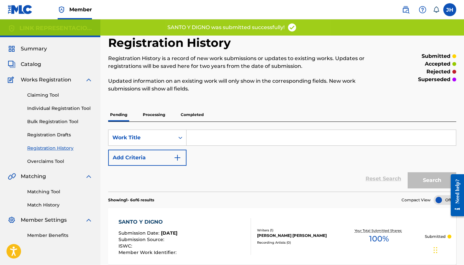
click at [24, 68] on span "Catalog" at bounding box center [31, 65] width 20 height 8
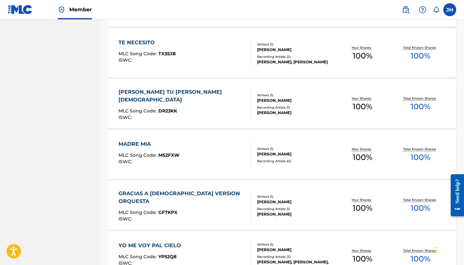
scroll to position [802, 0]
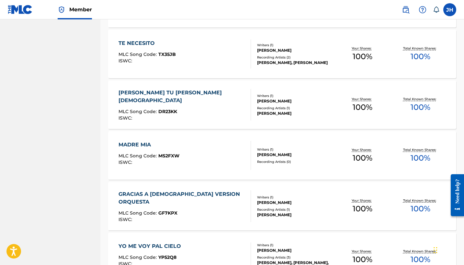
click at [182, 61] on div "TE NECESITO MLC Song Code : TX35JB ISWC :" at bounding box center [184, 53] width 132 height 29
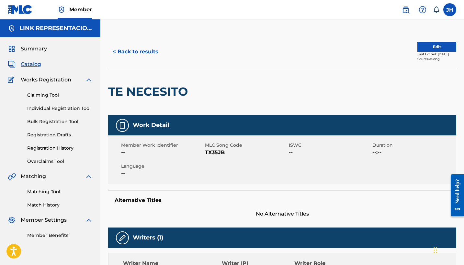
click at [432, 43] on button "Edit" at bounding box center [436, 47] width 39 height 10
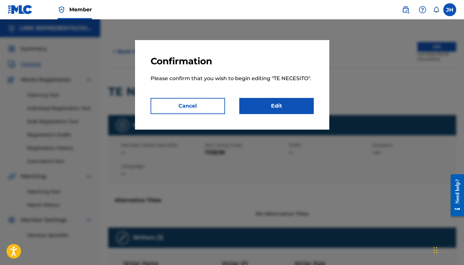
click at [292, 99] on link "Edit" at bounding box center [276, 106] width 74 height 16
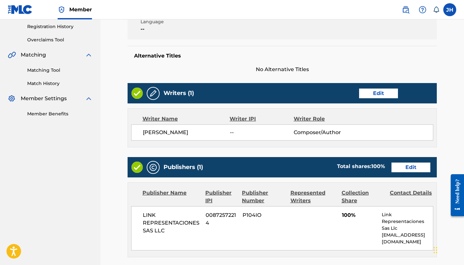
scroll to position [132, 0]
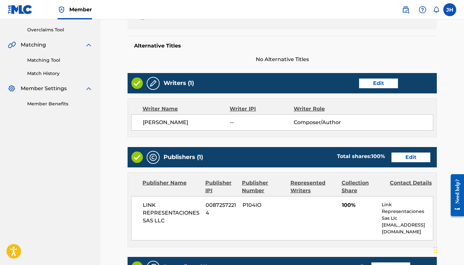
click at [381, 77] on div "Writers (1) Edit" at bounding box center [282, 83] width 309 height 20
click at [377, 79] on link "Edit" at bounding box center [378, 84] width 39 height 10
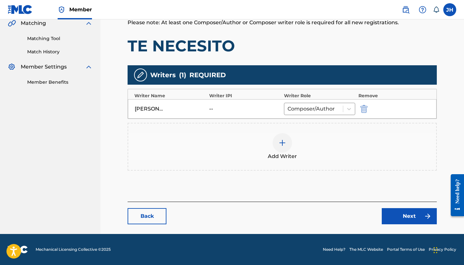
scroll to position [153, 0]
click at [283, 136] on div at bounding box center [282, 142] width 19 height 19
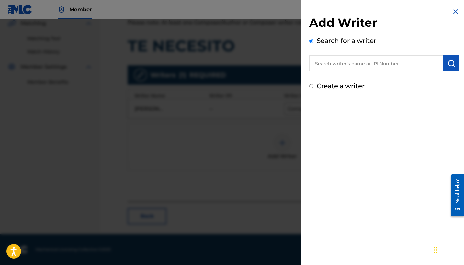
click at [283, 136] on div at bounding box center [232, 151] width 464 height 265
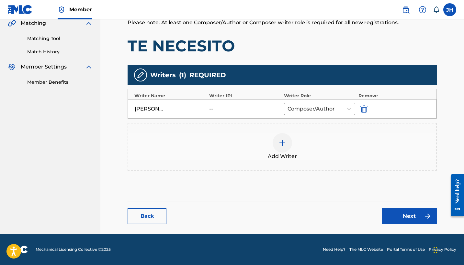
click at [283, 149] on div at bounding box center [282, 142] width 19 height 19
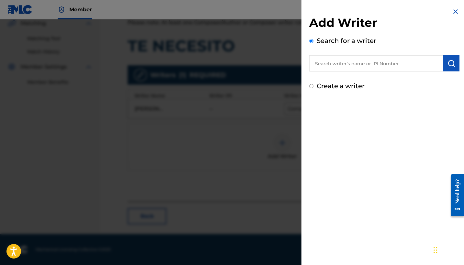
click at [344, 87] on label "Create a writer" at bounding box center [341, 86] width 48 height 8
radio input "true"
click at [313, 87] on input "Create a writer" at bounding box center [311, 86] width 4 height 4
radio input "false"
radio input "true"
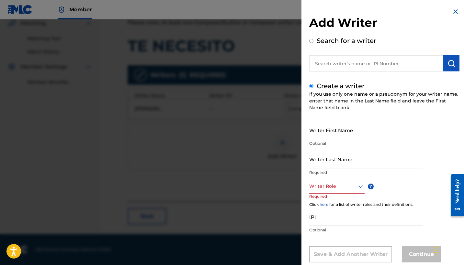
click at [348, 137] on input "Writer First Name" at bounding box center [366, 130] width 114 height 18
type input "[PERSON_NAME]"
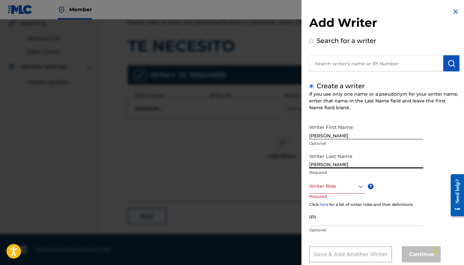
type input "Mendoza Orellana"
click at [348, 184] on div "Writer Role" at bounding box center [336, 186] width 55 height 15
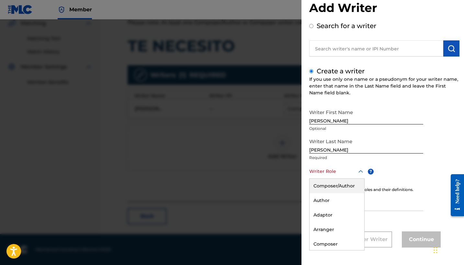
click at [347, 189] on div "Composer/Author" at bounding box center [337, 186] width 55 height 15
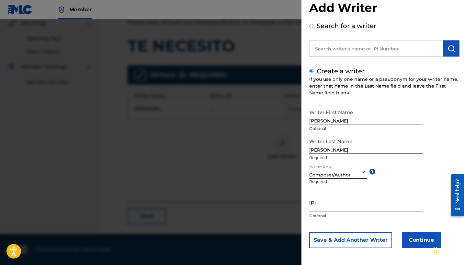
click at [429, 237] on button "Continue" at bounding box center [421, 240] width 39 height 16
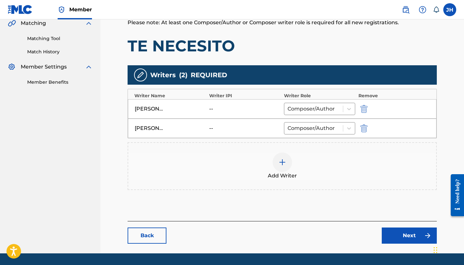
click at [363, 112] on img "submit" at bounding box center [363, 109] width 7 height 8
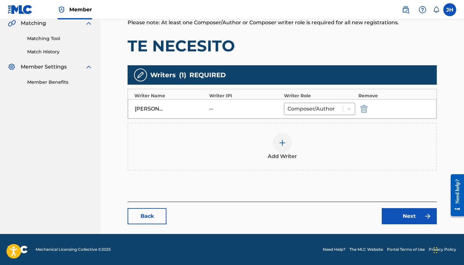
click at [405, 216] on link "Next" at bounding box center [409, 216] width 55 height 16
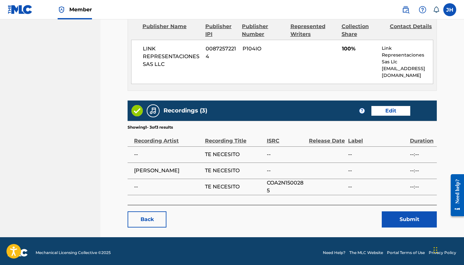
scroll to position [291, 0]
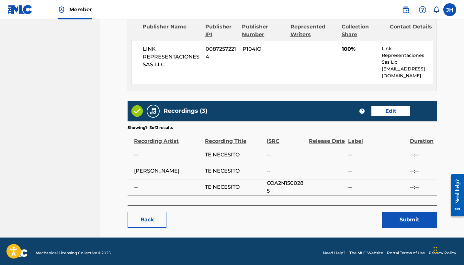
click at [403, 214] on button "Submit" at bounding box center [409, 220] width 55 height 16
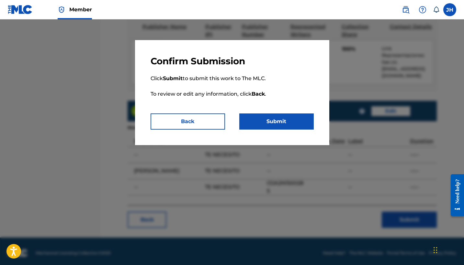
click at [275, 117] on button "Submit" at bounding box center [276, 122] width 74 height 16
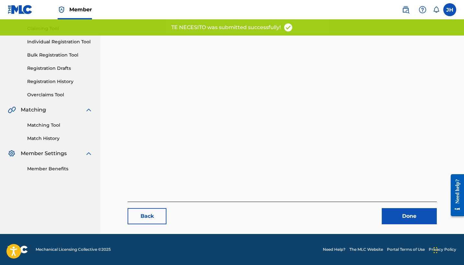
scroll to position [67, 0]
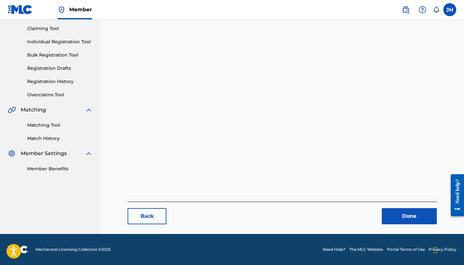
click at [401, 219] on link "Done" at bounding box center [409, 216] width 55 height 16
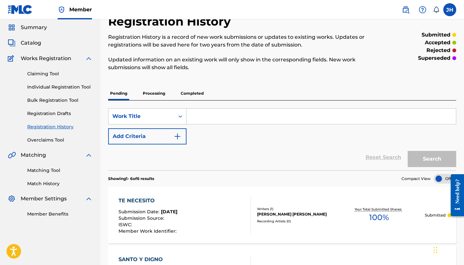
scroll to position [16, 0]
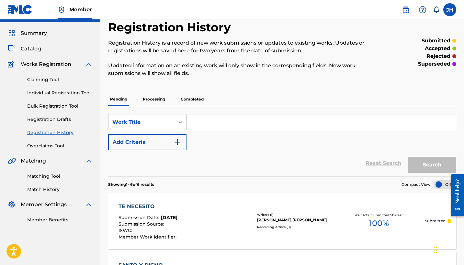
click at [41, 76] on link "Claiming Tool" at bounding box center [59, 79] width 65 height 7
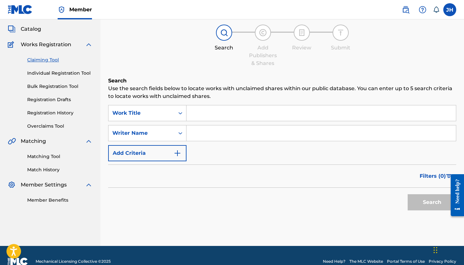
scroll to position [47, 0]
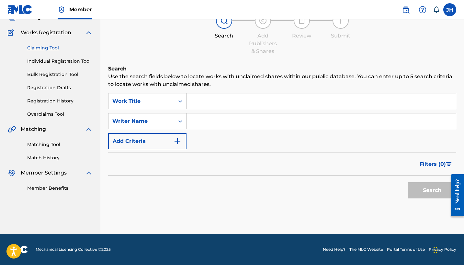
click at [225, 103] on input "Search Form" at bounding box center [320, 102] width 269 height 16
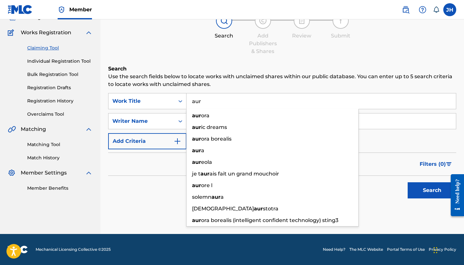
type input "aun"
drag, startPoint x: 276, startPoint y: 91, endPoint x: 155, endPoint y: 53, distance: 127.1
click at [155, 53] on div "Search Add Publishers & Shares Review Submit" at bounding box center [282, 34] width 348 height 43
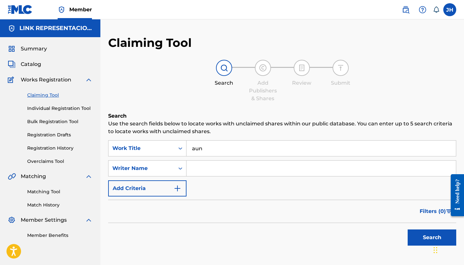
scroll to position [0, 0]
click at [39, 68] on span "Catalog" at bounding box center [31, 65] width 20 height 8
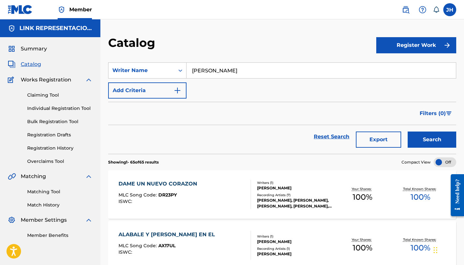
click at [53, 95] on link "Claiming Tool" at bounding box center [59, 95] width 65 height 7
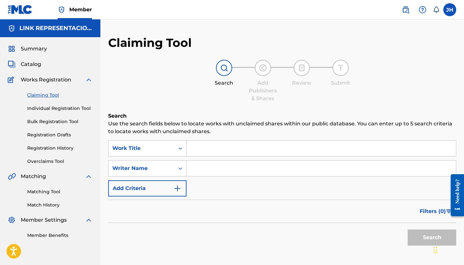
click at [42, 112] on link "Individual Registration Tool" at bounding box center [59, 108] width 65 height 7
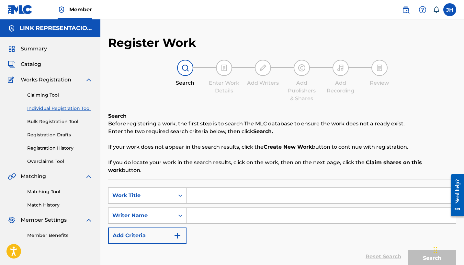
click at [49, 120] on link "Bulk Registration Tool" at bounding box center [59, 121] width 65 height 7
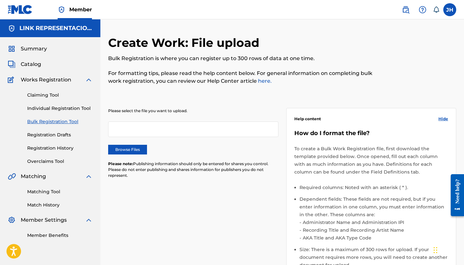
click at [55, 135] on link "Registration Drafts" at bounding box center [59, 135] width 65 height 7
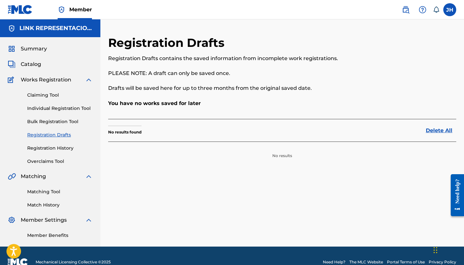
click at [59, 151] on link "Registration History" at bounding box center [59, 148] width 65 height 7
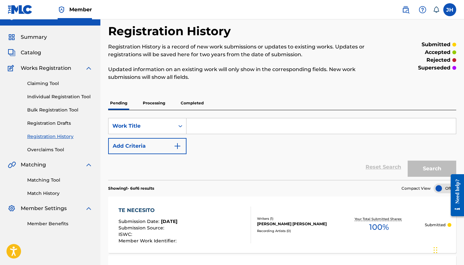
scroll to position [9, 0]
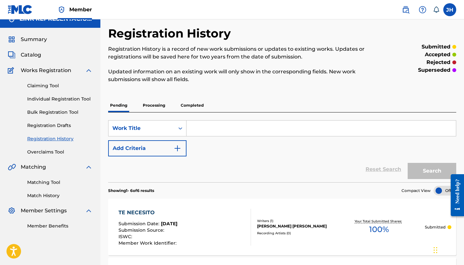
click at [31, 55] on span "Catalog" at bounding box center [31, 55] width 20 height 8
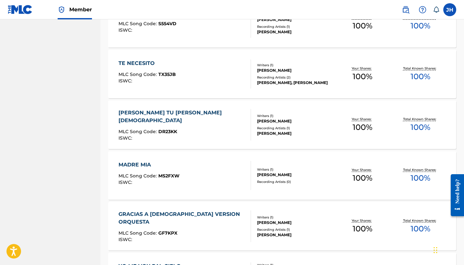
scroll to position [805, 0]
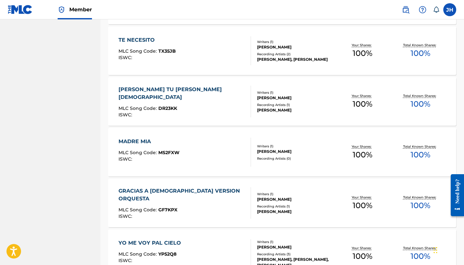
click at [193, 87] on div "DALE TU CORAZON A CRISTO MLC Song Code : DR23KK ISWC : Writers ( 1 ) MAURICIO O…" at bounding box center [282, 101] width 348 height 49
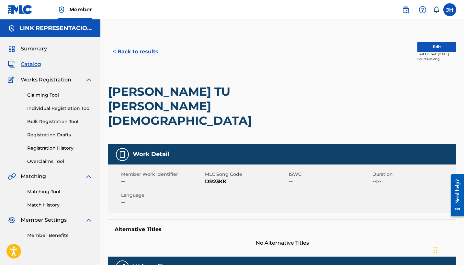
click at [428, 49] on button "Edit" at bounding box center [436, 47] width 39 height 10
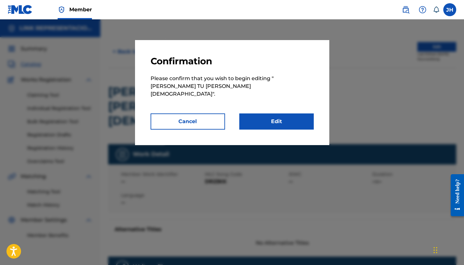
click at [287, 114] on link "Edit" at bounding box center [276, 122] width 74 height 16
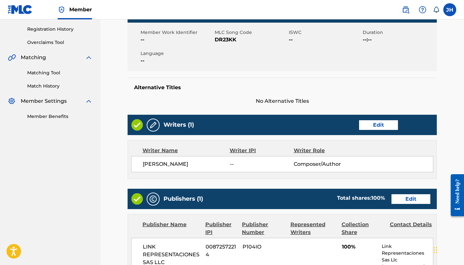
scroll to position [129, 0]
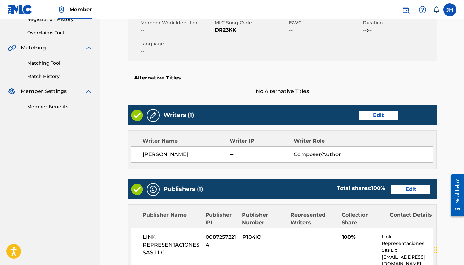
click at [365, 111] on link "Edit" at bounding box center [378, 116] width 39 height 10
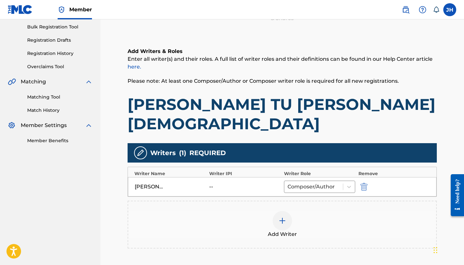
scroll to position [114, 0]
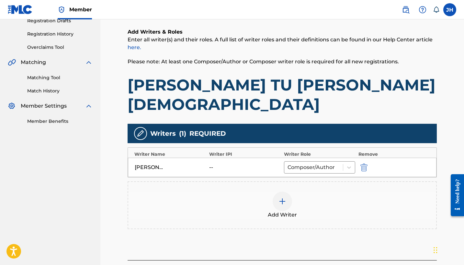
click at [280, 192] on div at bounding box center [282, 201] width 19 height 19
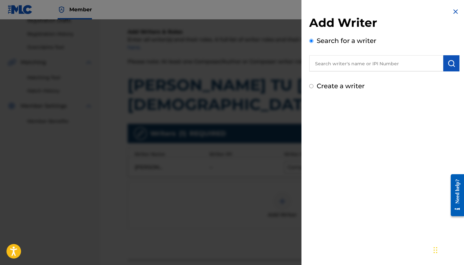
click at [346, 82] on label "Create a writer" at bounding box center [341, 86] width 48 height 8
radio input "true"
click at [313, 84] on input "Create a writer" at bounding box center [311, 86] width 4 height 4
radio input "false"
radio input "true"
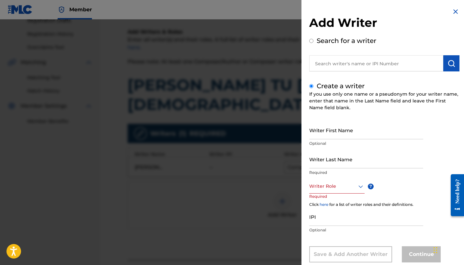
click at [344, 132] on input "Writer First Name" at bounding box center [366, 130] width 114 height 18
type input "[PERSON_NAME]"
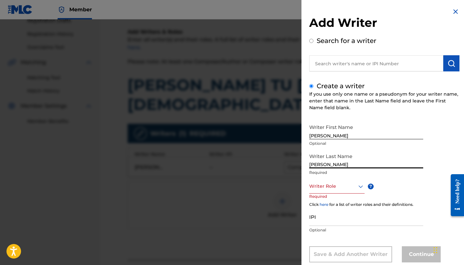
type input "Mendoza Orellana"
click at [334, 185] on div "Writer Role" at bounding box center [336, 186] width 55 height 15
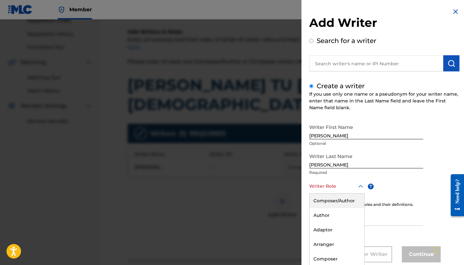
scroll to position [15, 0]
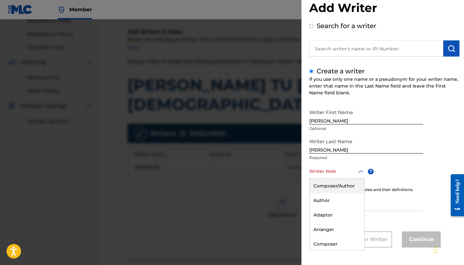
click at [343, 186] on div "Composer/Author" at bounding box center [337, 186] width 55 height 15
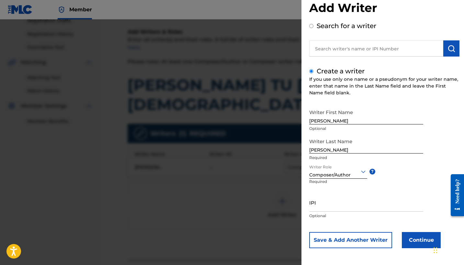
click at [410, 235] on button "Continue" at bounding box center [421, 240] width 39 height 16
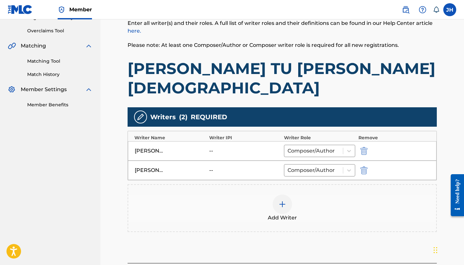
scroll to position [139, 0]
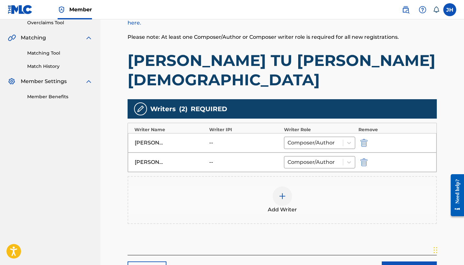
click at [364, 139] on img "submit" at bounding box center [363, 143] width 7 height 8
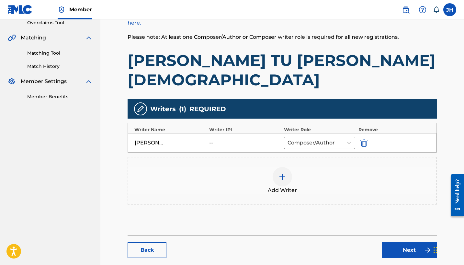
click at [399, 236] on div "Back Next" at bounding box center [282, 247] width 309 height 23
click at [401, 242] on link "Next" at bounding box center [409, 250] width 55 height 16
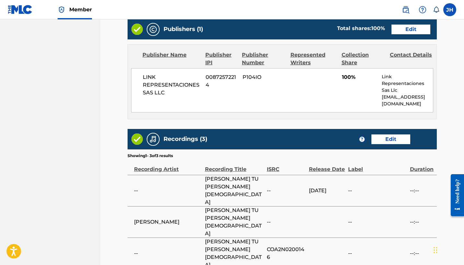
scroll to position [291, 0]
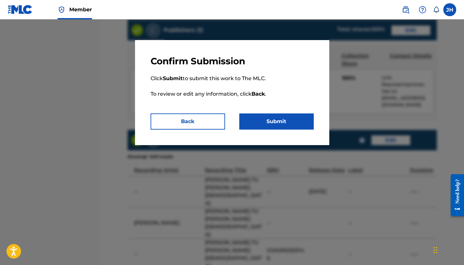
click at [289, 122] on button "Submit" at bounding box center [276, 122] width 74 height 16
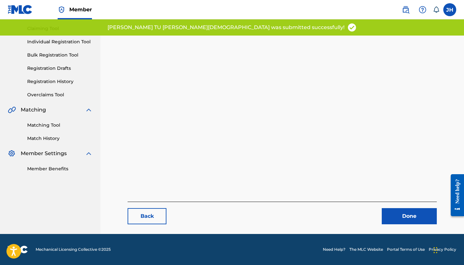
scroll to position [67, 0]
click at [408, 210] on link "Done" at bounding box center [409, 216] width 55 height 16
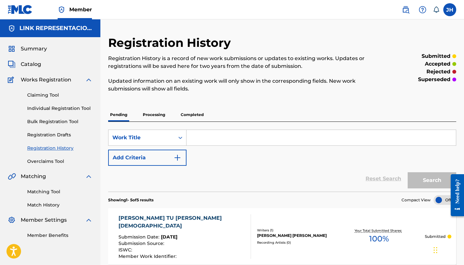
click at [13, 65] on img at bounding box center [12, 65] width 8 height 8
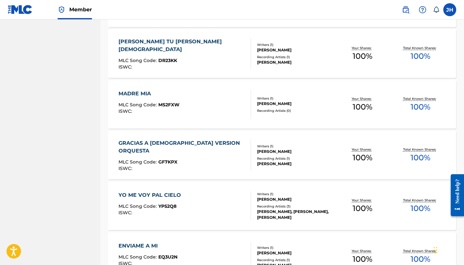
scroll to position [855, 0]
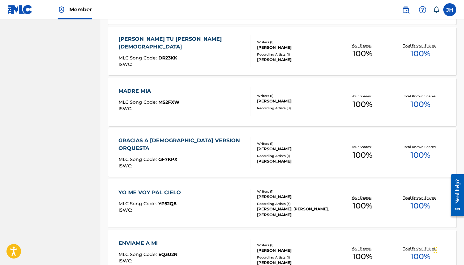
click at [182, 99] on div "MADRE MIA MLC Song Code : MS2FXW ISWC :" at bounding box center [184, 101] width 132 height 29
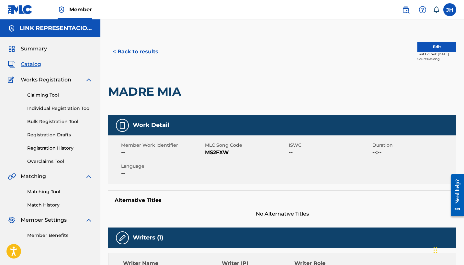
click at [430, 46] on button "Edit" at bounding box center [436, 47] width 39 height 10
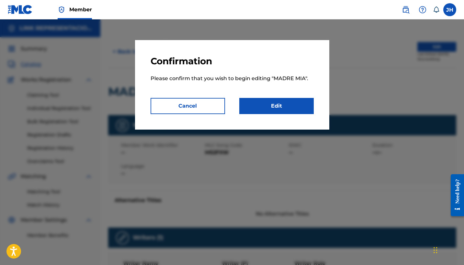
click at [280, 110] on link "Edit" at bounding box center [276, 106] width 74 height 16
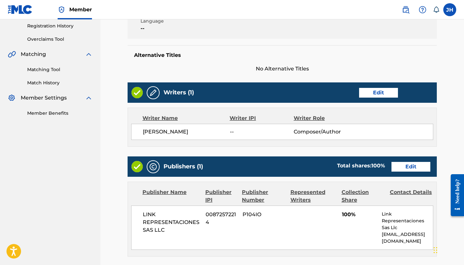
scroll to position [127, 0]
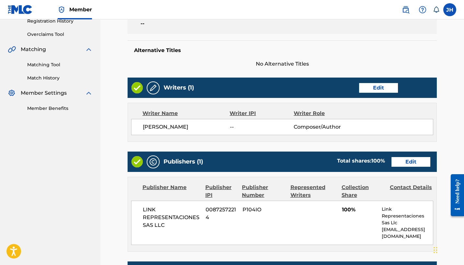
click at [386, 86] on link "Edit" at bounding box center [378, 88] width 39 height 10
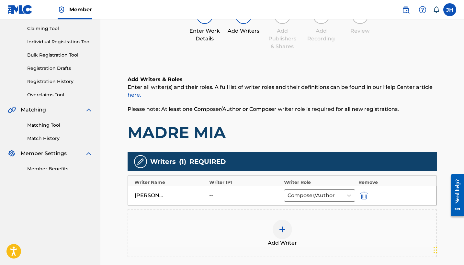
scroll to position [93, 0]
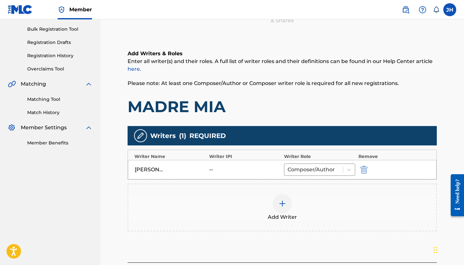
click at [364, 172] on img "submit" at bounding box center [363, 170] width 7 height 8
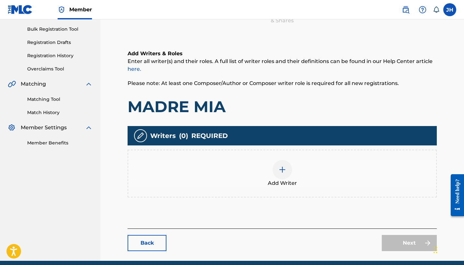
click at [287, 178] on div "Add Writer" at bounding box center [282, 173] width 308 height 27
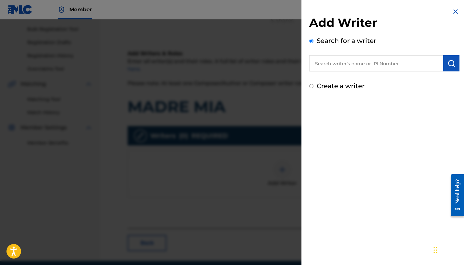
click at [363, 93] on div "Add Writer Search for a writer Create a writer" at bounding box center [384, 49] width 166 height 99
click at [345, 85] on label "Create a writer" at bounding box center [341, 86] width 48 height 8
radio input "true"
click at [313, 85] on input "Create a writer" at bounding box center [311, 86] width 4 height 4
radio input "false"
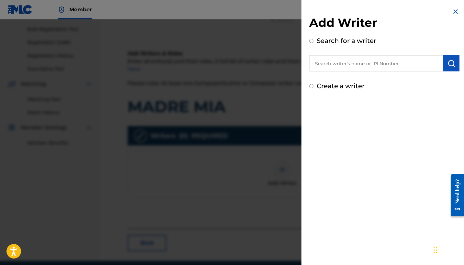
radio input "true"
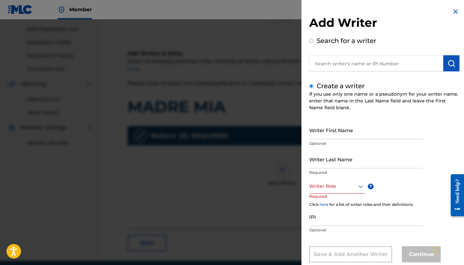
click at [344, 139] on input "Writer First Name" at bounding box center [366, 130] width 114 height 18
type input "[PERSON_NAME]"
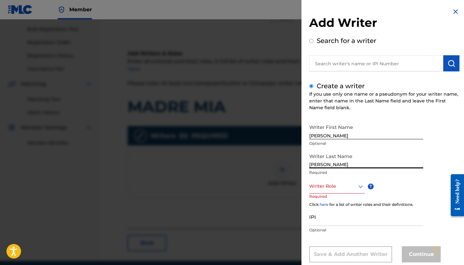
type input "Mendoza Orellana"
click at [354, 190] on div "Writer Role" at bounding box center [336, 186] width 55 height 15
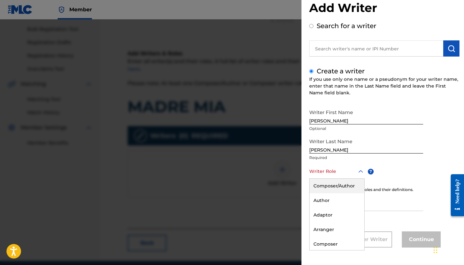
click at [352, 186] on div "Composer/Author" at bounding box center [337, 186] width 55 height 15
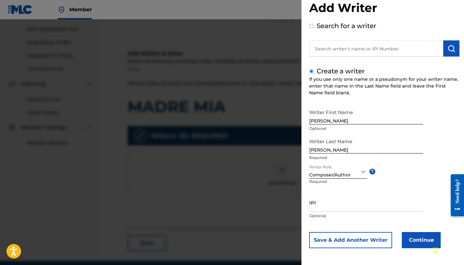
click at [421, 243] on button "Continue" at bounding box center [421, 240] width 39 height 16
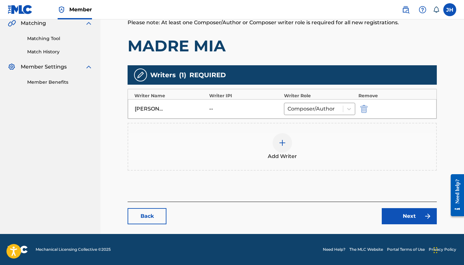
scroll to position [153, 0]
click at [407, 217] on link "Next" at bounding box center [409, 216] width 55 height 16
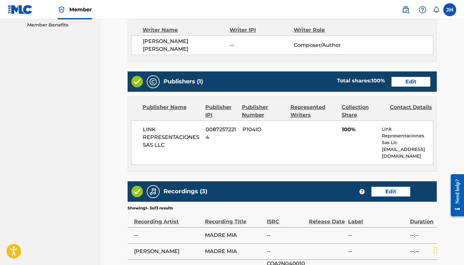
scroll to position [290, 0]
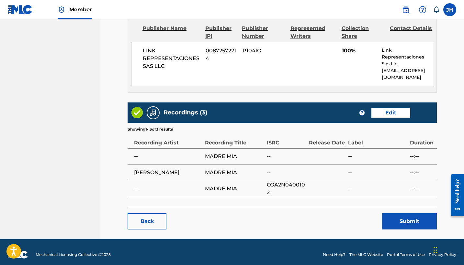
click at [419, 222] on button "Submit" at bounding box center [409, 222] width 55 height 16
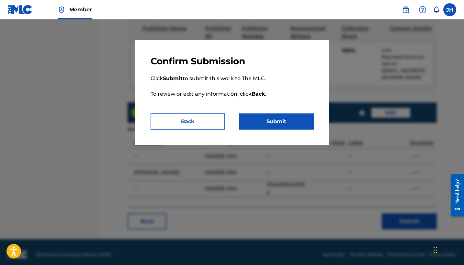
click at [283, 115] on button "Submit" at bounding box center [276, 122] width 74 height 16
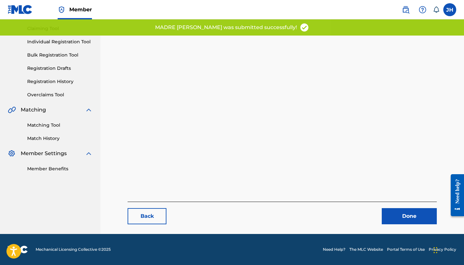
scroll to position [67, 0]
click at [415, 211] on link "Done" at bounding box center [409, 216] width 55 height 16
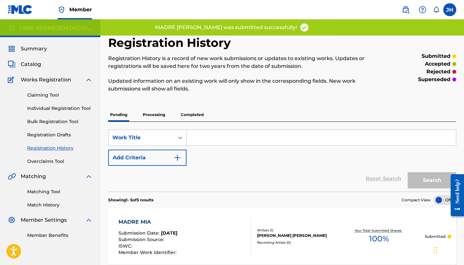
scroll to position [10, 0]
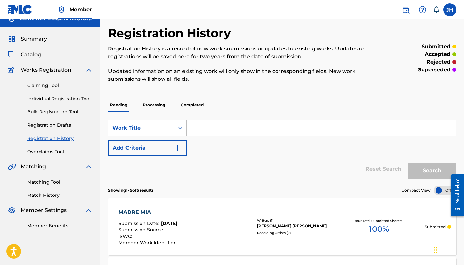
click at [29, 53] on span "Catalog" at bounding box center [31, 55] width 20 height 8
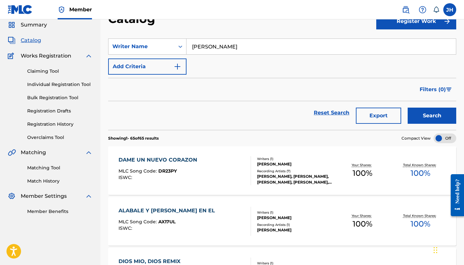
scroll to position [28, 0]
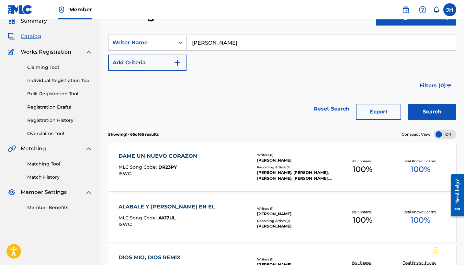
click at [56, 95] on link "Bulk Registration Tool" at bounding box center [59, 94] width 65 height 7
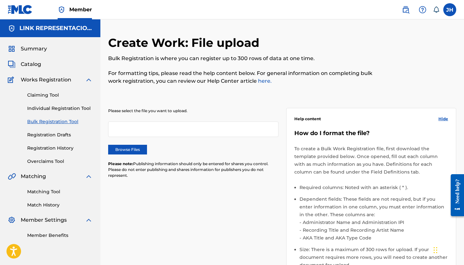
click at [67, 134] on link "Registration Drafts" at bounding box center [59, 135] width 65 height 7
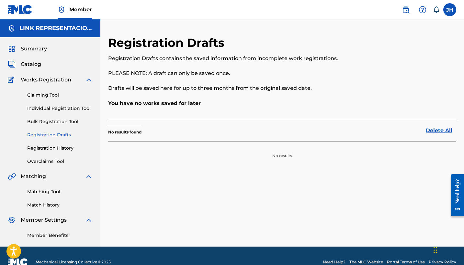
click at [67, 149] on link "Registration History" at bounding box center [59, 148] width 65 height 7
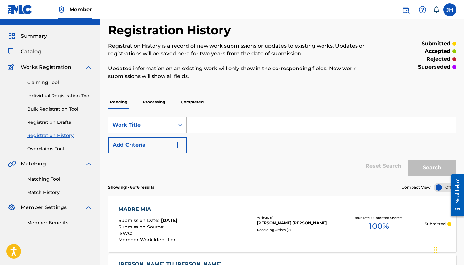
scroll to position [14, 0]
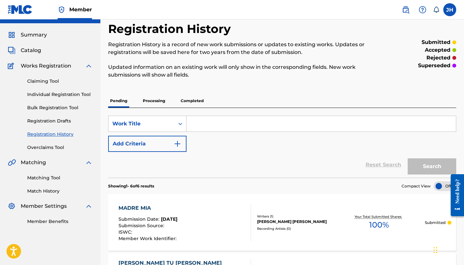
click at [30, 50] on span "Catalog" at bounding box center [31, 51] width 20 height 8
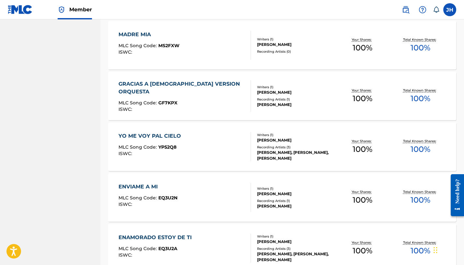
scroll to position [913, 0]
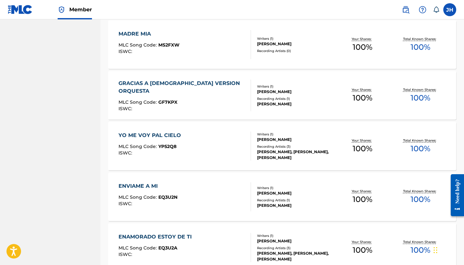
click at [231, 90] on div "GRACIAS A JESUS VERSION ORQUESTA MLC Song Code : GF7KPX ISWC :" at bounding box center [184, 96] width 132 height 32
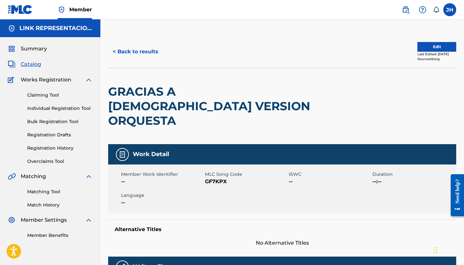
click at [435, 46] on button "Edit" at bounding box center [436, 47] width 39 height 10
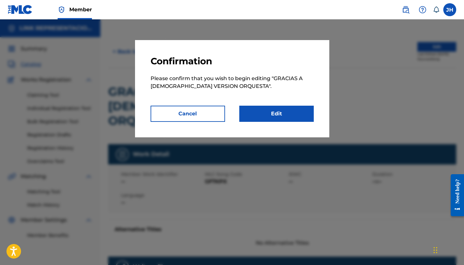
click at [271, 121] on link "Edit" at bounding box center [276, 114] width 74 height 16
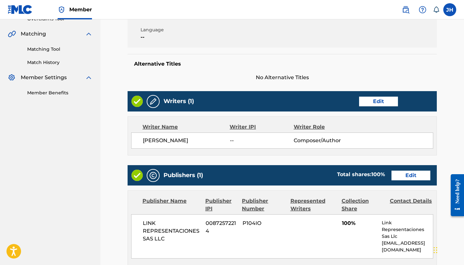
scroll to position [143, 0]
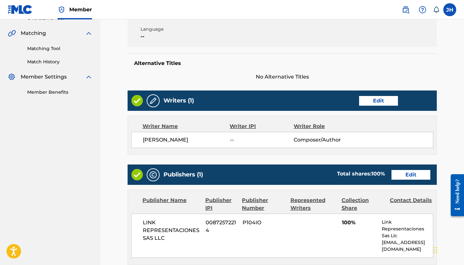
click at [376, 96] on link "Edit" at bounding box center [378, 101] width 39 height 10
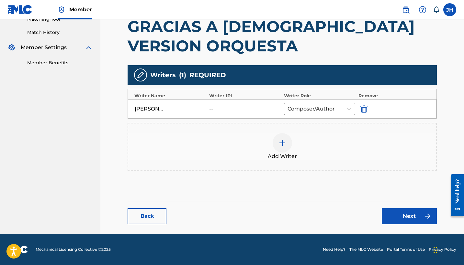
scroll to position [173, 0]
click at [287, 147] on div at bounding box center [282, 142] width 19 height 19
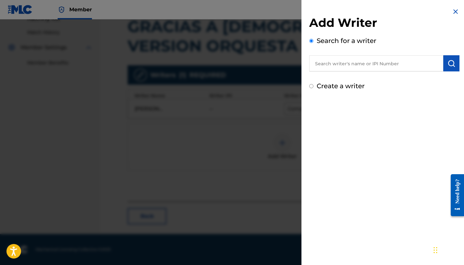
click at [344, 81] on div "Add Writer Search for a writer Create a writer" at bounding box center [384, 53] width 150 height 75
click at [339, 86] on label "Create a writer" at bounding box center [341, 86] width 48 height 8
radio input "true"
click at [313, 86] on input "Create a writer" at bounding box center [311, 86] width 4 height 4
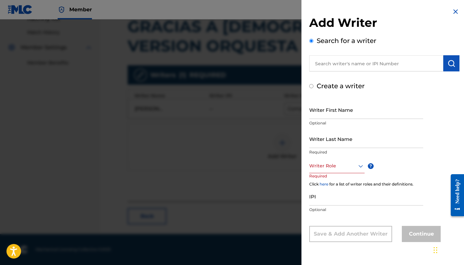
radio input "false"
radio input "true"
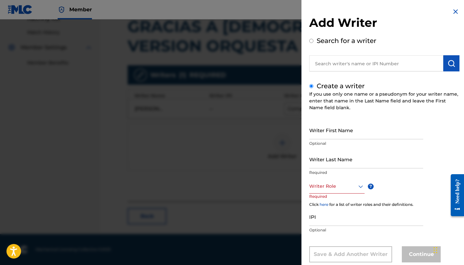
click at [348, 134] on input "Writer First Name" at bounding box center [366, 130] width 114 height 18
type input "[PERSON_NAME]"
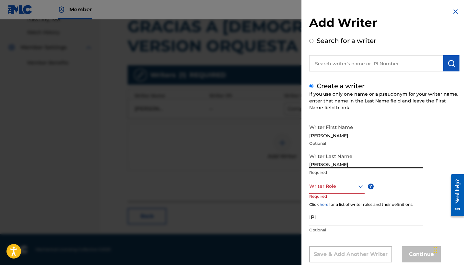
type input "Mendoza Orellana"
click at [319, 188] on div "Writer Role" at bounding box center [336, 186] width 55 height 15
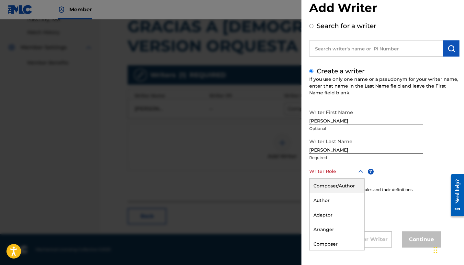
click at [336, 189] on div "Composer/Author" at bounding box center [337, 186] width 55 height 15
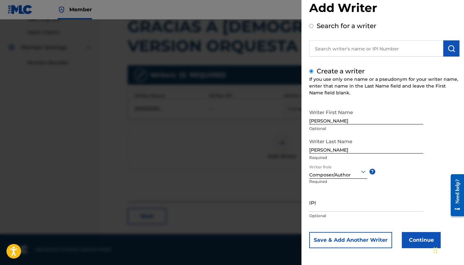
click at [425, 247] on button "Continue" at bounding box center [421, 240] width 39 height 16
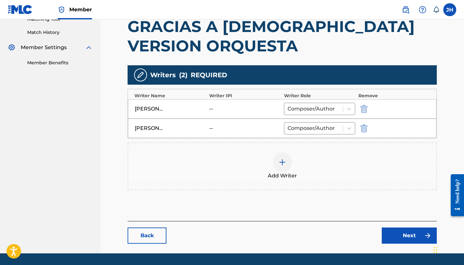
click at [364, 109] on img "submit" at bounding box center [363, 109] width 7 height 8
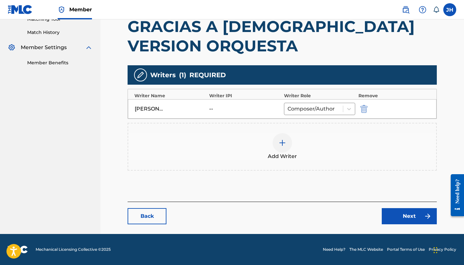
click at [403, 219] on link "Next" at bounding box center [409, 216] width 55 height 16
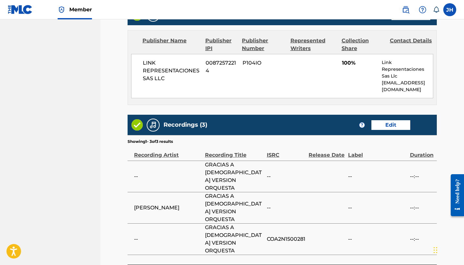
scroll to position [306, 0]
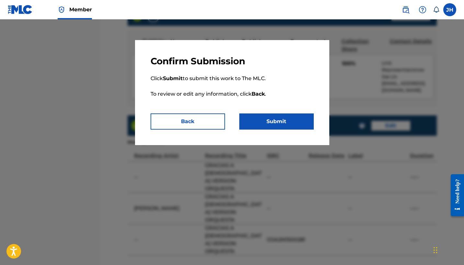
click at [260, 121] on button "Submit" at bounding box center [276, 122] width 74 height 16
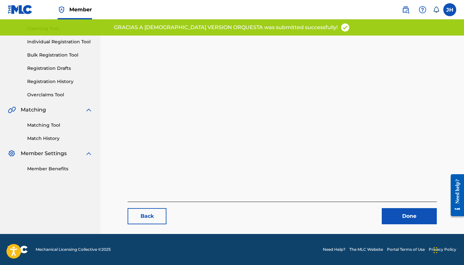
scroll to position [67, 0]
click at [394, 221] on link "Done" at bounding box center [409, 216] width 55 height 16
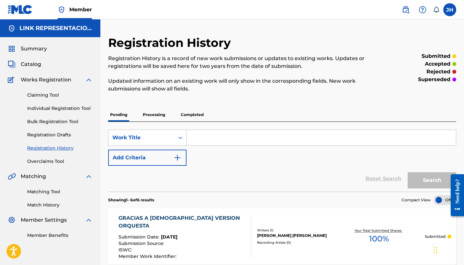
click at [57, 93] on link "Claiming Tool" at bounding box center [59, 95] width 65 height 7
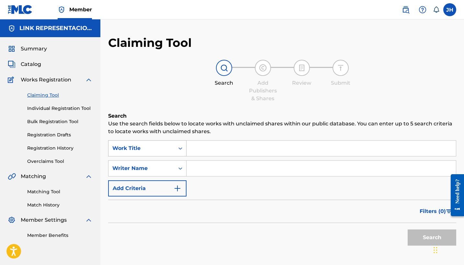
click at [173, 151] on div "Work Title" at bounding box center [141, 148] width 66 height 12
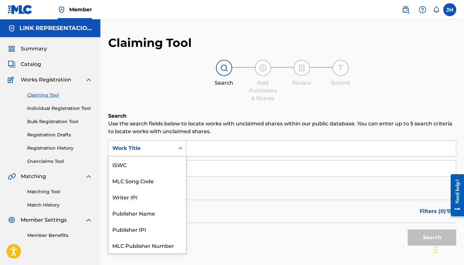
scroll to position [16, 0]
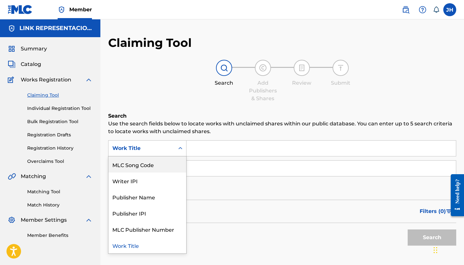
click at [35, 55] on div "Summary Catalog Works Registration Claiming Tool Individual Registration Tool B…" at bounding box center [50, 142] width 100 height 210
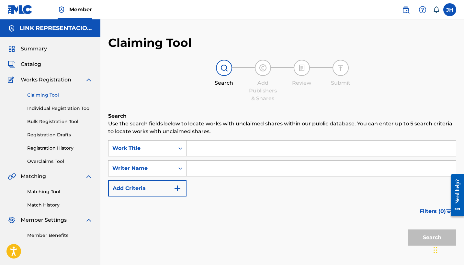
click at [34, 62] on span "Catalog" at bounding box center [31, 65] width 20 height 8
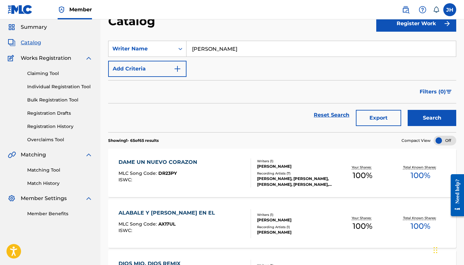
scroll to position [16, 0]
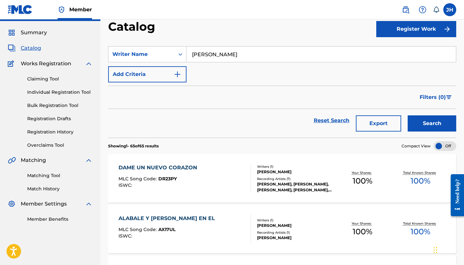
click at [40, 122] on link "Registration Drafts" at bounding box center [59, 119] width 65 height 7
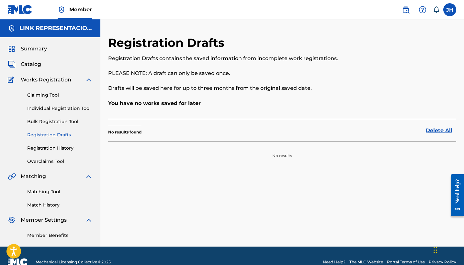
click at [55, 147] on link "Registration History" at bounding box center [59, 148] width 65 height 7
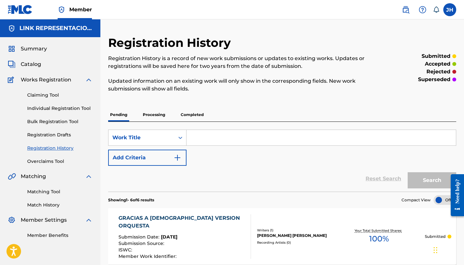
click at [33, 65] on span "Catalog" at bounding box center [31, 65] width 20 height 8
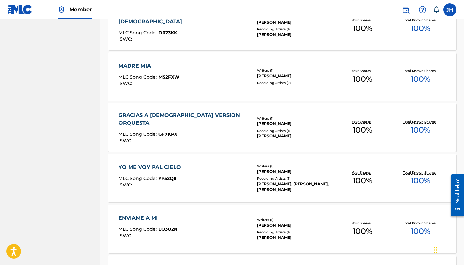
scroll to position [887, 0]
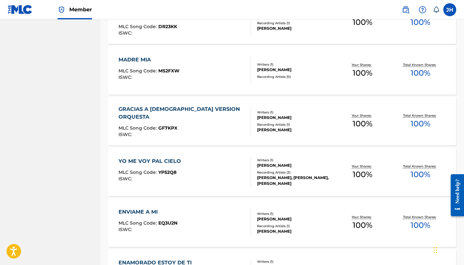
click at [160, 161] on div "YO ME VOY PAL CIELO" at bounding box center [151, 162] width 66 height 8
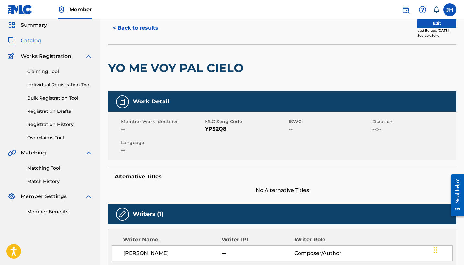
scroll to position [20, 0]
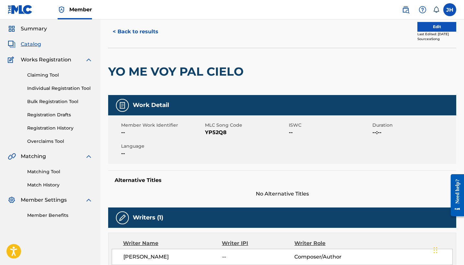
click at [423, 27] on button "Edit" at bounding box center [436, 27] width 39 height 10
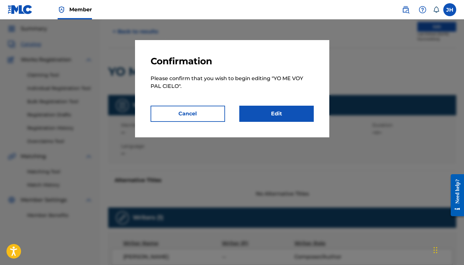
click at [285, 112] on link "Edit" at bounding box center [276, 114] width 74 height 16
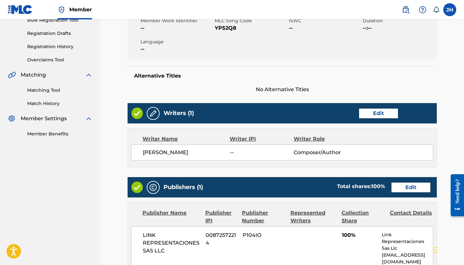
scroll to position [110, 0]
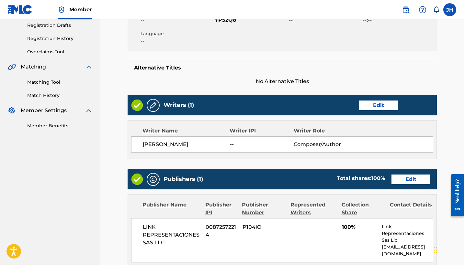
click at [373, 108] on link "Edit" at bounding box center [378, 106] width 39 height 10
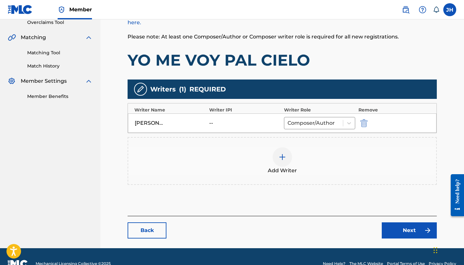
click at [368, 126] on button "submit" at bounding box center [363, 122] width 10 height 7
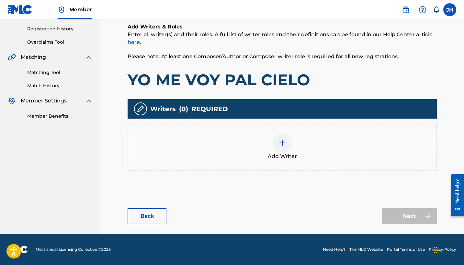
click at [277, 146] on div at bounding box center [282, 142] width 19 height 19
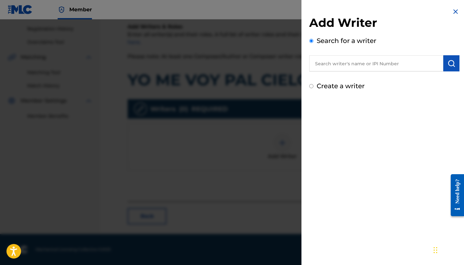
click at [321, 85] on label "Create a writer" at bounding box center [341, 86] width 48 height 8
radio input "true"
click at [313, 85] on input "Create a writer" at bounding box center [311, 86] width 4 height 4
radio input "false"
radio input "true"
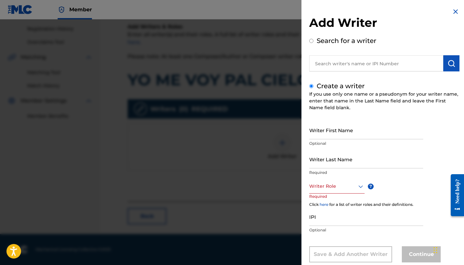
click at [371, 133] on input "Writer First Name" at bounding box center [366, 130] width 114 height 18
type input "[PERSON_NAME]"
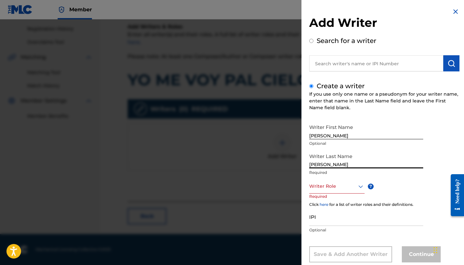
type input "Mendoza Orellana"
click at [346, 191] on div "Writer Role" at bounding box center [336, 186] width 55 height 15
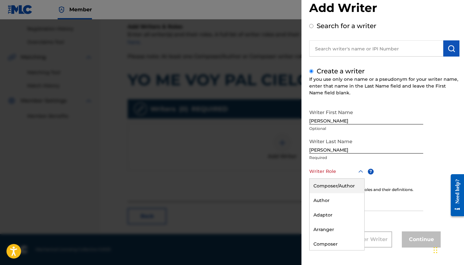
click at [349, 189] on div "Composer/Author" at bounding box center [337, 186] width 55 height 15
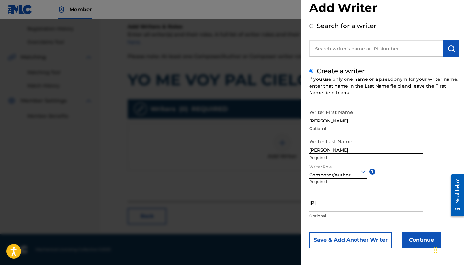
click at [418, 239] on button "Continue" at bounding box center [421, 240] width 39 height 16
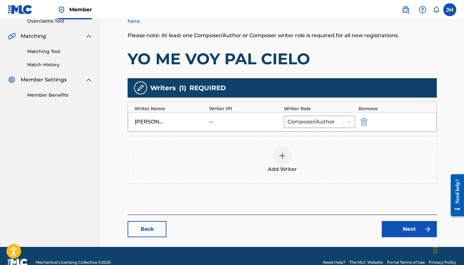
scroll to position [143, 0]
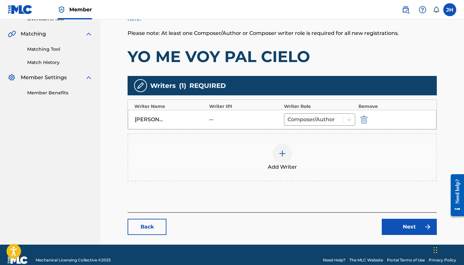
click at [422, 232] on link "Next" at bounding box center [409, 227] width 55 height 16
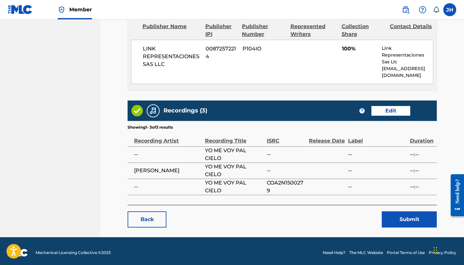
scroll to position [291, 0]
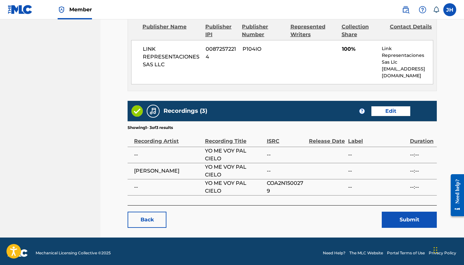
click at [403, 215] on button "Submit" at bounding box center [409, 220] width 55 height 16
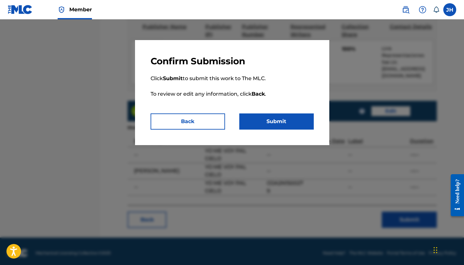
click at [295, 116] on button "Submit" at bounding box center [276, 122] width 74 height 16
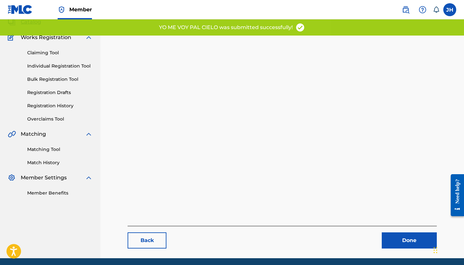
scroll to position [67, 0]
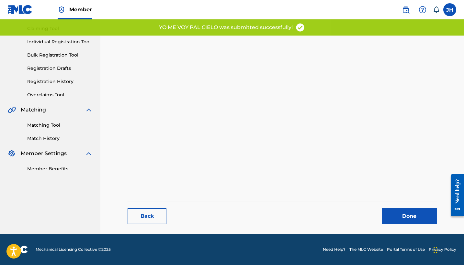
click at [416, 214] on link "Done" at bounding box center [409, 216] width 55 height 16
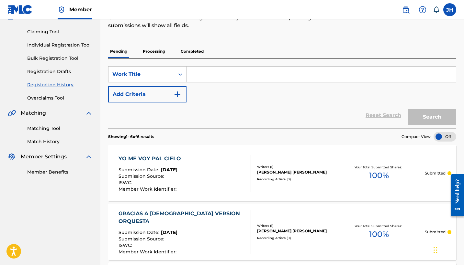
scroll to position [29, 0]
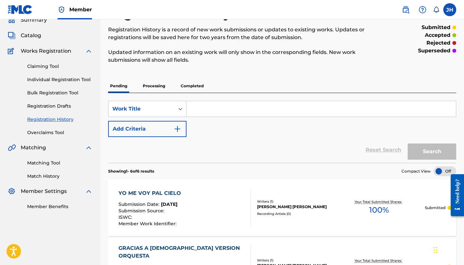
click at [45, 66] on link "Claiming Tool" at bounding box center [59, 66] width 65 height 7
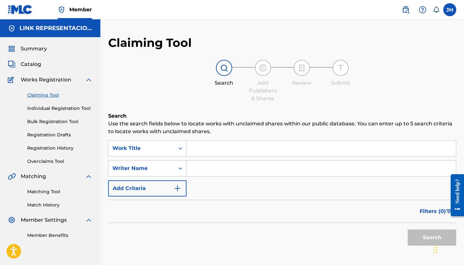
click at [28, 66] on span "Catalog" at bounding box center [31, 65] width 20 height 8
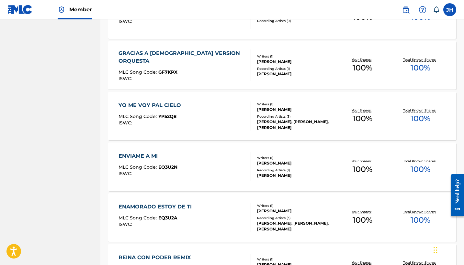
scroll to position [937, 0]
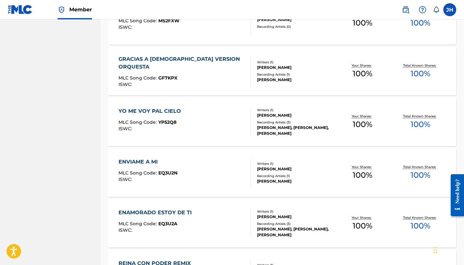
click at [149, 160] on div "ENVIAME A MI" at bounding box center [147, 162] width 59 height 8
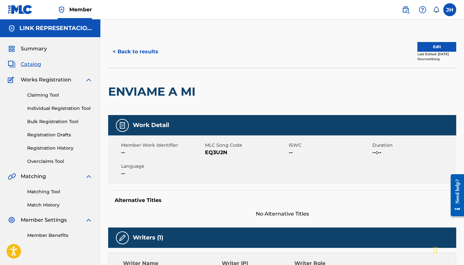
click at [438, 45] on button "Edit" at bounding box center [436, 47] width 39 height 10
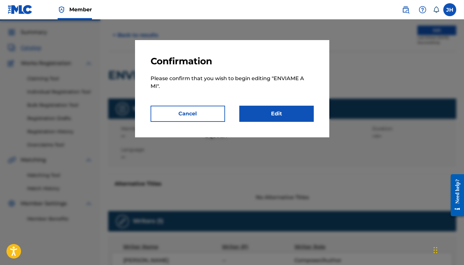
scroll to position [17, 0]
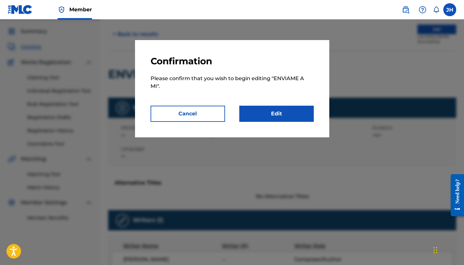
click at [283, 111] on link "Edit" at bounding box center [276, 114] width 74 height 16
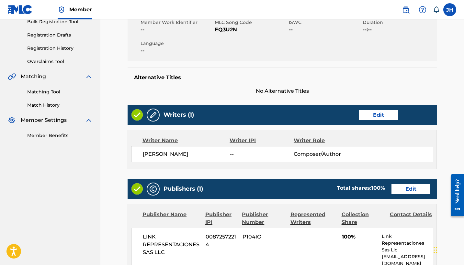
scroll to position [101, 0]
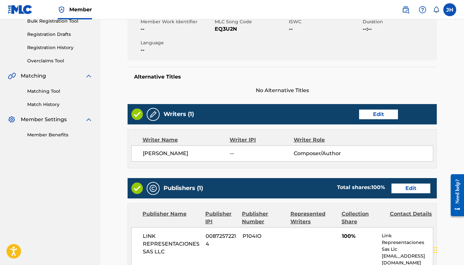
click at [390, 117] on link "Edit" at bounding box center [378, 115] width 39 height 10
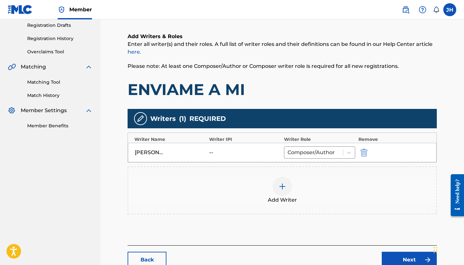
scroll to position [123, 0]
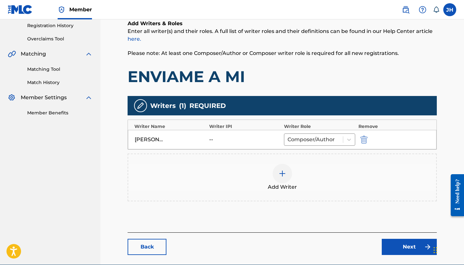
click at [289, 173] on div at bounding box center [282, 173] width 19 height 19
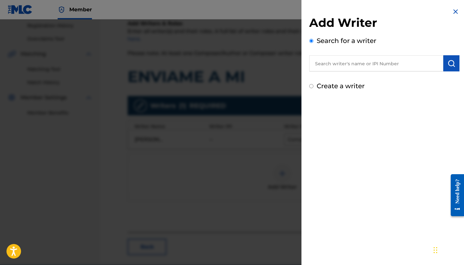
click at [360, 90] on div "Create a writer" at bounding box center [384, 86] width 150 height 10
click at [349, 88] on label "Create a writer" at bounding box center [341, 86] width 48 height 8
radio input "true"
click at [313, 88] on input "Create a writer" at bounding box center [311, 86] width 4 height 4
radio input "false"
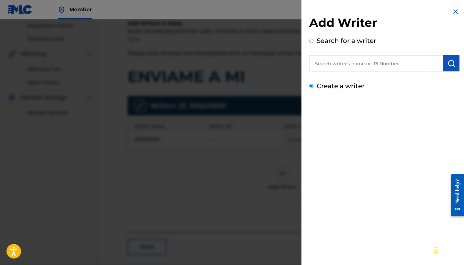
radio input "true"
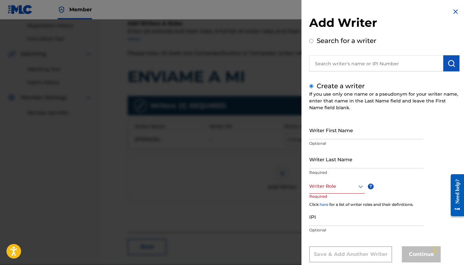
click at [339, 133] on input "Writer First Name" at bounding box center [366, 130] width 114 height 18
type input "[PERSON_NAME]"
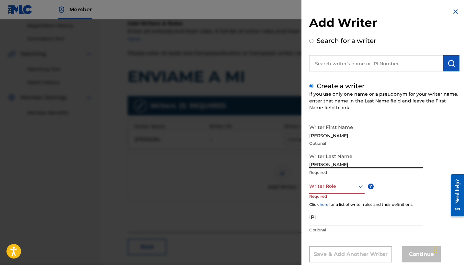
type input "Mendoza Orellana"
click at [338, 189] on div "Writer Role" at bounding box center [336, 186] width 55 height 15
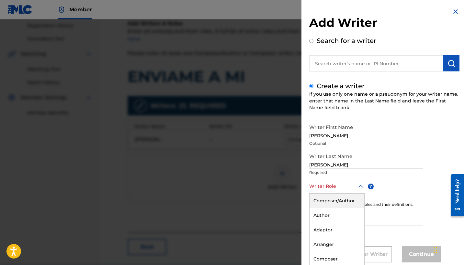
scroll to position [15, 0]
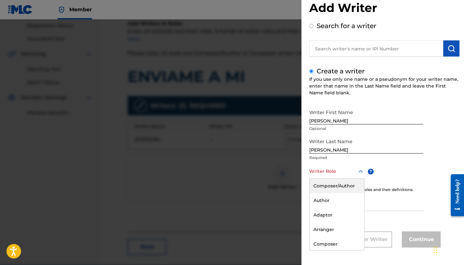
click at [339, 188] on div "Composer/Author" at bounding box center [337, 186] width 55 height 15
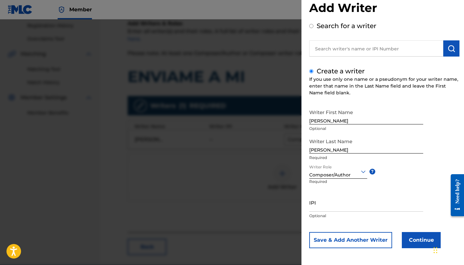
click at [411, 235] on button "Continue" at bounding box center [421, 240] width 39 height 16
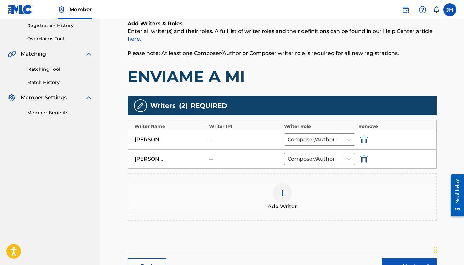
click at [364, 140] on img "submit" at bounding box center [363, 140] width 7 height 8
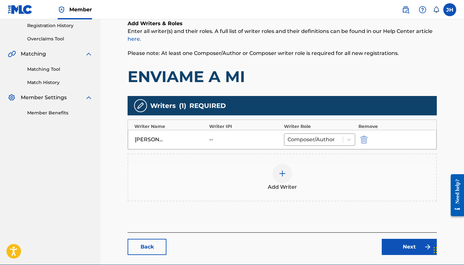
click at [400, 247] on link "Next" at bounding box center [409, 247] width 55 height 16
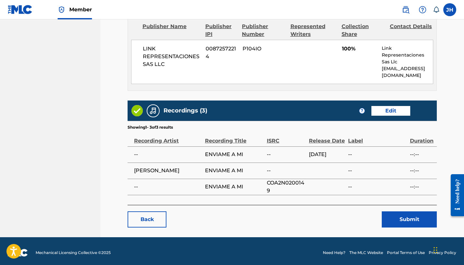
scroll to position [291, 0]
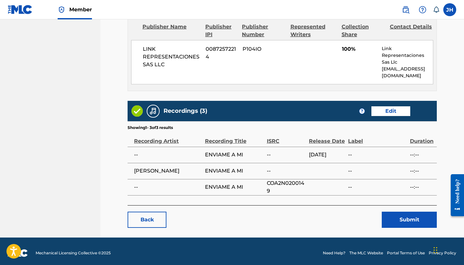
click at [420, 212] on button "Submit" at bounding box center [409, 220] width 55 height 16
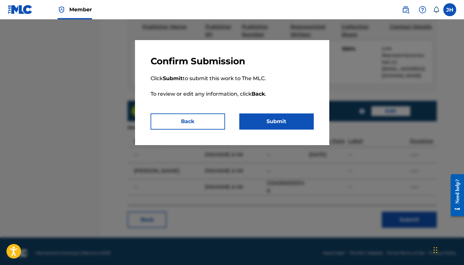
click at [260, 120] on button "Submit" at bounding box center [276, 122] width 74 height 16
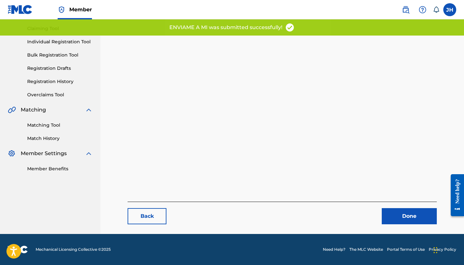
scroll to position [67, 0]
click at [409, 215] on link "Done" at bounding box center [409, 216] width 55 height 16
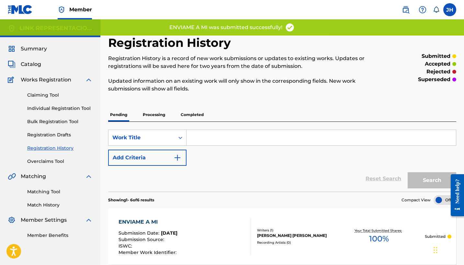
click at [51, 93] on link "Claiming Tool" at bounding box center [59, 95] width 65 height 7
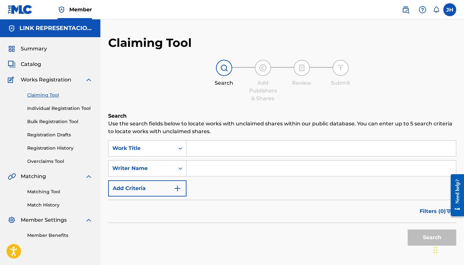
click at [36, 64] on span "Catalog" at bounding box center [31, 65] width 20 height 8
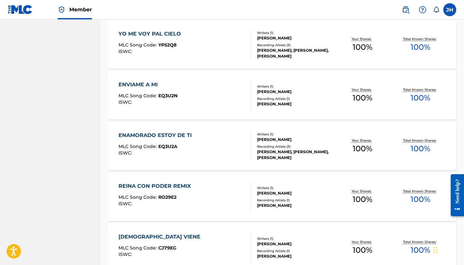
scroll to position [1015, 0]
click at [174, 132] on div "ENAMORADO ESTOY DE TI" at bounding box center [156, 135] width 76 height 8
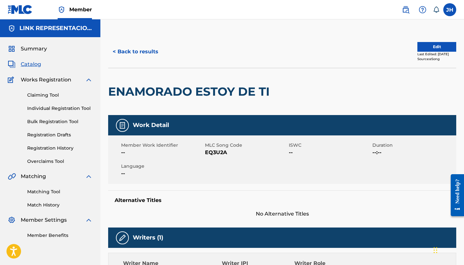
click at [435, 48] on button "Edit" at bounding box center [436, 47] width 39 height 10
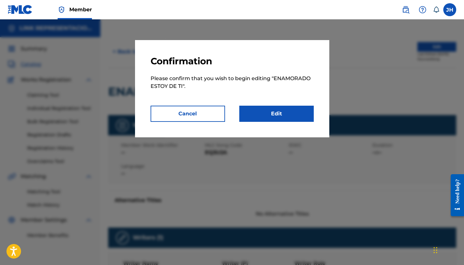
click at [263, 121] on link "Edit" at bounding box center [276, 114] width 74 height 16
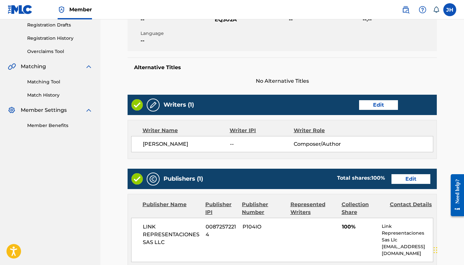
scroll to position [96, 0]
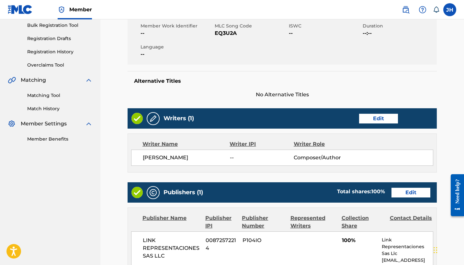
click at [374, 118] on link "Edit" at bounding box center [378, 119] width 39 height 10
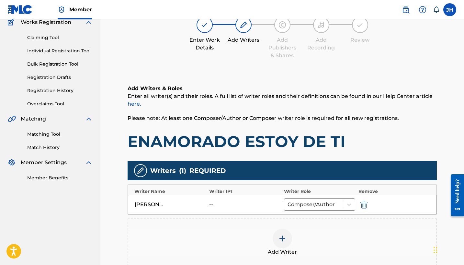
scroll to position [62, 0]
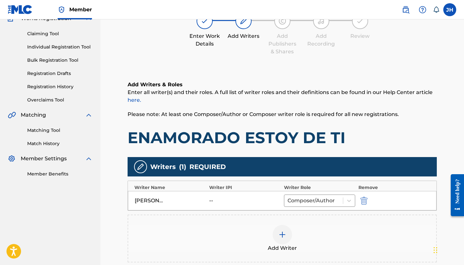
click at [365, 201] on img "submit" at bounding box center [363, 201] width 7 height 8
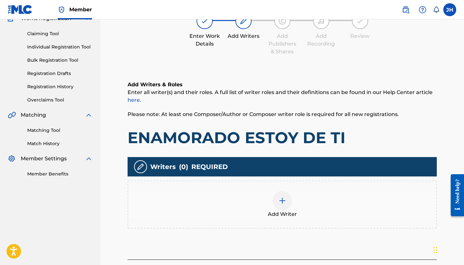
click at [287, 211] on span "Add Writer" at bounding box center [282, 215] width 29 height 8
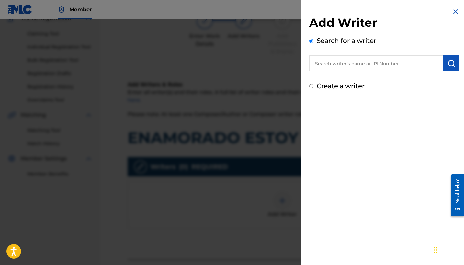
click at [324, 89] on label "Create a writer" at bounding box center [341, 86] width 48 height 8
radio input "true"
click at [313, 88] on input "Create a writer" at bounding box center [311, 86] width 4 height 4
radio input "false"
radio input "true"
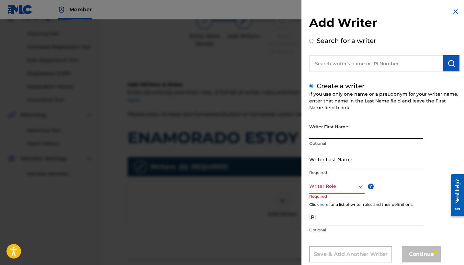
click at [355, 133] on input "Writer First Name" at bounding box center [366, 130] width 114 height 18
type input "[PERSON_NAME]"
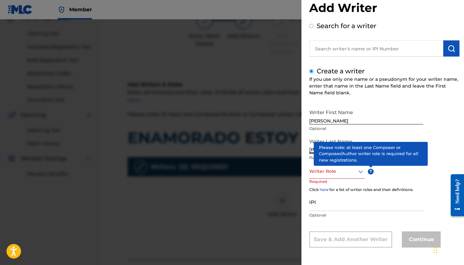
type input "Mendoza Orellana"
click at [338, 171] on div at bounding box center [336, 172] width 55 height 8
click at [351, 188] on div "Composer/Author" at bounding box center [337, 186] width 55 height 15
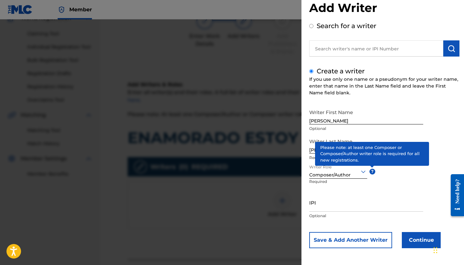
click at [422, 246] on button "Continue" at bounding box center [421, 240] width 39 height 16
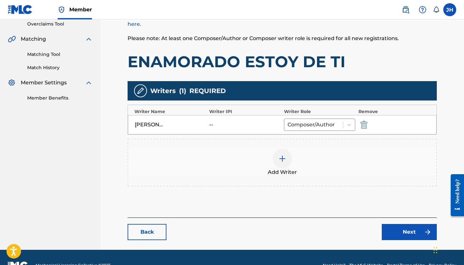
scroll to position [153, 0]
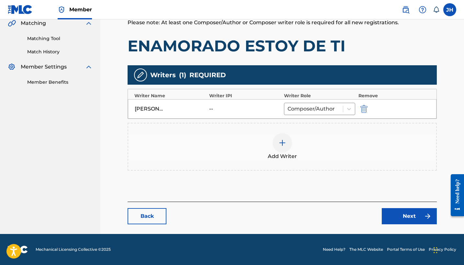
click at [400, 214] on link "Next" at bounding box center [409, 216] width 55 height 16
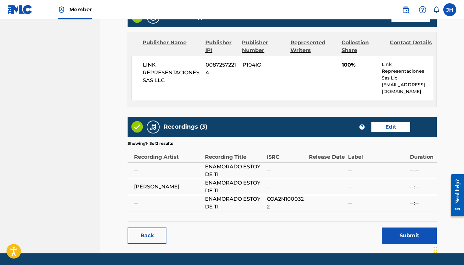
scroll to position [291, 0]
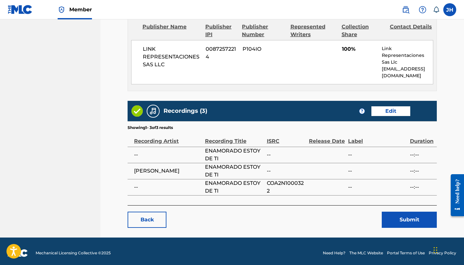
click at [429, 217] on button "Submit" at bounding box center [409, 220] width 55 height 16
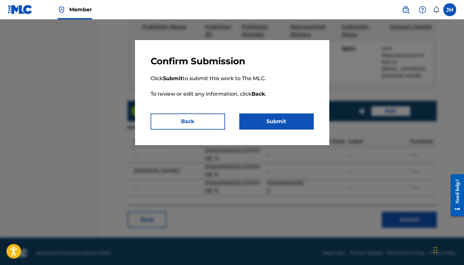
click at [301, 126] on button "Submit" at bounding box center [276, 122] width 74 height 16
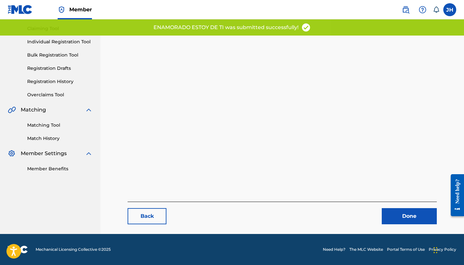
scroll to position [67, 0]
click at [430, 219] on link "Done" at bounding box center [409, 216] width 55 height 16
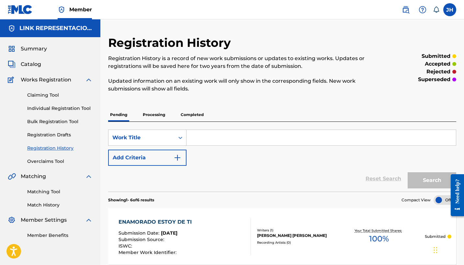
click at [26, 65] on span "Catalog" at bounding box center [31, 65] width 20 height 8
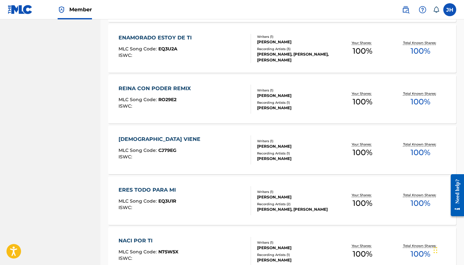
scroll to position [1118, 0]
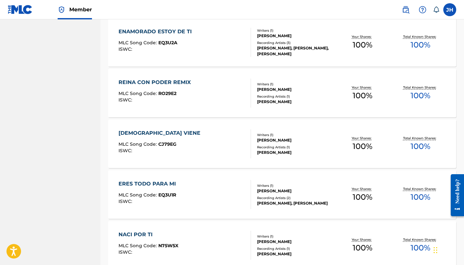
click at [175, 89] on div "REINA CON PODER REMIX MLC Song Code : RO29E2 ISWC :" at bounding box center [155, 93] width 75 height 29
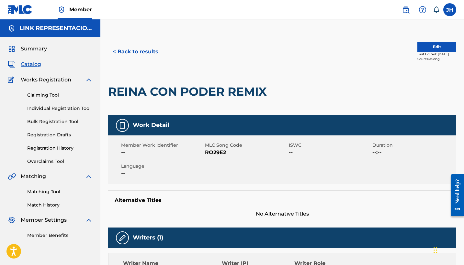
click at [444, 49] on button "Edit" at bounding box center [436, 47] width 39 height 10
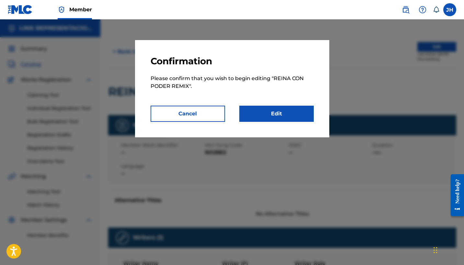
click at [263, 111] on link "Edit" at bounding box center [276, 114] width 74 height 16
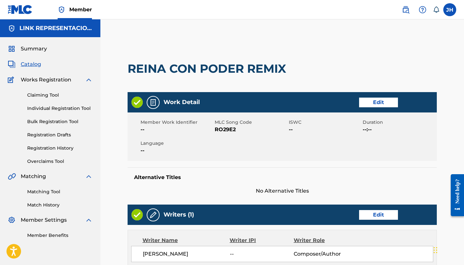
scroll to position [33, 0]
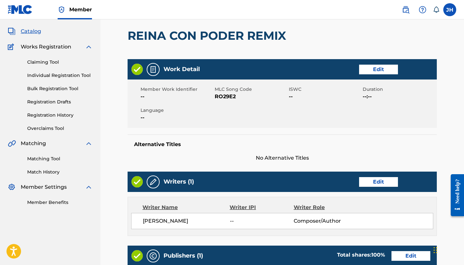
click at [375, 184] on link "Edit" at bounding box center [378, 182] width 39 height 10
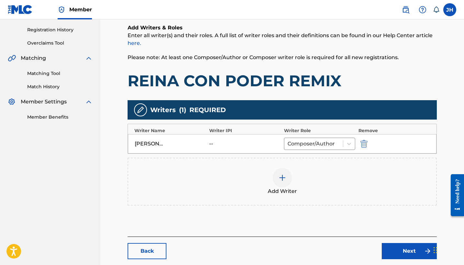
scroll to position [119, 0]
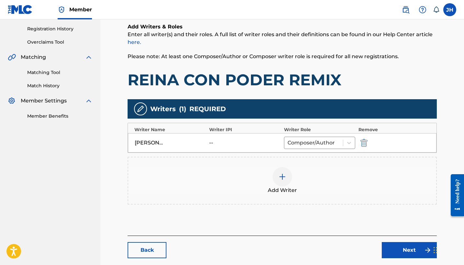
click at [365, 143] on img "submit" at bounding box center [363, 143] width 7 height 8
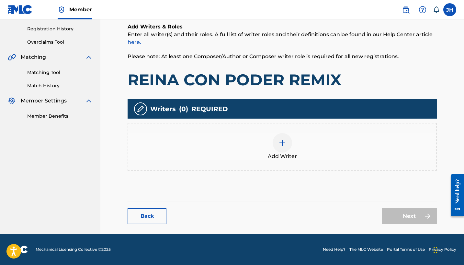
click at [287, 146] on div at bounding box center [282, 142] width 19 height 19
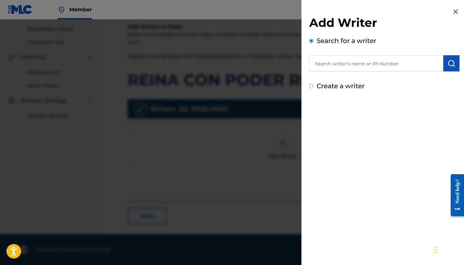
click at [346, 84] on label "Create a writer" at bounding box center [341, 86] width 48 height 8
radio input "true"
click at [313, 84] on input "Create a writer" at bounding box center [311, 86] width 4 height 4
radio input "false"
radio input "true"
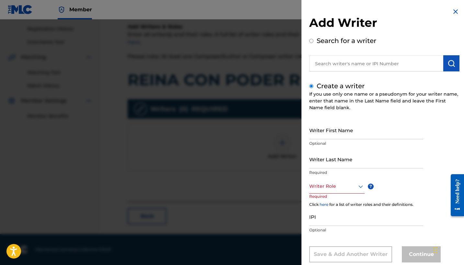
click at [346, 132] on input "Writer First Name" at bounding box center [366, 130] width 114 height 18
type input "[PERSON_NAME]"
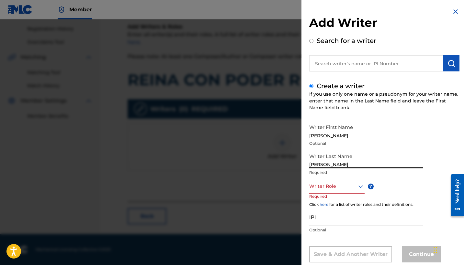
type input "Mendoza Orellana"
click at [345, 193] on div "Writer Role" at bounding box center [336, 186] width 55 height 15
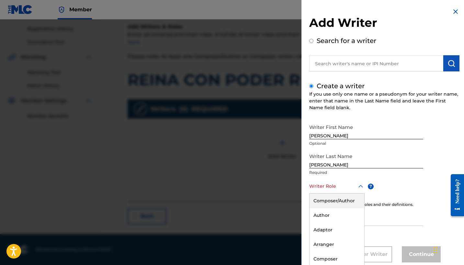
scroll to position [15, 0]
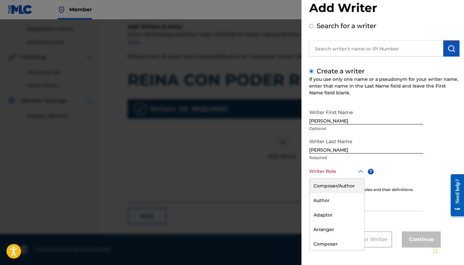
click at [345, 192] on div "Composer/Author" at bounding box center [337, 186] width 55 height 15
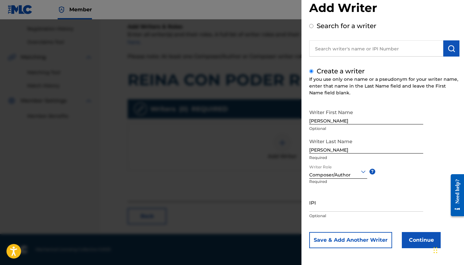
click at [426, 243] on button "Continue" at bounding box center [421, 240] width 39 height 16
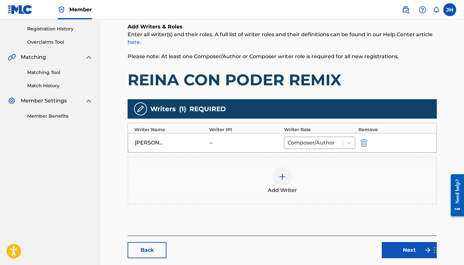
click at [415, 248] on link "Next" at bounding box center [409, 250] width 55 height 16
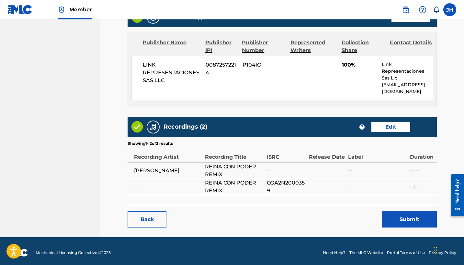
scroll to position [275, 0]
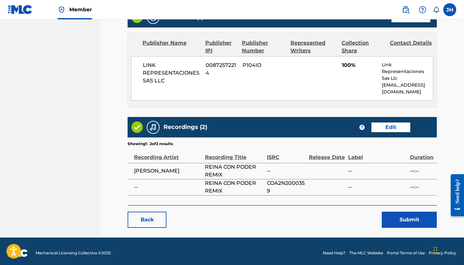
click at [408, 220] on button "Submit" at bounding box center [409, 220] width 55 height 16
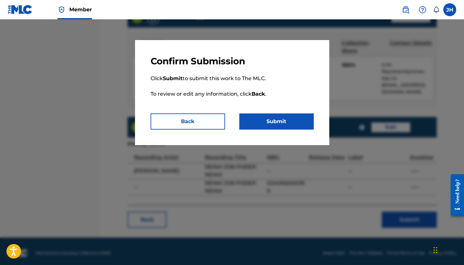
click at [287, 127] on button "Submit" at bounding box center [276, 122] width 74 height 16
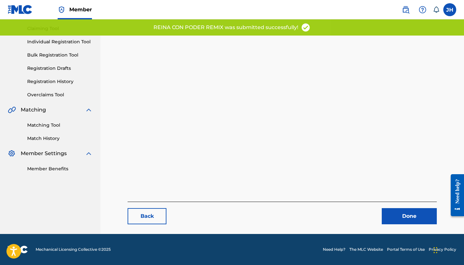
scroll to position [67, 0]
click at [421, 213] on link "Done" at bounding box center [409, 216] width 55 height 16
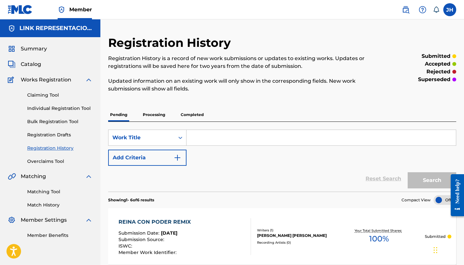
click at [30, 66] on span "Catalog" at bounding box center [31, 65] width 20 height 8
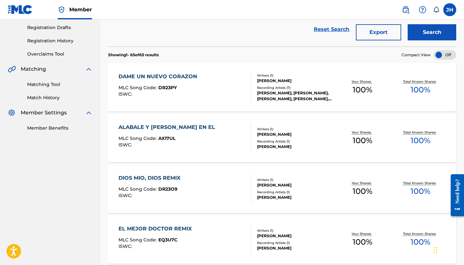
scroll to position [100, 0]
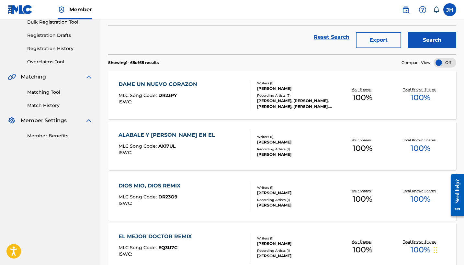
click at [57, 52] on link "Registration History" at bounding box center [59, 48] width 65 height 7
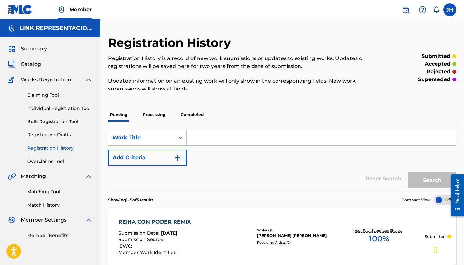
click at [32, 62] on span "Catalog" at bounding box center [31, 65] width 20 height 8
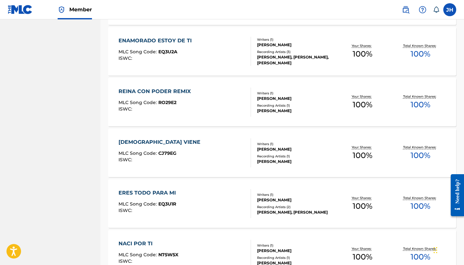
scroll to position [1143, 0]
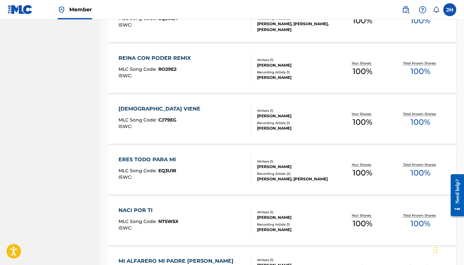
click at [143, 110] on div "[DEMOGRAPHIC_DATA] VIENE" at bounding box center [160, 109] width 85 height 8
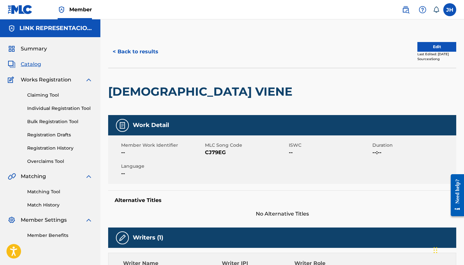
click at [423, 44] on button "Edit" at bounding box center [436, 47] width 39 height 10
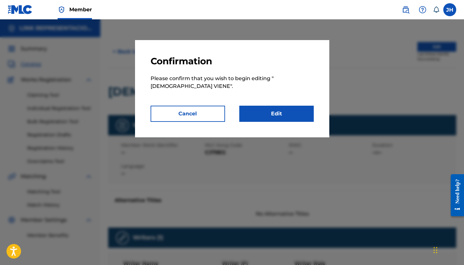
click at [278, 111] on link "Edit" at bounding box center [276, 114] width 74 height 16
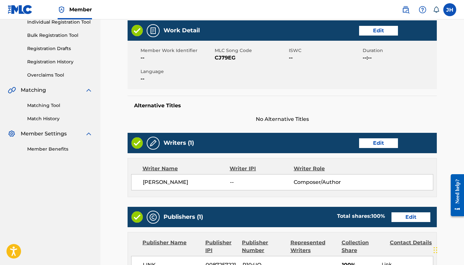
scroll to position [88, 0]
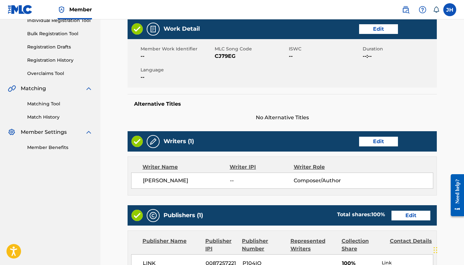
click at [387, 137] on link "Edit" at bounding box center [378, 142] width 39 height 10
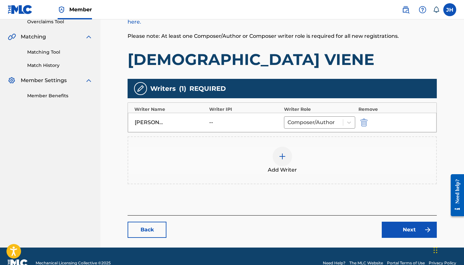
scroll to position [143, 0]
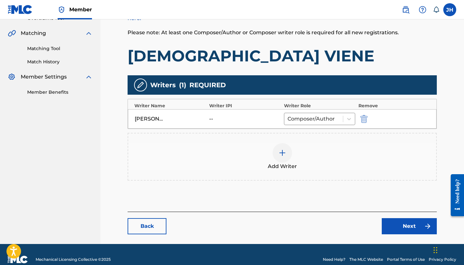
click at [361, 122] on img "submit" at bounding box center [363, 119] width 7 height 8
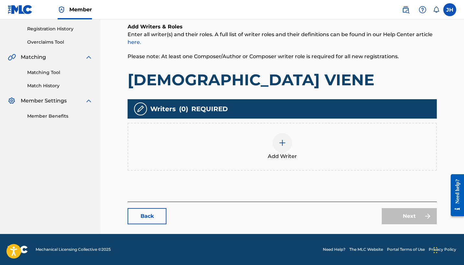
scroll to position [119, 0]
click at [267, 146] on div "Add Writer" at bounding box center [282, 146] width 308 height 27
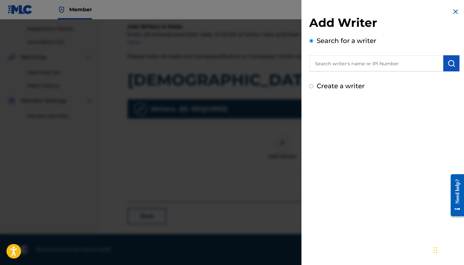
click at [362, 85] on label "Create a writer" at bounding box center [341, 86] width 48 height 8
radio input "true"
click at [313, 85] on input "Create a writer" at bounding box center [311, 86] width 4 height 4
radio input "false"
radio input "true"
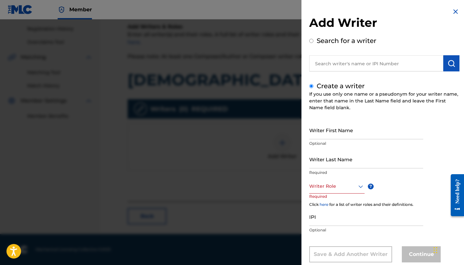
click at [361, 140] on div "Writer First Name Optional" at bounding box center [366, 135] width 114 height 29
click at [369, 133] on input "Writer First Name" at bounding box center [366, 130] width 114 height 18
type input "[PERSON_NAME]"
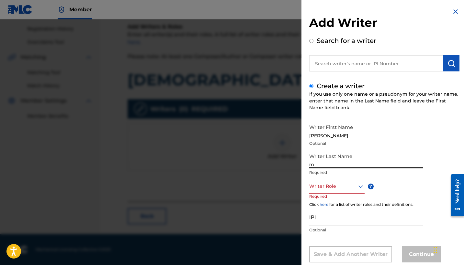
type input "m"
click at [334, 168] on input "m" at bounding box center [366, 159] width 114 height 18
type input "Mendoza Orellana"
click at [341, 191] on div "Writer Role" at bounding box center [336, 186] width 55 height 15
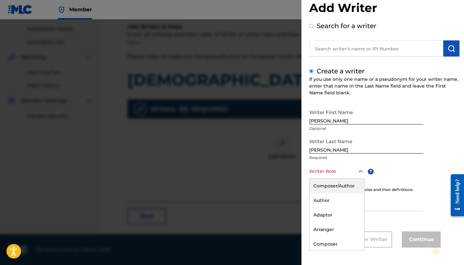
click at [342, 186] on div "Composer/Author" at bounding box center [337, 186] width 55 height 15
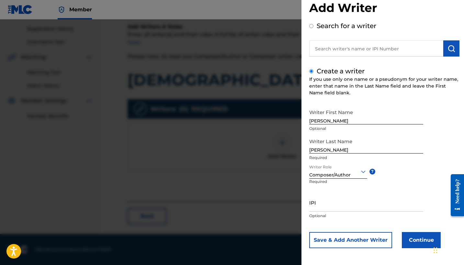
click at [417, 240] on button "Continue" at bounding box center [421, 240] width 39 height 16
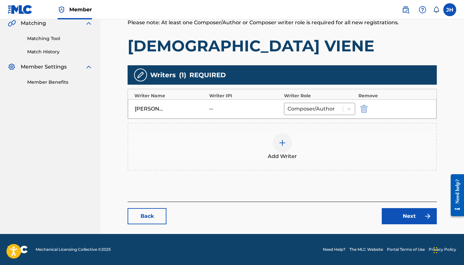
scroll to position [153, 0]
click at [399, 212] on link "Next" at bounding box center [409, 216] width 55 height 16
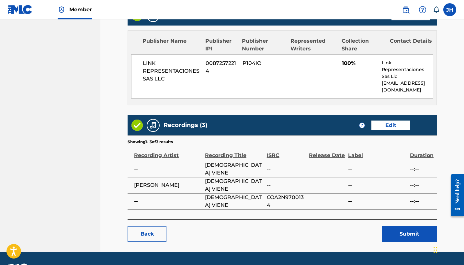
scroll to position [291, 0]
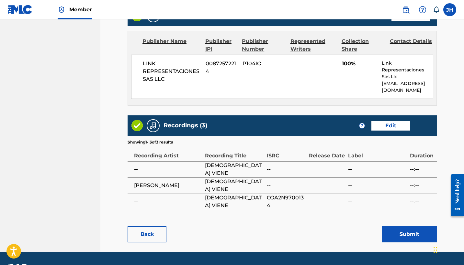
click at [391, 227] on button "Submit" at bounding box center [409, 235] width 55 height 16
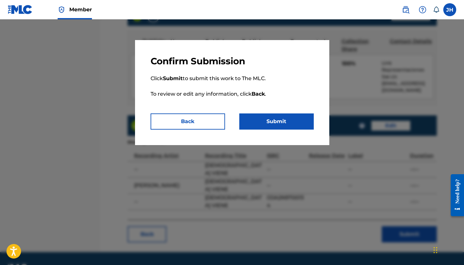
click at [275, 121] on button "Submit" at bounding box center [276, 122] width 74 height 16
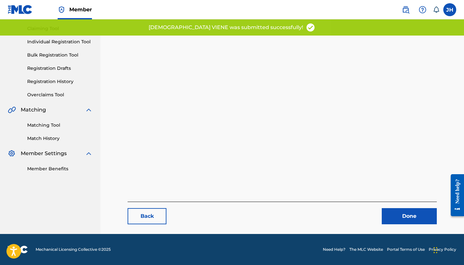
scroll to position [67, 0]
click at [405, 218] on link "Done" at bounding box center [409, 216] width 55 height 16
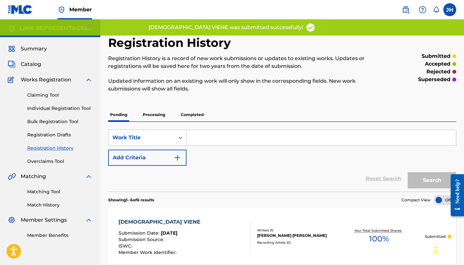
click at [33, 67] on span "Catalog" at bounding box center [31, 65] width 20 height 8
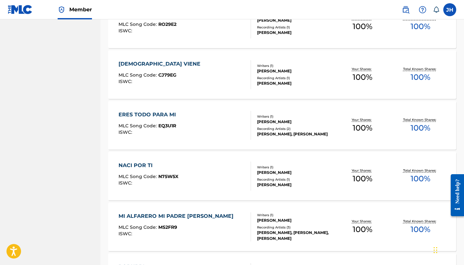
scroll to position [1195, 0]
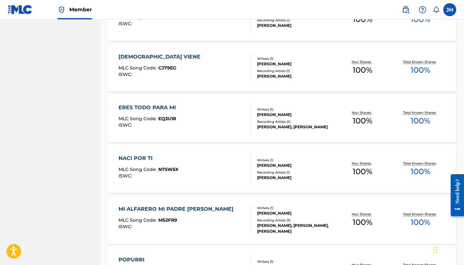
click at [186, 115] on div "ERES TODO PARA MI MLC Song Code : EQ3U1R ISWC :" at bounding box center [184, 118] width 132 height 29
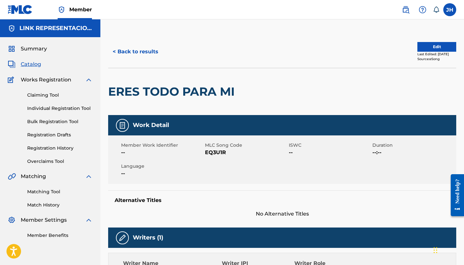
click at [436, 43] on button "Edit" at bounding box center [436, 47] width 39 height 10
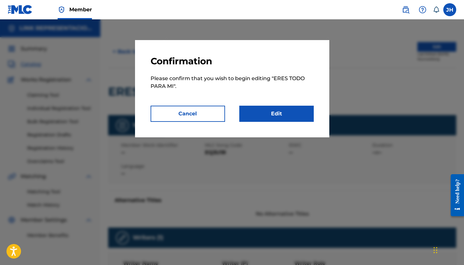
click at [298, 120] on link "Edit" at bounding box center [276, 114] width 74 height 16
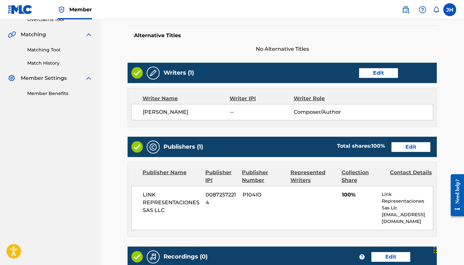
scroll to position [139, 0]
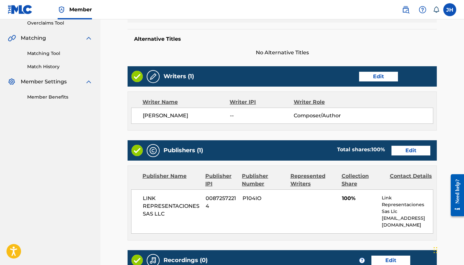
click at [381, 78] on link "Edit" at bounding box center [378, 77] width 39 height 10
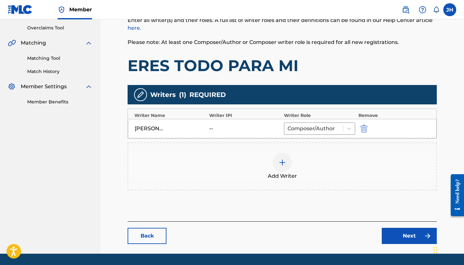
scroll to position [147, 0]
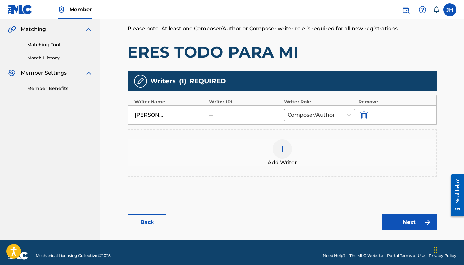
click at [366, 119] on img "submit" at bounding box center [363, 115] width 7 height 8
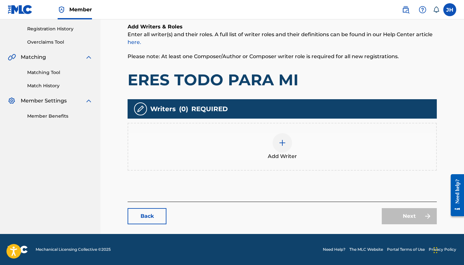
scroll to position [119, 0]
click at [280, 142] on img at bounding box center [282, 143] width 8 height 8
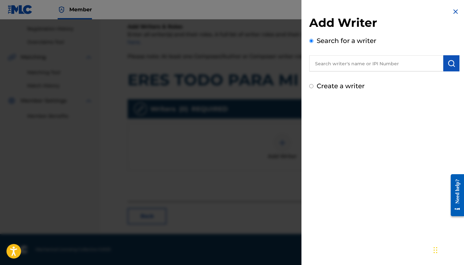
click at [362, 84] on label "Create a writer" at bounding box center [341, 86] width 48 height 8
radio input "true"
click at [313, 84] on input "Create a writer" at bounding box center [311, 86] width 4 height 4
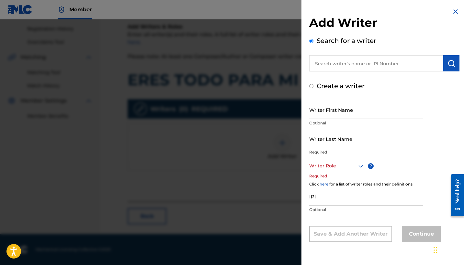
radio input "false"
radio input "true"
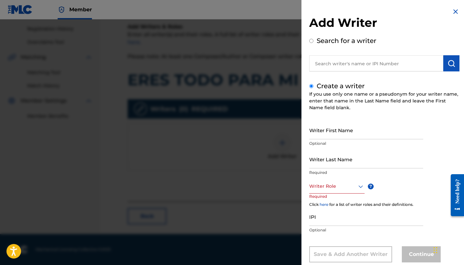
click at [360, 126] on input "Writer First Name" at bounding box center [366, 130] width 114 height 18
type input "[PERSON_NAME]"
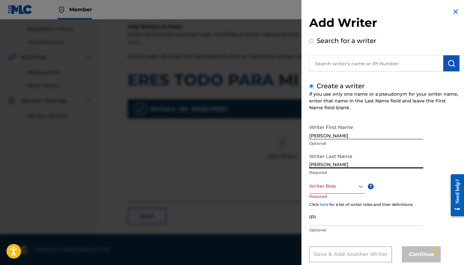
type input "Mendoza Orellana"
click at [342, 184] on div "Writer Role" at bounding box center [336, 186] width 55 height 15
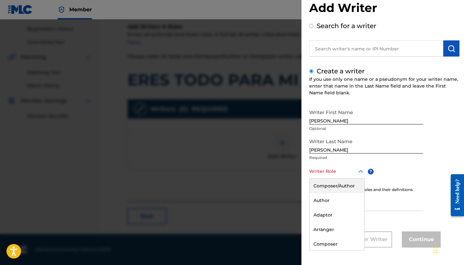
click at [343, 185] on div "Composer/Author" at bounding box center [337, 186] width 55 height 15
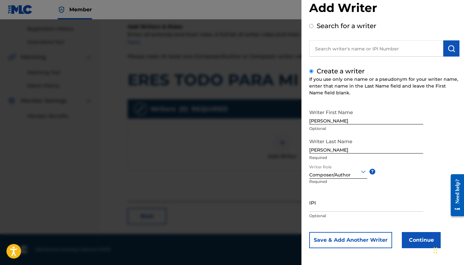
click at [407, 234] on button "Continue" at bounding box center [421, 240] width 39 height 16
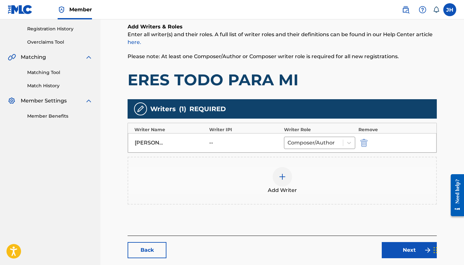
click at [408, 257] on link "Next" at bounding box center [409, 250] width 55 height 16
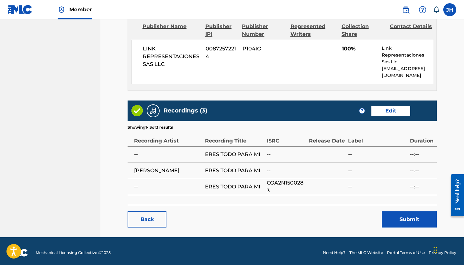
scroll to position [291, 0]
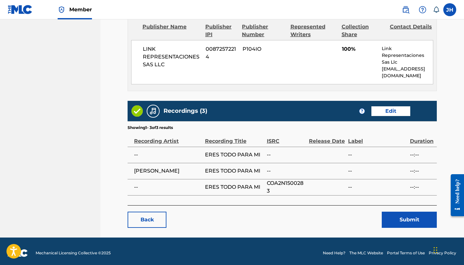
click at [409, 215] on button "Submit" at bounding box center [409, 220] width 55 height 16
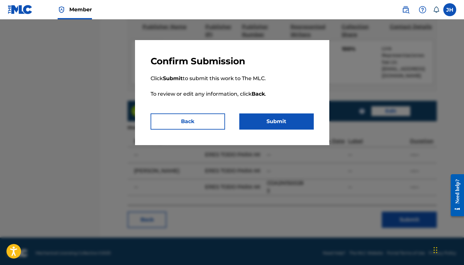
click at [271, 122] on button "Submit" at bounding box center [276, 122] width 74 height 16
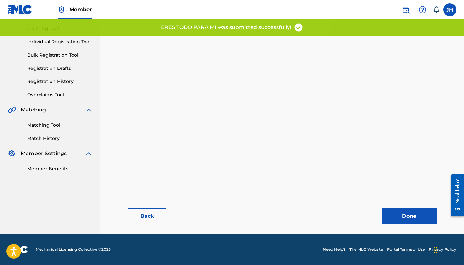
scroll to position [67, 0]
click at [403, 216] on link "Done" at bounding box center [409, 216] width 55 height 16
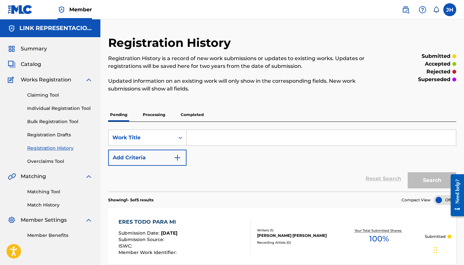
click at [28, 63] on span "Catalog" at bounding box center [31, 65] width 20 height 8
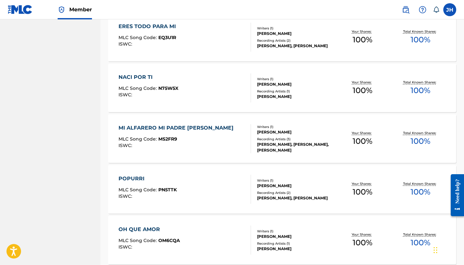
scroll to position [1293, 0]
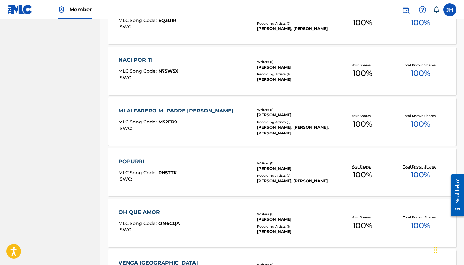
click at [178, 110] on div "MI ALFARERO MI PADRE [PERSON_NAME]" at bounding box center [177, 111] width 118 height 8
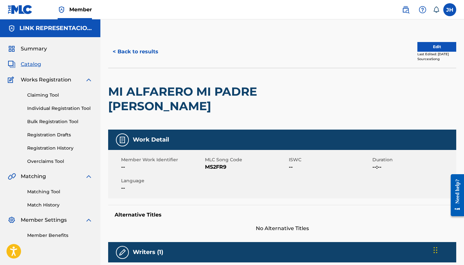
click at [429, 48] on button "Edit" at bounding box center [436, 47] width 39 height 10
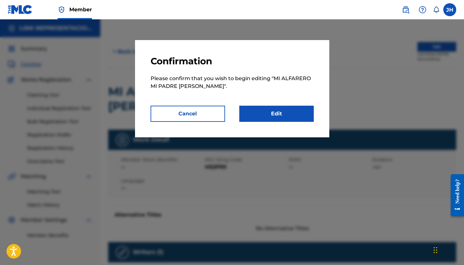
click at [261, 110] on link "Edit" at bounding box center [276, 114] width 74 height 16
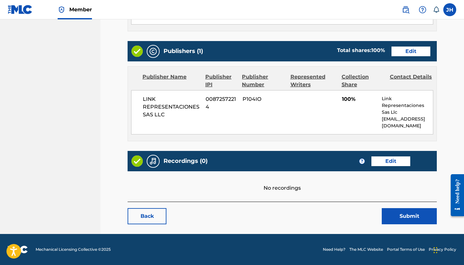
scroll to position [252, 0]
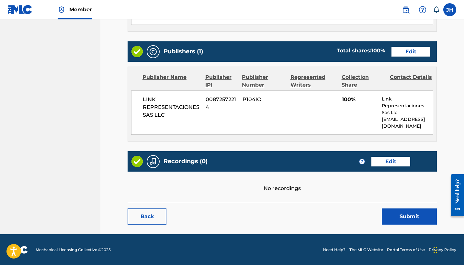
click at [405, 219] on button "Submit" at bounding box center [409, 217] width 55 height 16
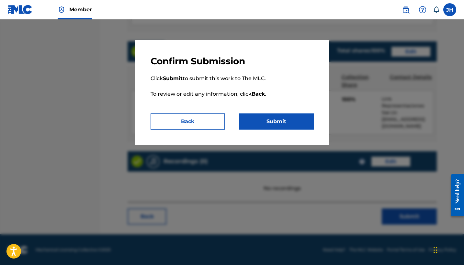
click at [196, 119] on button "Back" at bounding box center [188, 122] width 74 height 16
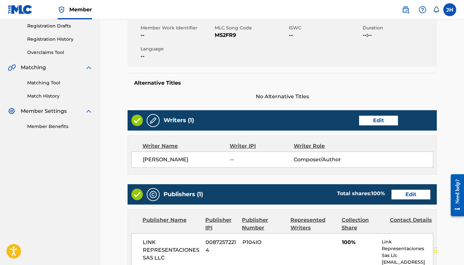
scroll to position [118, 0]
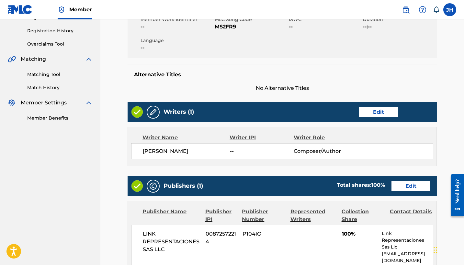
click at [383, 109] on link "Edit" at bounding box center [378, 112] width 39 height 10
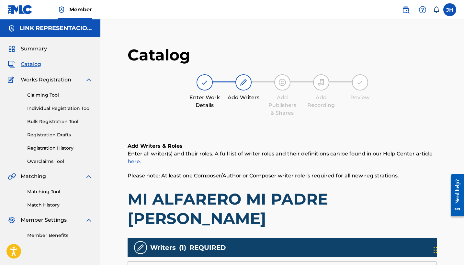
scroll to position [84, 0]
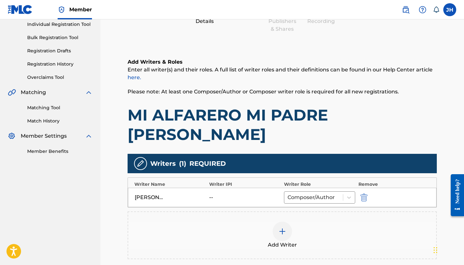
click at [361, 194] on img "submit" at bounding box center [363, 198] width 7 height 8
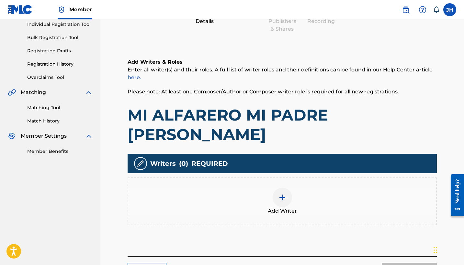
click at [274, 188] on div "Add Writer" at bounding box center [282, 201] width 308 height 27
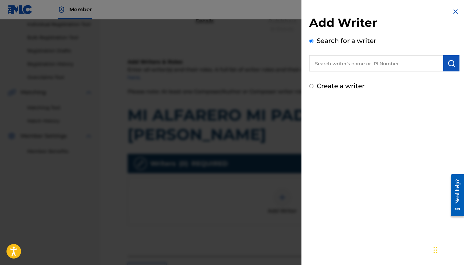
click at [355, 88] on label "Create a writer" at bounding box center [341, 86] width 48 height 8
radio input "true"
click at [313, 88] on input "Create a writer" at bounding box center [311, 86] width 4 height 4
radio input "false"
radio input "true"
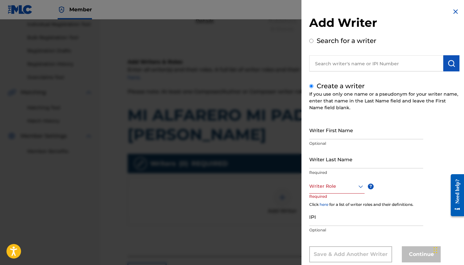
click at [356, 131] on input "Writer First Name" at bounding box center [366, 130] width 114 height 18
type input "m"
type input "[PERSON_NAME]"
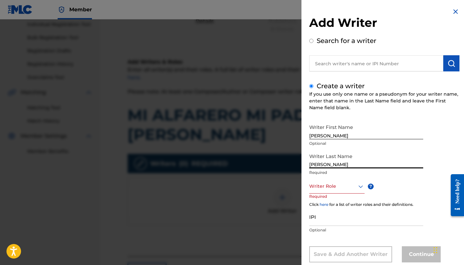
type input "Mendoza Orellana"
click at [336, 183] on div "Writer Role" at bounding box center [336, 186] width 55 height 15
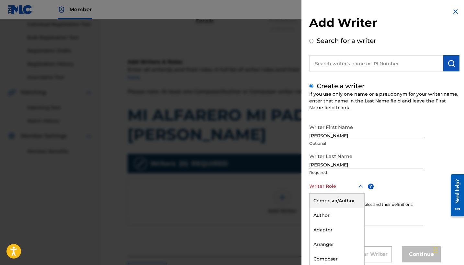
scroll to position [15, 0]
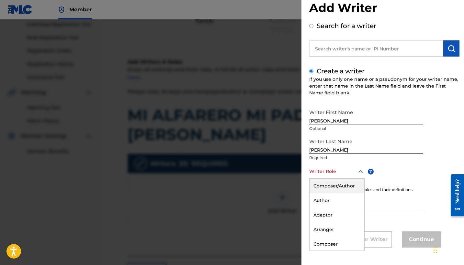
click at [329, 189] on div "Composer/Author" at bounding box center [337, 186] width 55 height 15
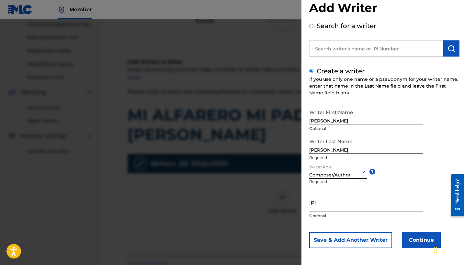
click at [421, 245] on button "Continue" at bounding box center [421, 240] width 39 height 16
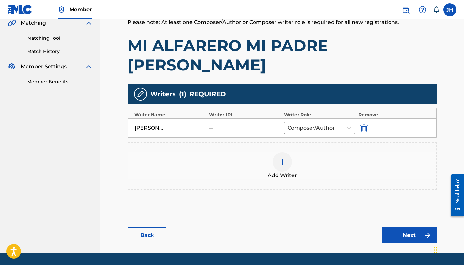
scroll to position [153, 0]
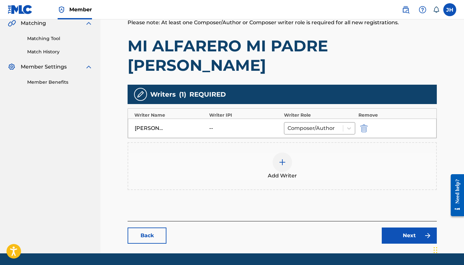
click at [405, 228] on link "Next" at bounding box center [409, 236] width 55 height 16
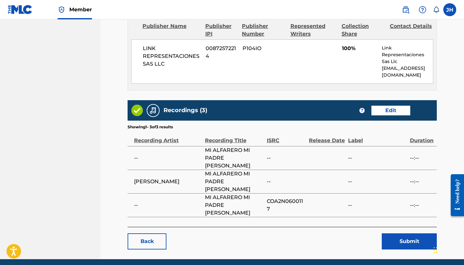
scroll to position [306, 0]
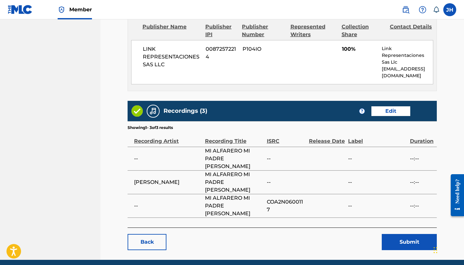
click at [418, 234] on button "Submit" at bounding box center [409, 242] width 55 height 16
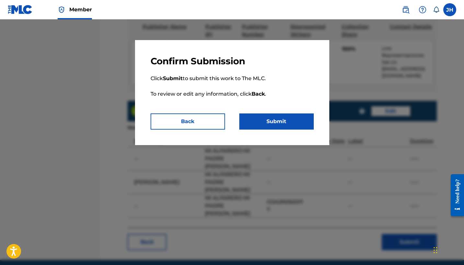
click at [275, 117] on button "Submit" at bounding box center [276, 122] width 74 height 16
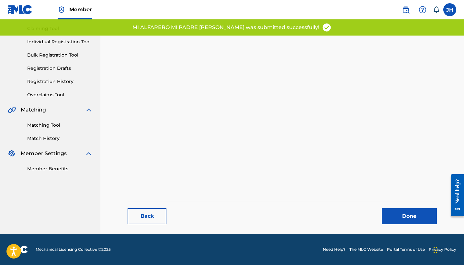
scroll to position [67, 0]
click at [413, 214] on link "Done" at bounding box center [409, 216] width 55 height 16
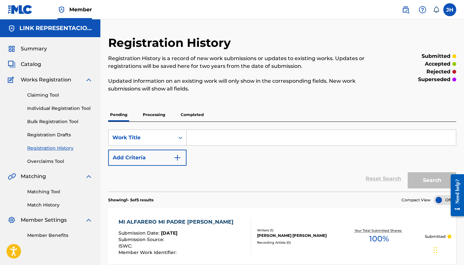
click at [36, 65] on span "Catalog" at bounding box center [31, 65] width 20 height 8
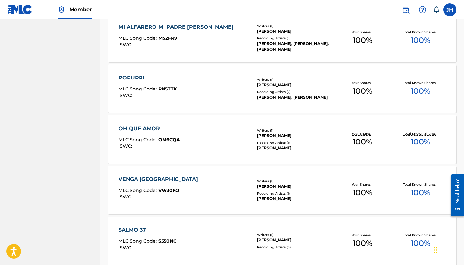
scroll to position [1387, 0]
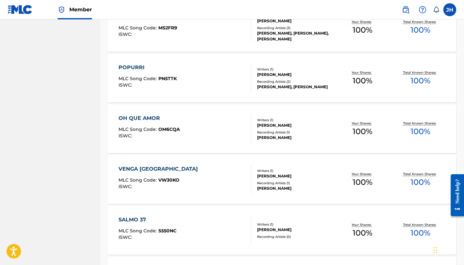
click at [190, 71] on div "POPURRI MLC Song Code : PN5TTK ISWC :" at bounding box center [184, 78] width 132 height 29
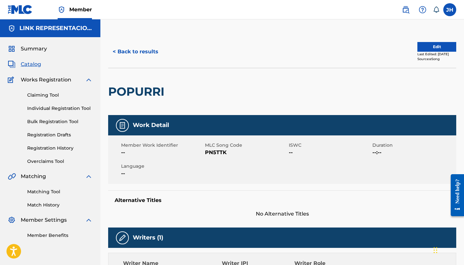
click at [442, 49] on button "Edit" at bounding box center [436, 47] width 39 height 10
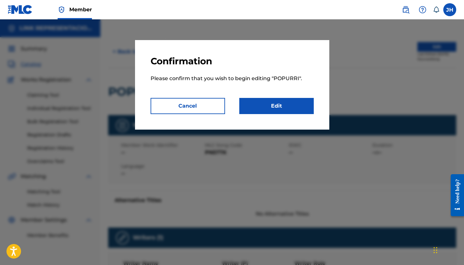
click at [254, 99] on link "Edit" at bounding box center [276, 106] width 74 height 16
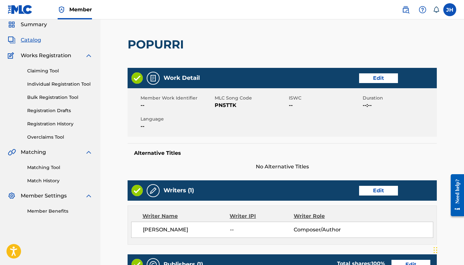
scroll to position [25, 0]
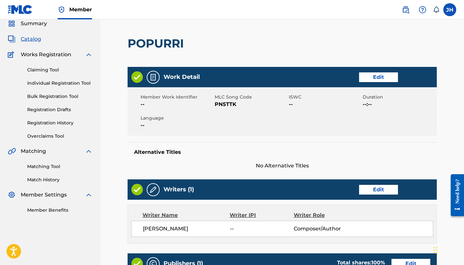
click at [377, 191] on link "Edit" at bounding box center [378, 190] width 39 height 10
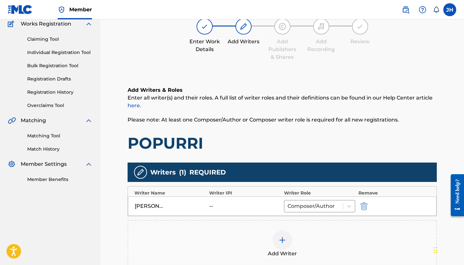
scroll to position [58, 0]
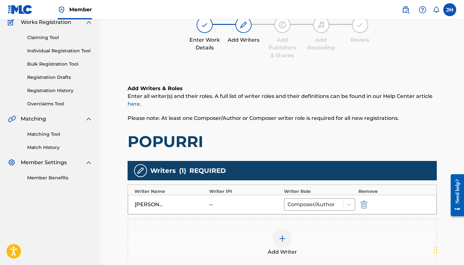
click at [362, 205] on img "submit" at bounding box center [363, 205] width 7 height 8
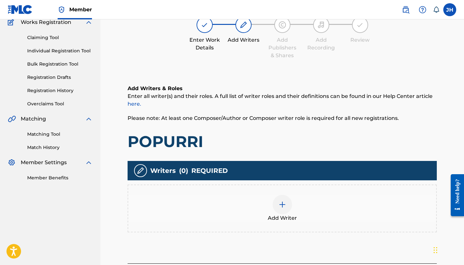
click at [287, 203] on div at bounding box center [282, 204] width 19 height 19
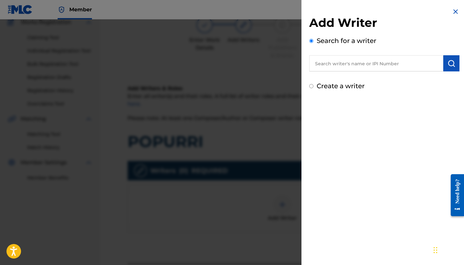
click at [345, 84] on label "Create a writer" at bounding box center [341, 86] width 48 height 8
radio input "true"
click at [313, 84] on input "Create a writer" at bounding box center [311, 86] width 4 height 4
radio input "false"
radio input "true"
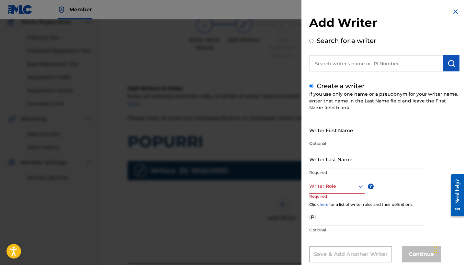
click at [357, 130] on input "Writer First Name" at bounding box center [366, 130] width 114 height 18
type input "[PERSON_NAME]"
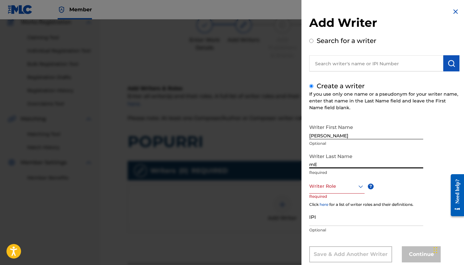
type input "m"
type input "Mendoza Orellana"
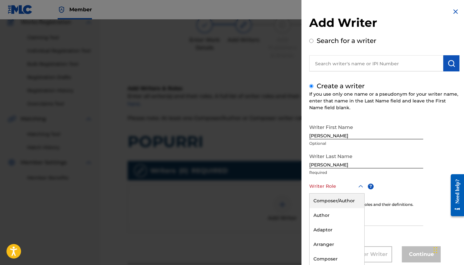
click at [341, 186] on div "Composer/Author, 1 of 8. 8 results available. Use Up and Down to choose options…" at bounding box center [336, 186] width 55 height 15
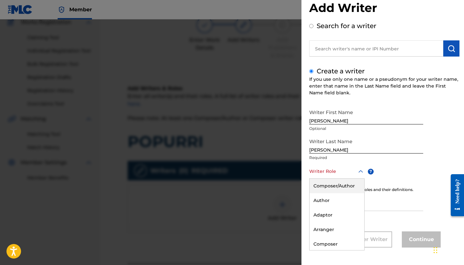
click at [343, 182] on div "Composer/Author" at bounding box center [337, 186] width 55 height 15
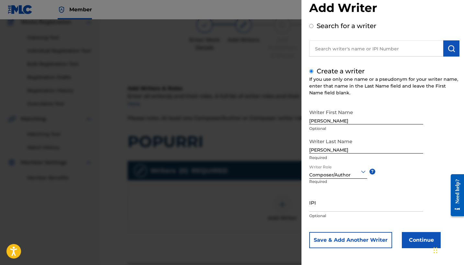
click at [419, 237] on button "Continue" at bounding box center [421, 240] width 39 height 16
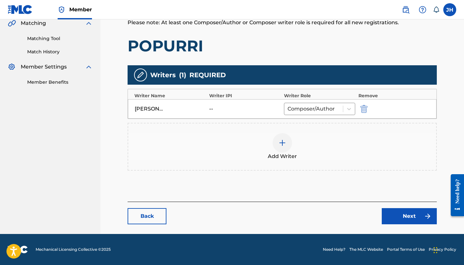
scroll to position [153, 0]
click at [396, 215] on link "Next" at bounding box center [409, 216] width 55 height 16
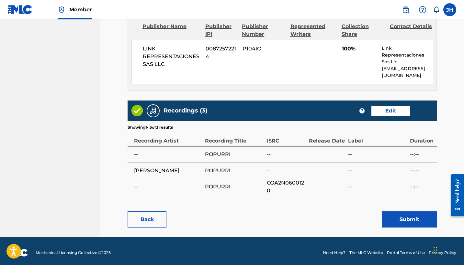
scroll to position [291, 0]
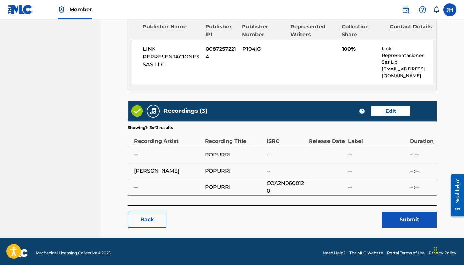
click at [415, 220] on button "Submit" at bounding box center [409, 220] width 55 height 16
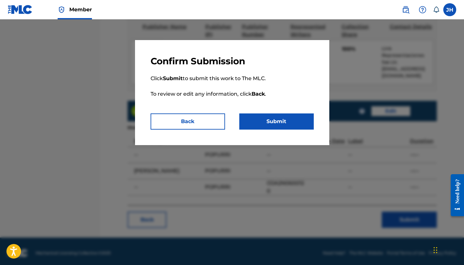
click at [267, 118] on button "Submit" at bounding box center [276, 122] width 74 height 16
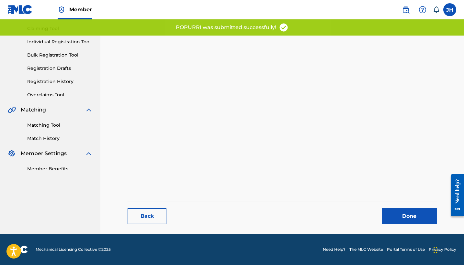
scroll to position [67, 0]
click at [394, 219] on link "Done" at bounding box center [409, 216] width 55 height 16
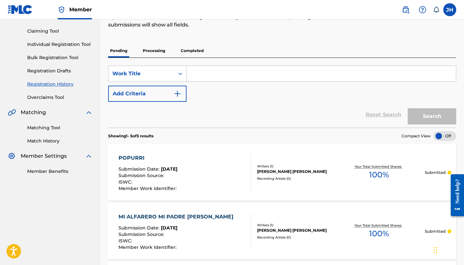
scroll to position [55, 0]
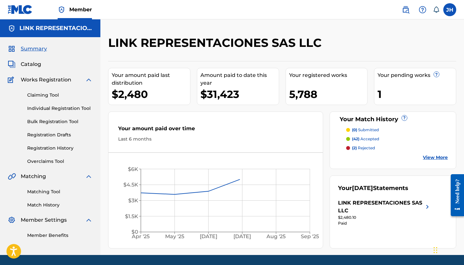
click at [33, 65] on span "Catalog" at bounding box center [31, 65] width 20 height 8
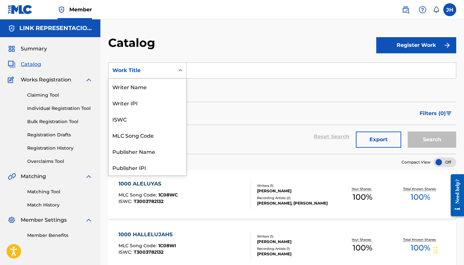
click at [183, 72] on icon "Search Form" at bounding box center [180, 70] width 6 height 6
click at [159, 91] on div "Writer Name" at bounding box center [147, 87] width 78 height 16
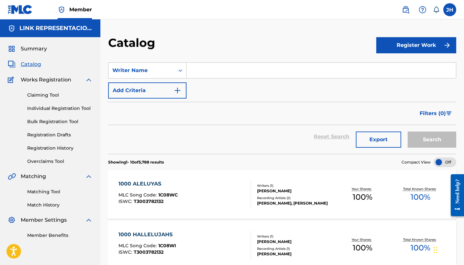
click at [207, 72] on input "Search Form" at bounding box center [320, 71] width 269 height 16
drag, startPoint x: 207, startPoint y: 72, endPoint x: 256, endPoint y: 89, distance: 52.0
click at [256, 89] on div "SearchWithCriteriaf5c645a9-ff47-4dad-b4c5-2537a19aecd6 Writer Name Gustavo astí…" at bounding box center [282, 80] width 348 height 36
click at [224, 69] on input "Gustavo astíllanos" at bounding box center [320, 71] width 269 height 16
type input "Gustavo astellanos"
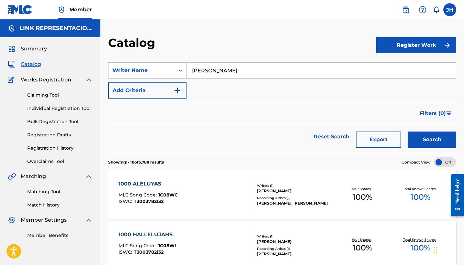
click at [240, 94] on div "SearchWithCriteriaf5c645a9-ff47-4dad-b4c5-2537a19aecd6 Writer Name Gustavo aste…" at bounding box center [282, 80] width 348 height 36
click at [423, 141] on button "Search" at bounding box center [432, 140] width 49 height 16
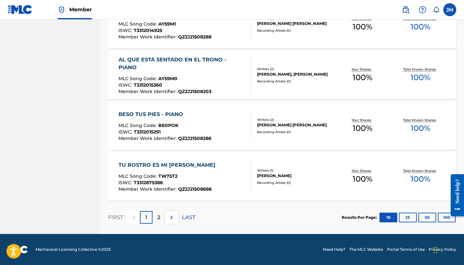
scroll to position [476, 0]
click at [159, 217] on p "2" at bounding box center [158, 218] width 3 height 8
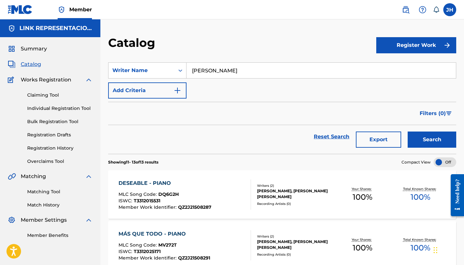
scroll to position [0, 0]
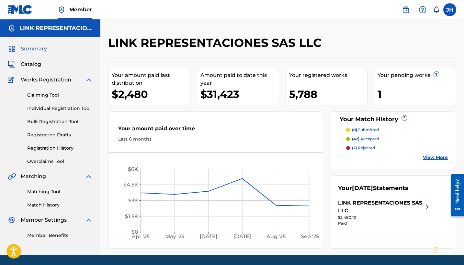
click at [50, 148] on link "Registration History" at bounding box center [59, 148] width 65 height 7
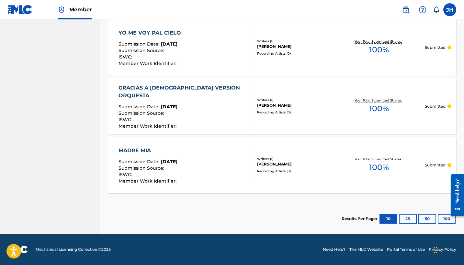
click at [444, 222] on button "100" at bounding box center [447, 219] width 18 height 10
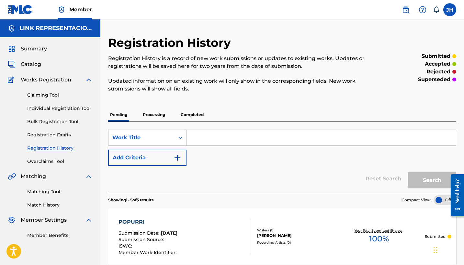
click at [31, 63] on span "Catalog" at bounding box center [31, 65] width 20 height 8
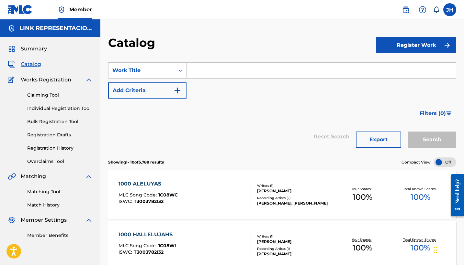
click at [32, 63] on span "Catalog" at bounding box center [31, 65] width 20 height 8
click at [214, 71] on input "Search Form" at bounding box center [320, 71] width 269 height 16
paste input "Orella"
click at [192, 68] on input "Orella" at bounding box center [320, 71] width 269 height 16
type input "[PERSON_NAME]"
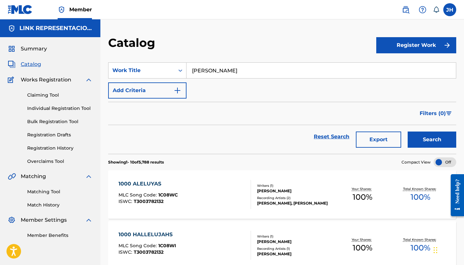
click at [408, 133] on button "Search" at bounding box center [432, 140] width 49 height 16
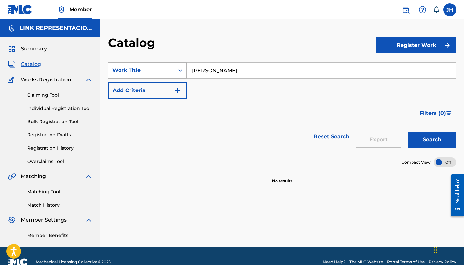
click at [155, 76] on div "Work Title" at bounding box center [141, 70] width 66 height 12
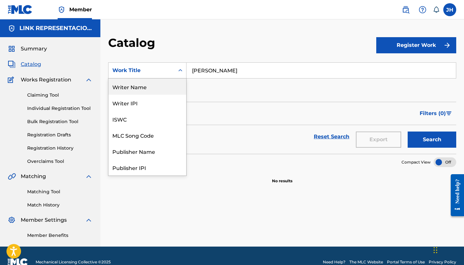
click at [148, 82] on div "Writer Name" at bounding box center [147, 87] width 78 height 16
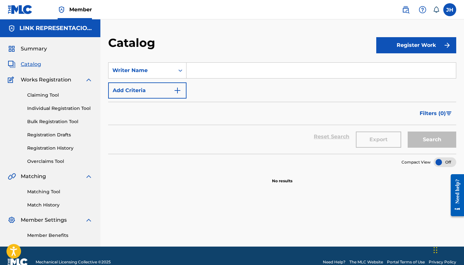
click at [202, 72] on input "Search Form" at bounding box center [320, 71] width 269 height 16
drag, startPoint x: 235, startPoint y: 104, endPoint x: 444, endPoint y: 145, distance: 212.8
click at [444, 145] on button "Search" at bounding box center [432, 140] width 49 height 16
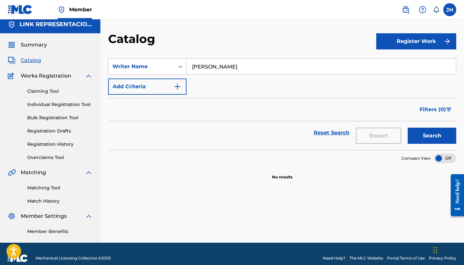
click at [289, 62] on input "[PERSON_NAME]" at bounding box center [320, 67] width 269 height 16
type input "[PERSON_NAME]"
click at [440, 130] on button "Search" at bounding box center [432, 136] width 49 height 16
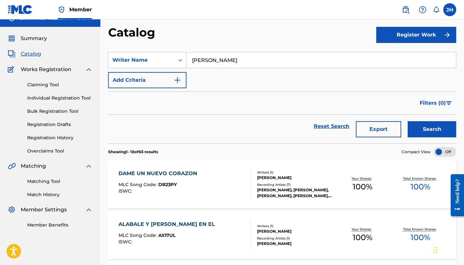
scroll to position [11, 0]
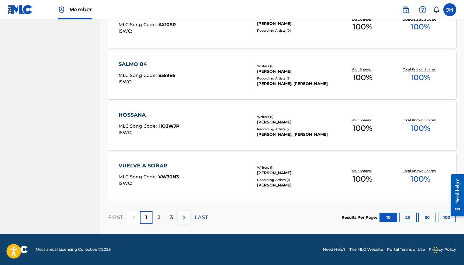
click at [440, 218] on button "100" at bounding box center [447, 218] width 18 height 10
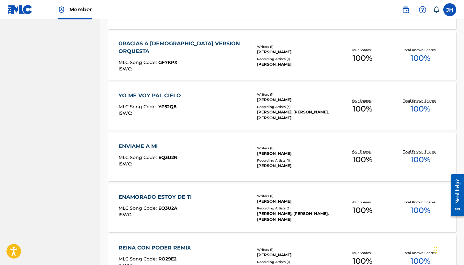
scroll to position [955, 0]
